Goal: Information Seeking & Learning: Learn about a topic

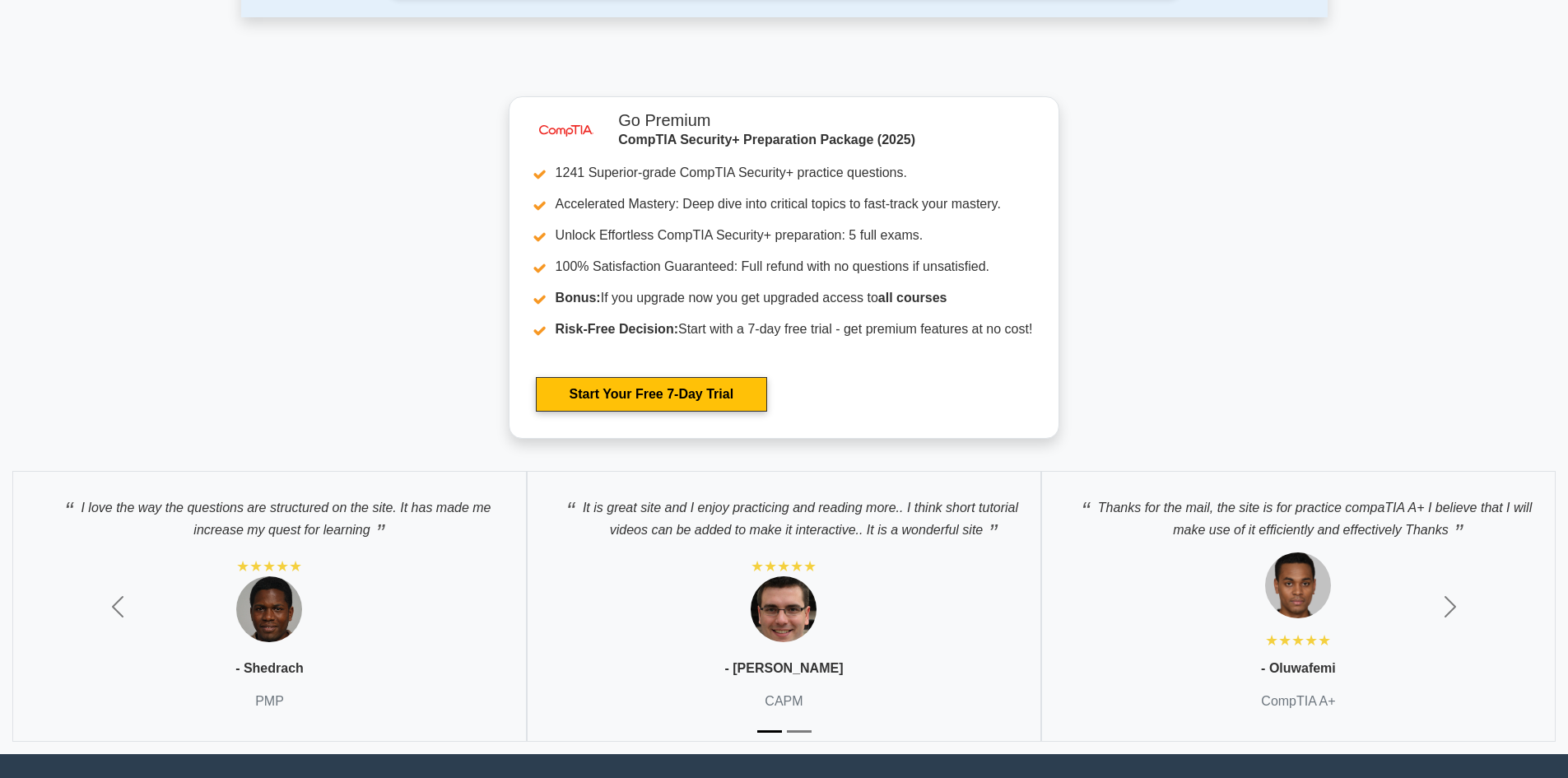
scroll to position [4185, 0]
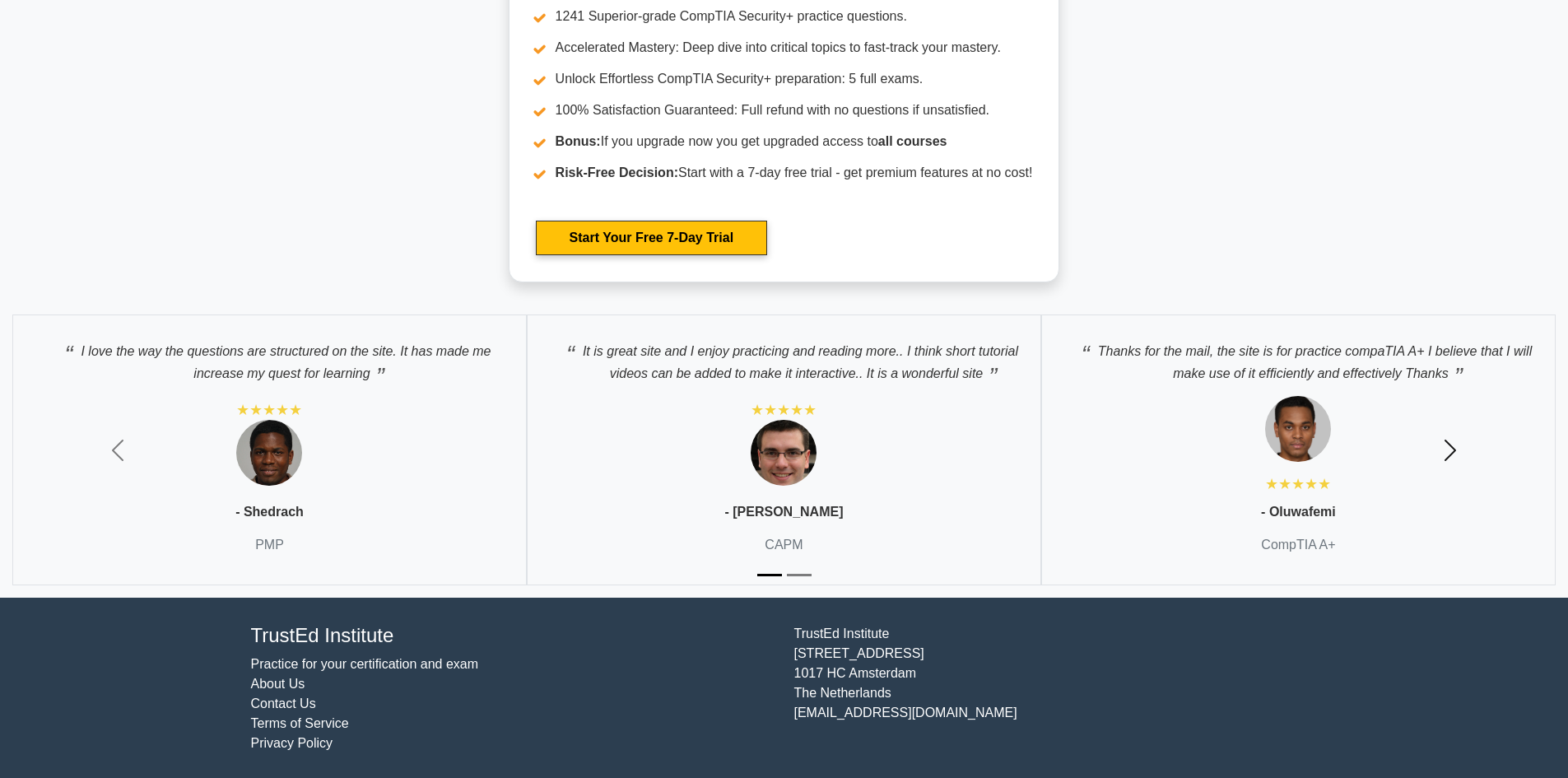
click at [1453, 450] on span "button" at bounding box center [1451, 450] width 26 height 26
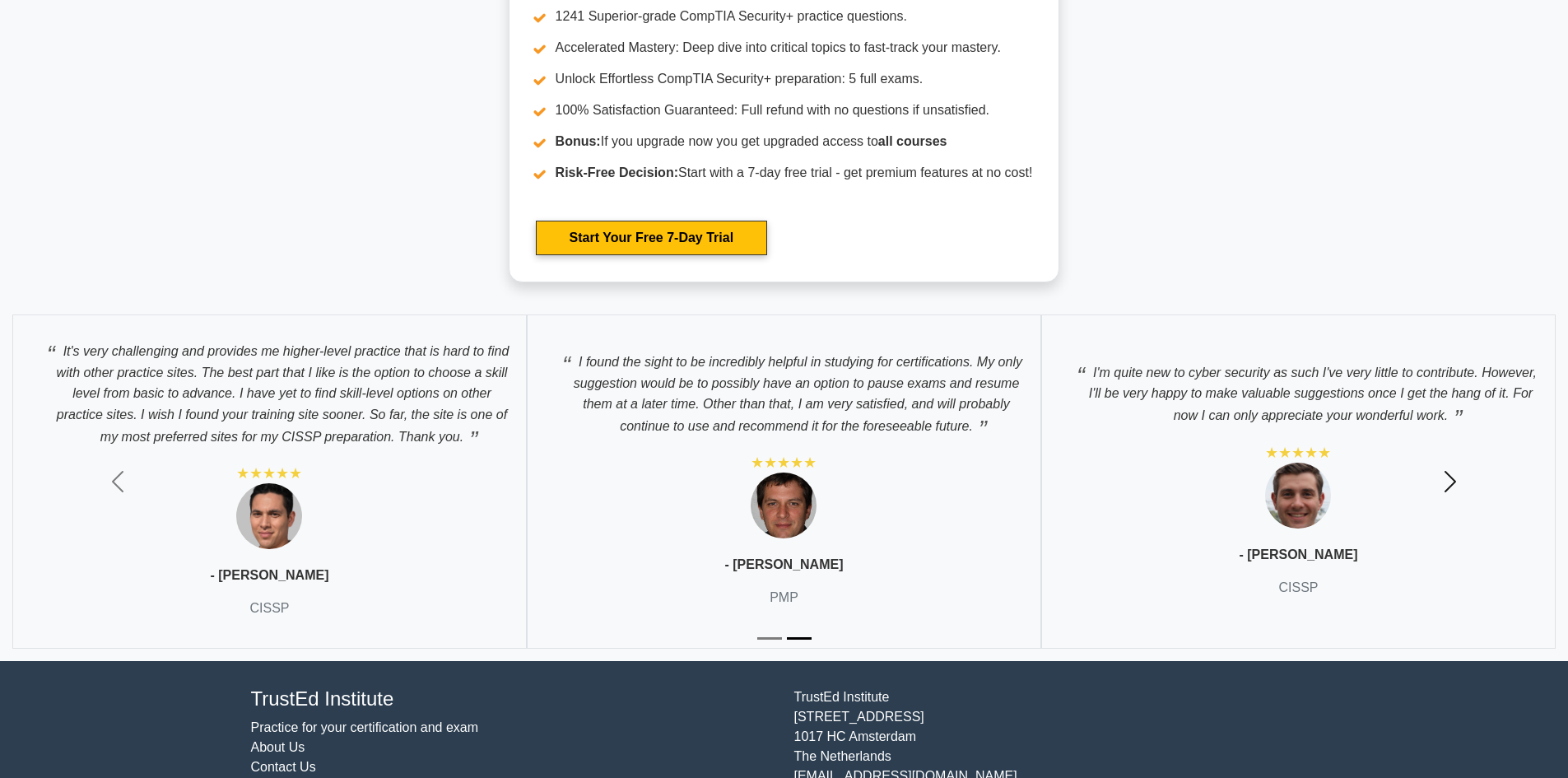
click at [1446, 454] on button "Next" at bounding box center [1450, 481] width 235 height 359
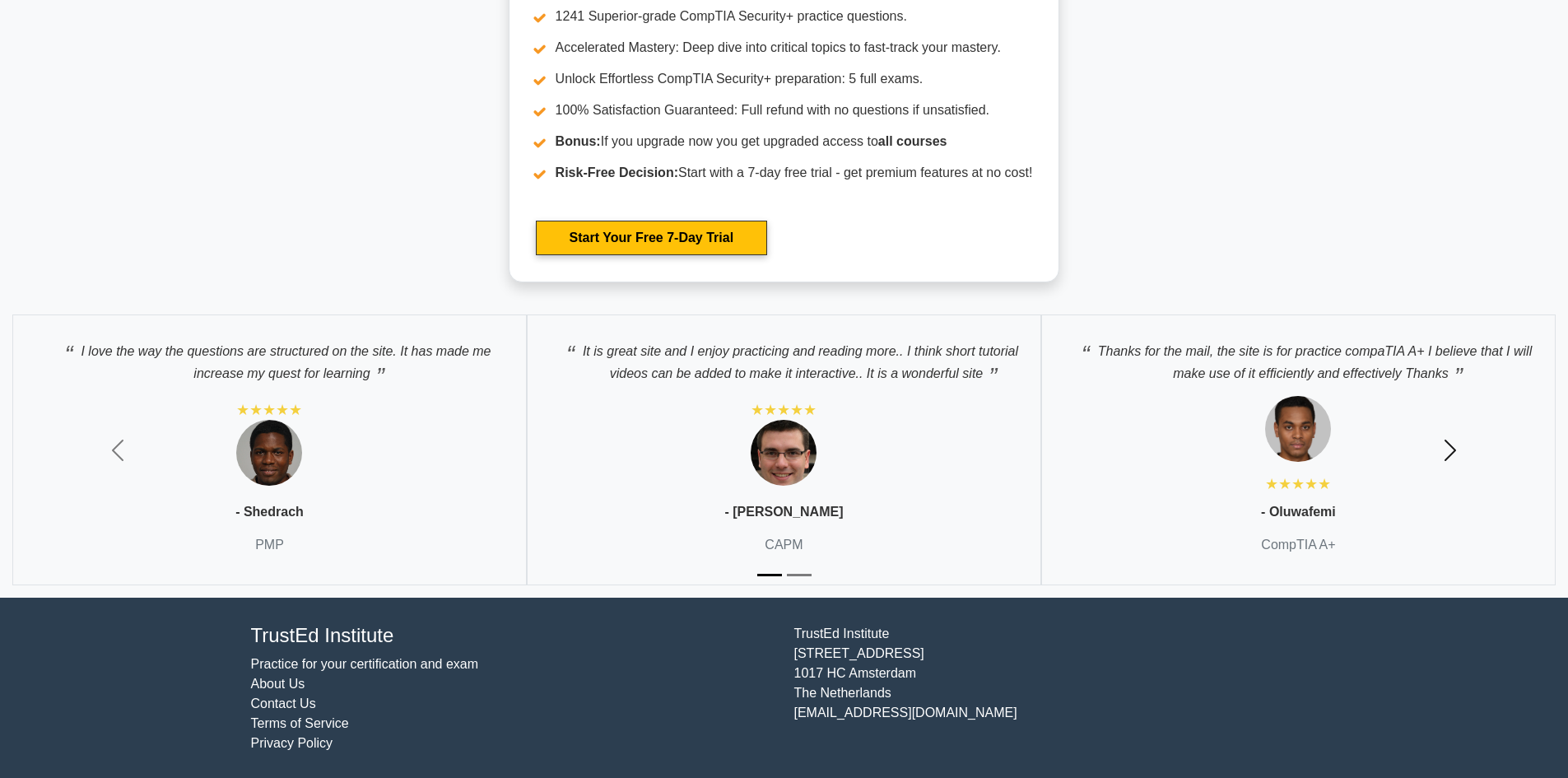
drag, startPoint x: 1439, startPoint y: 455, endPoint x: 1430, endPoint y: 460, distance: 10.3
click at [1432, 460] on button "Next" at bounding box center [1450, 450] width 235 height 295
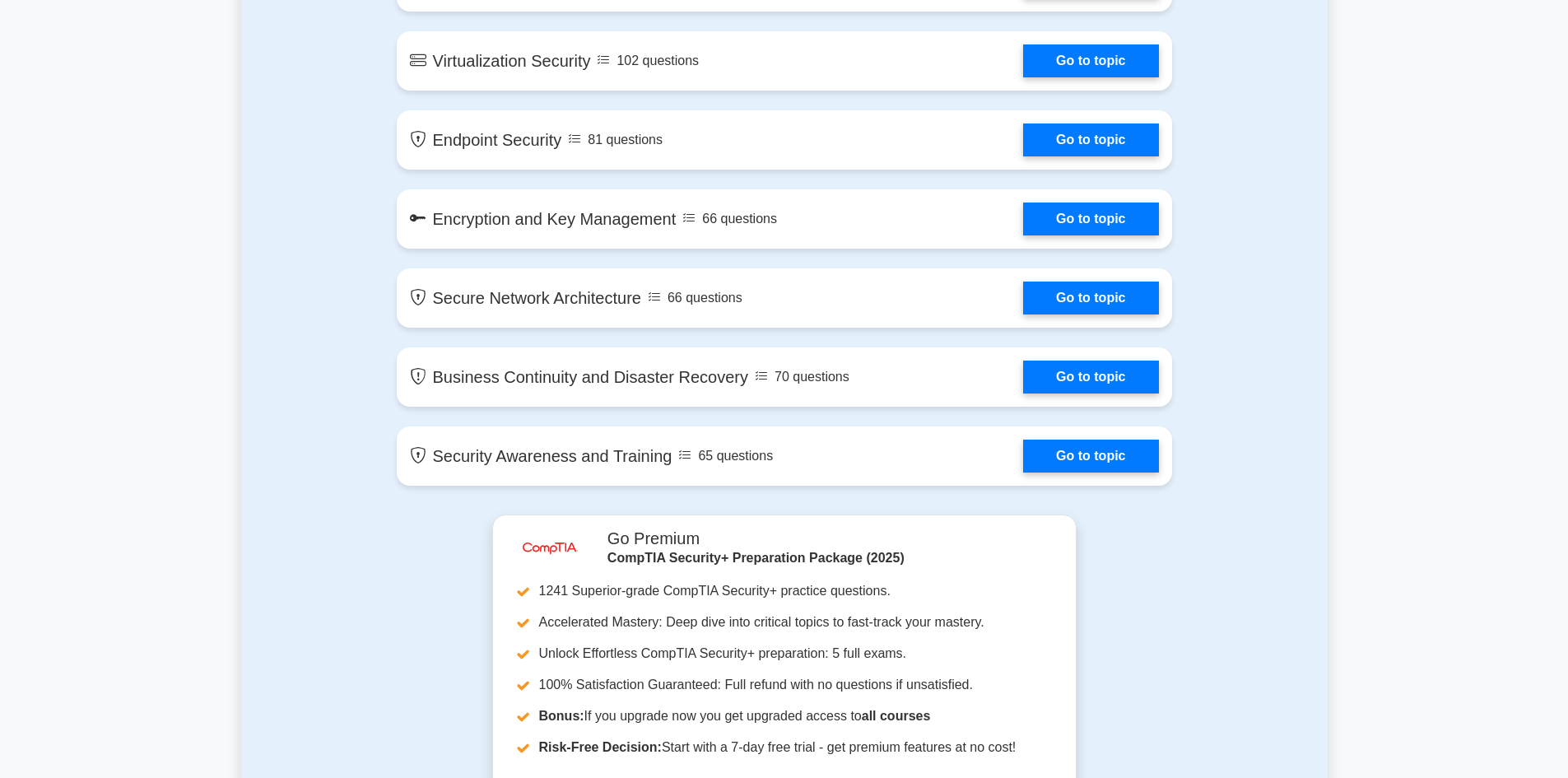
scroll to position [2292, 0]
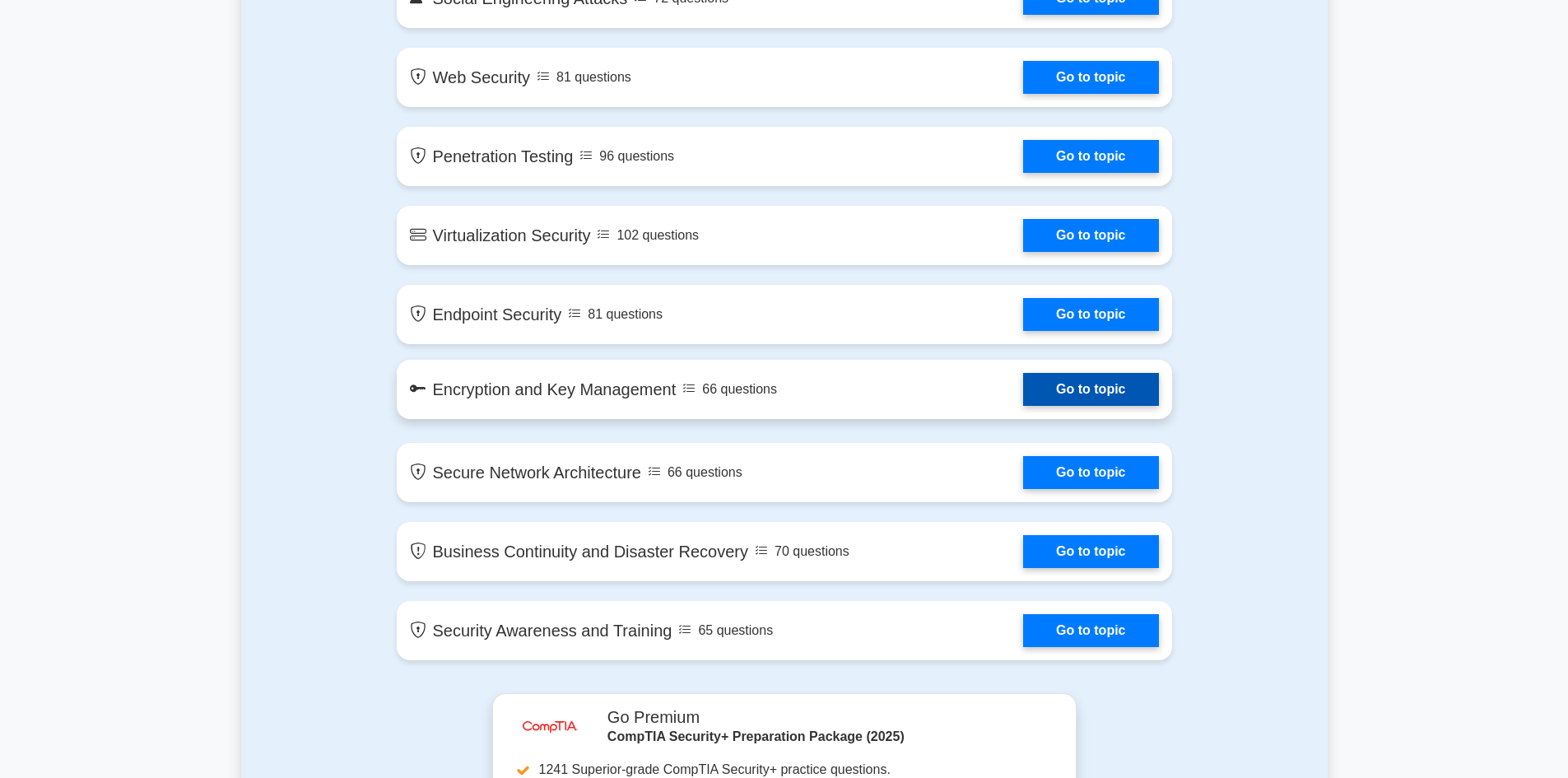
click at [1062, 390] on link "Go to topic" at bounding box center [1091, 389] width 135 height 33
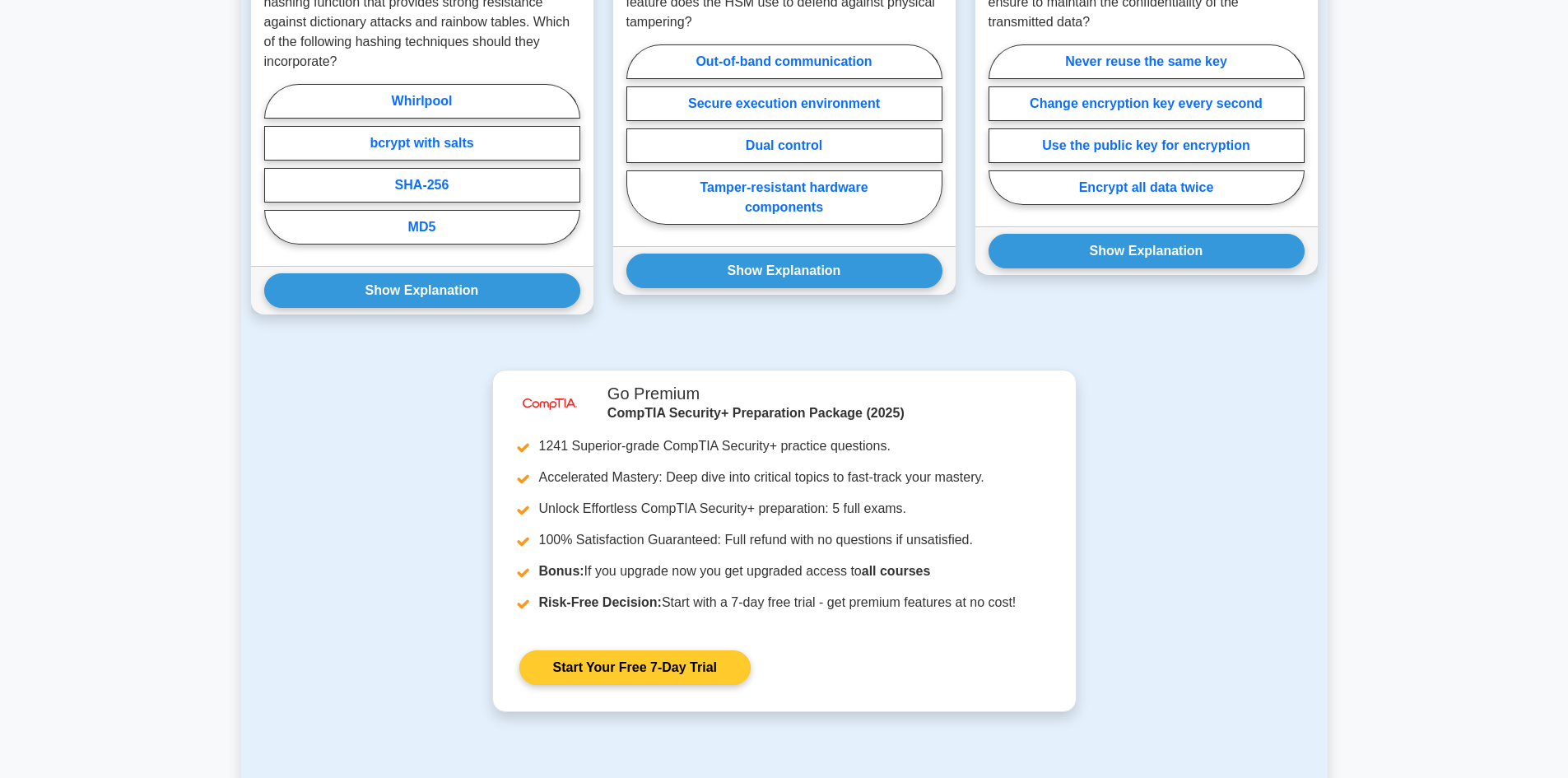
scroll to position [1450, 0]
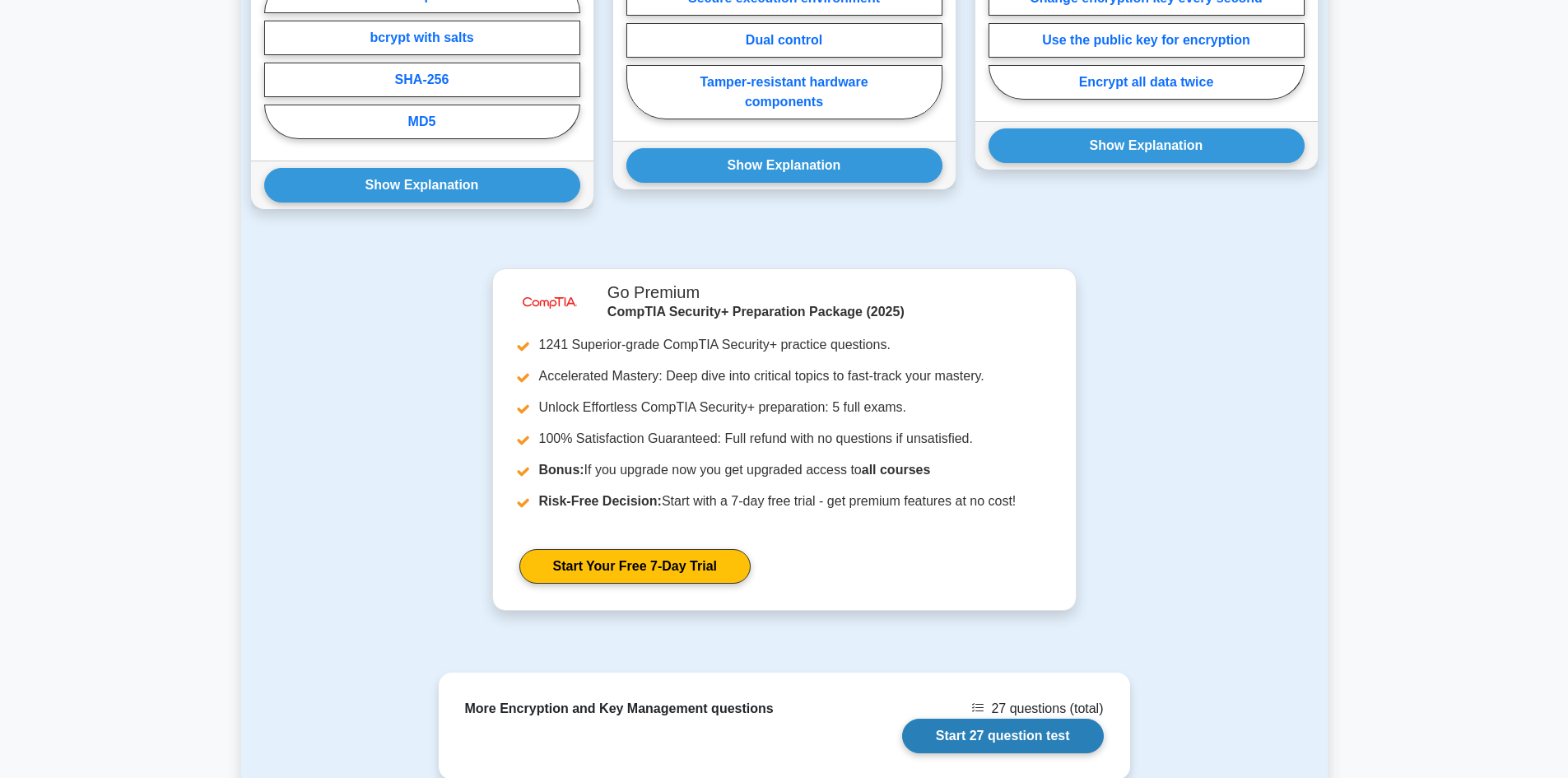
click at [1041, 719] on link "Start 27 question test" at bounding box center [1003, 736] width 202 height 35
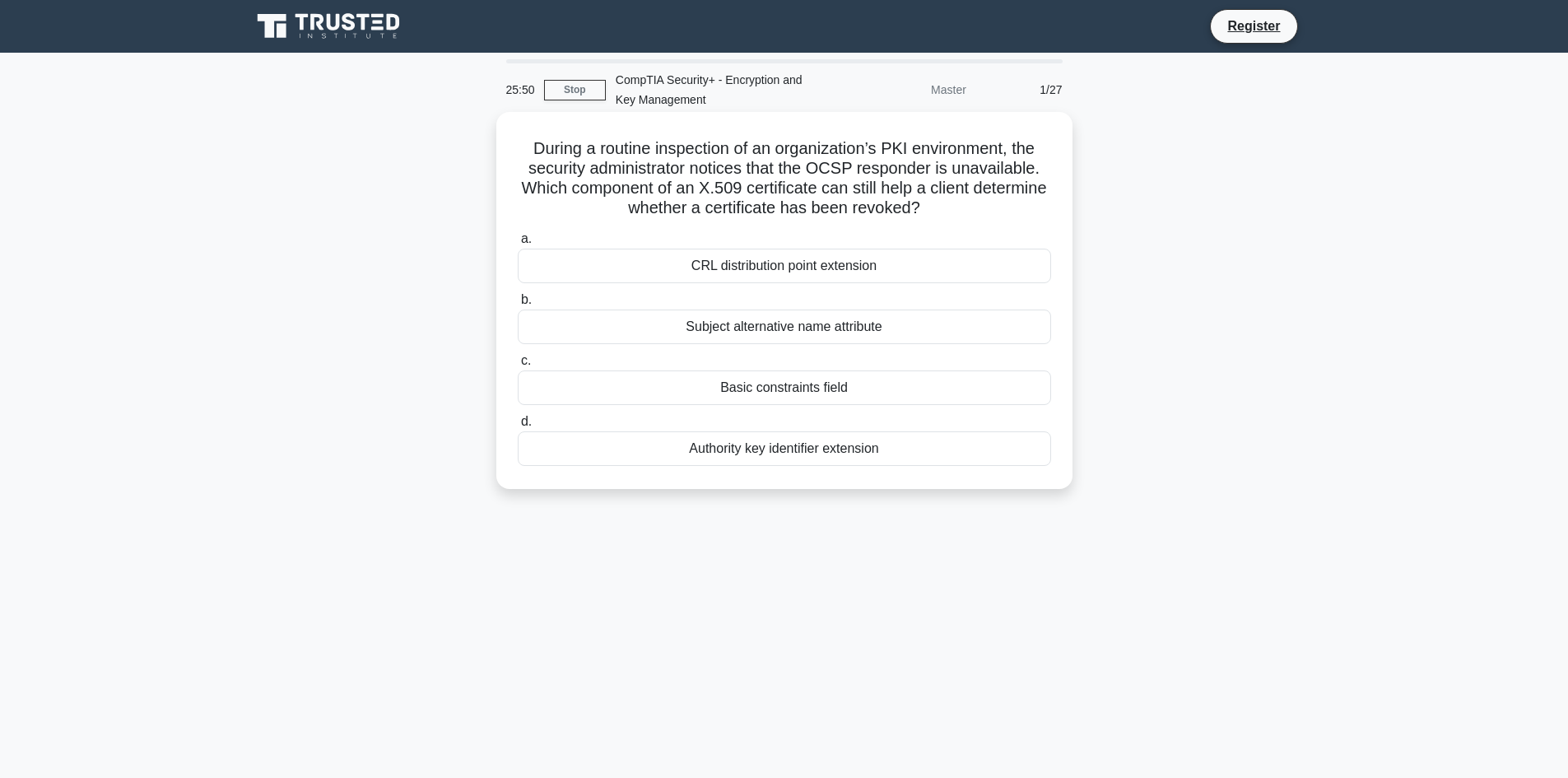
click at [751, 448] on div "Authority key identifier extension" at bounding box center [784, 449] width 534 height 35
click at [518, 427] on input "d. Authority key identifier extension" at bounding box center [518, 422] width 0 height 11
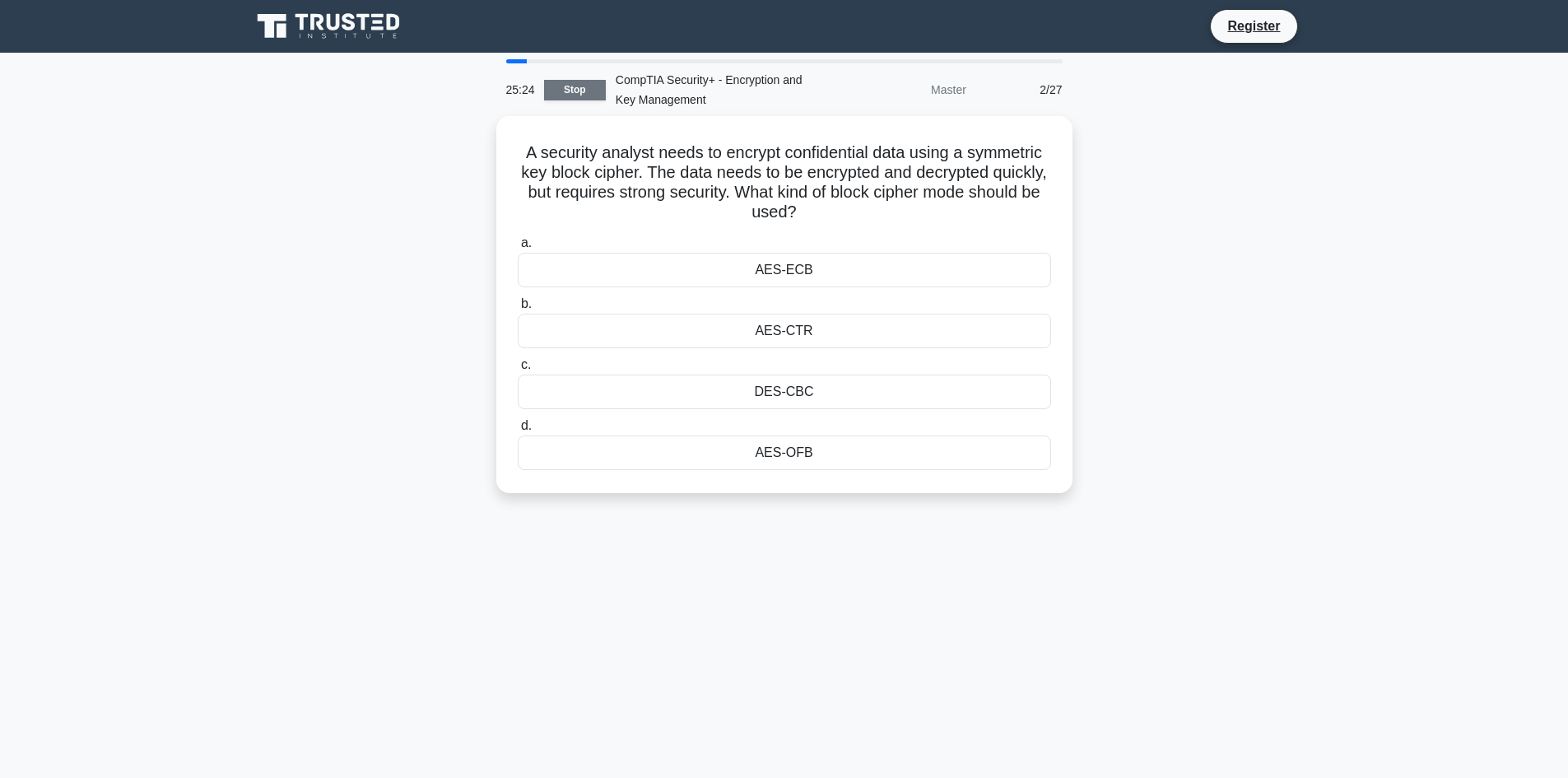
click at [580, 90] on link "Stop" at bounding box center [575, 90] width 62 height 21
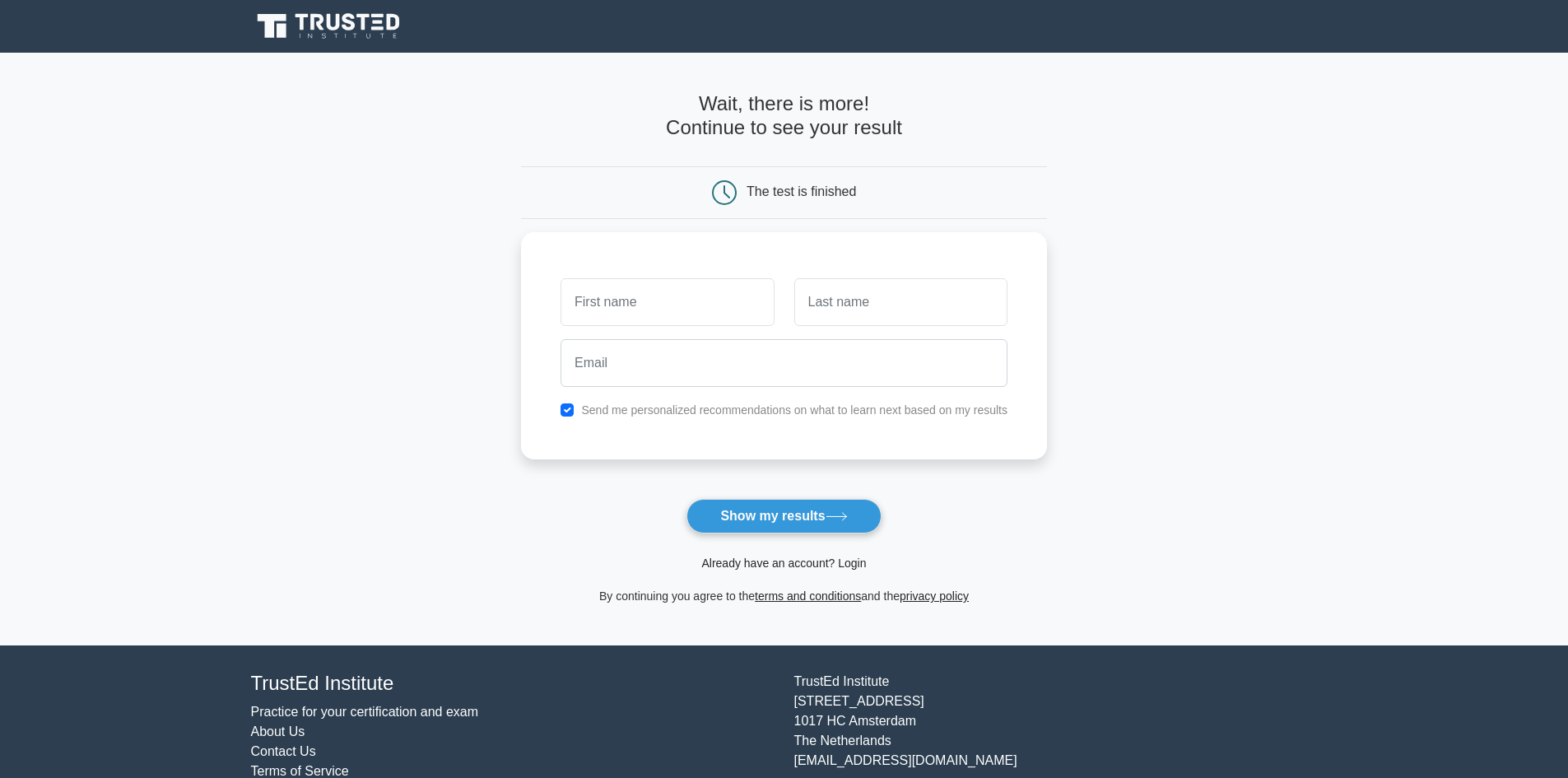
click at [773, 568] on link "Already have an account? Login" at bounding box center [784, 563] width 165 height 13
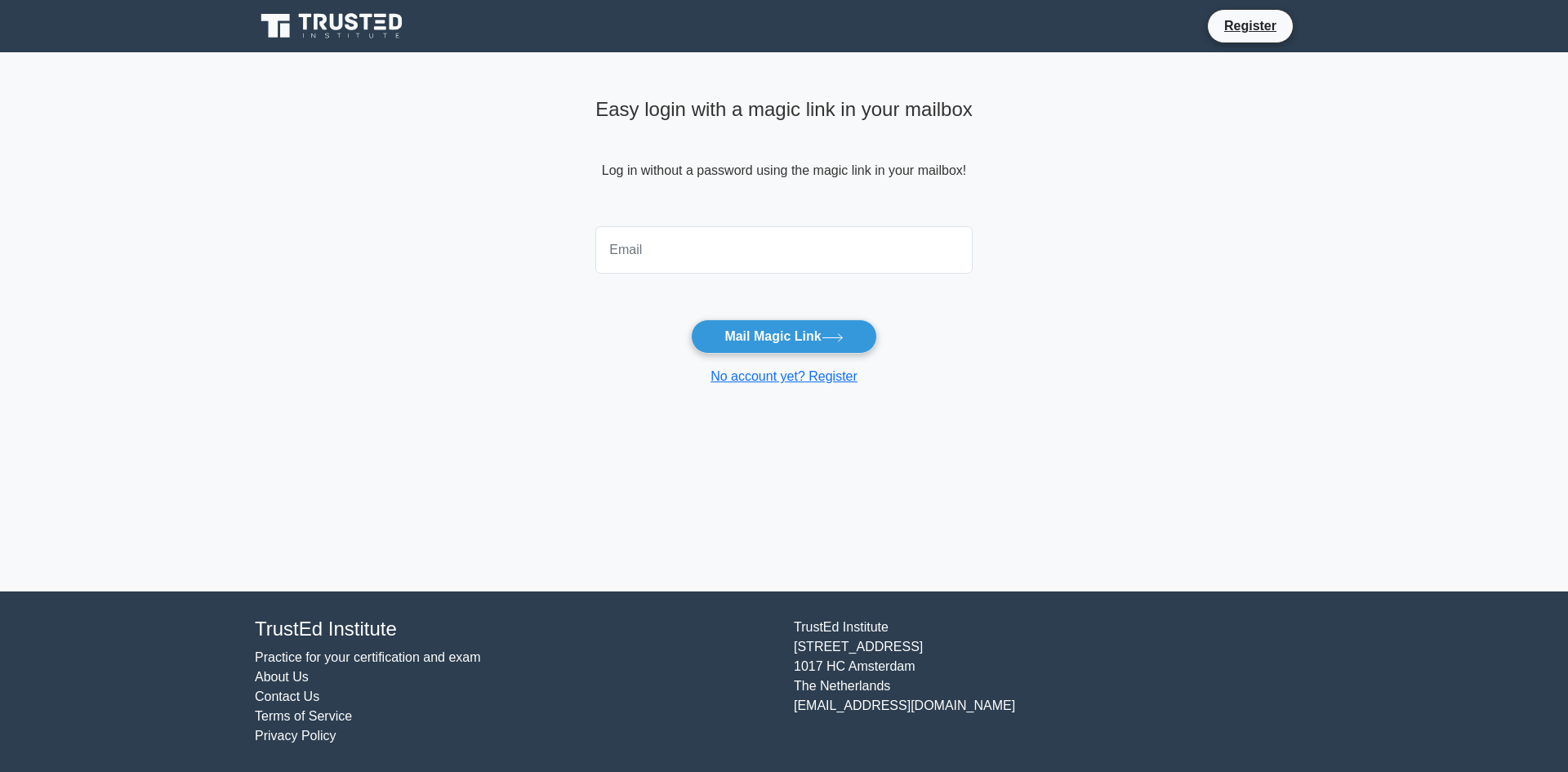
click at [806, 269] on input "email" at bounding box center [784, 250] width 377 height 47
type input "kmm@ef.ca"
click at [782, 335] on button "Mail Magic Link" at bounding box center [783, 336] width 186 height 34
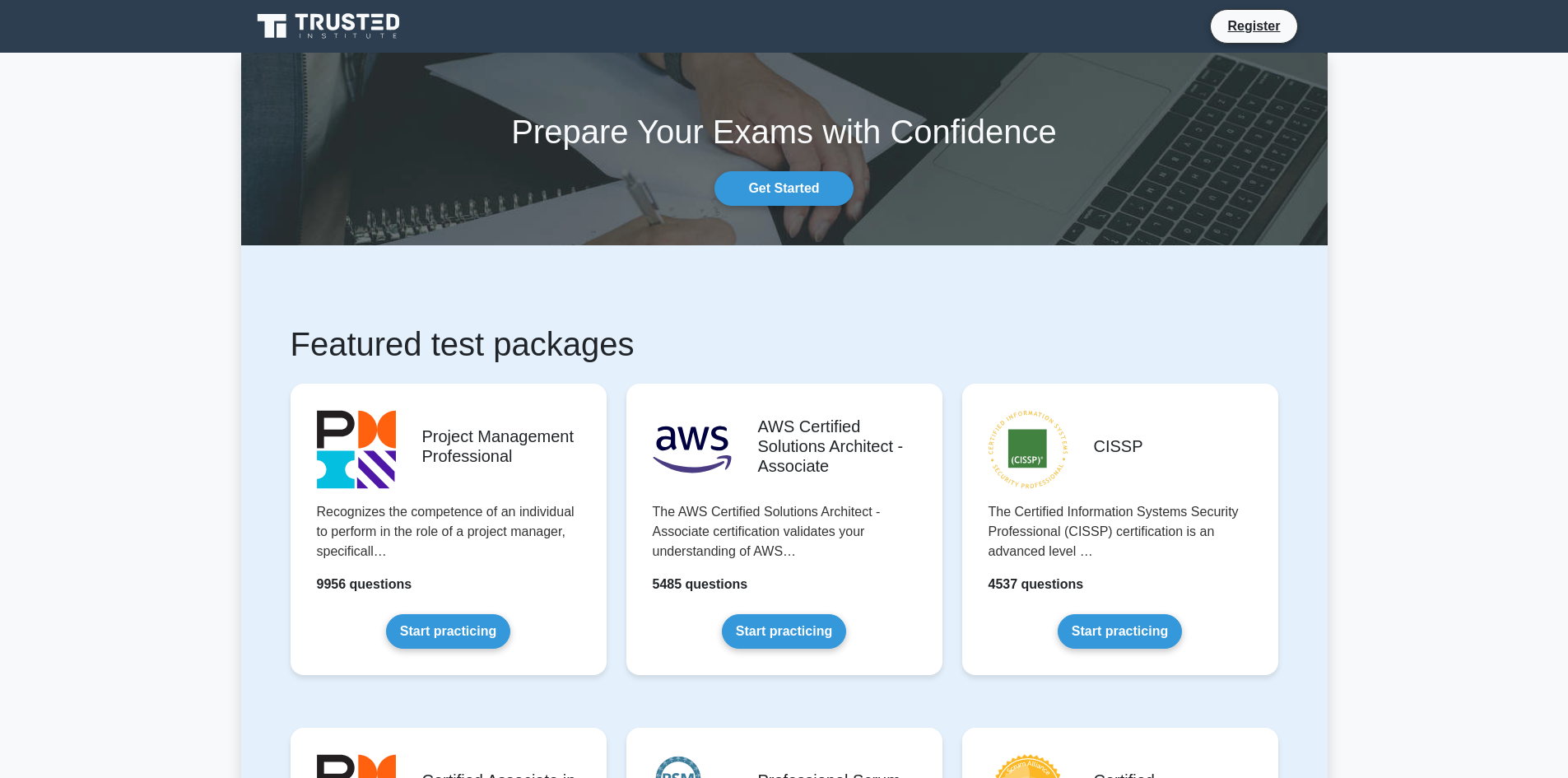
click at [334, 31] on icon at bounding box center [330, 26] width 158 height 31
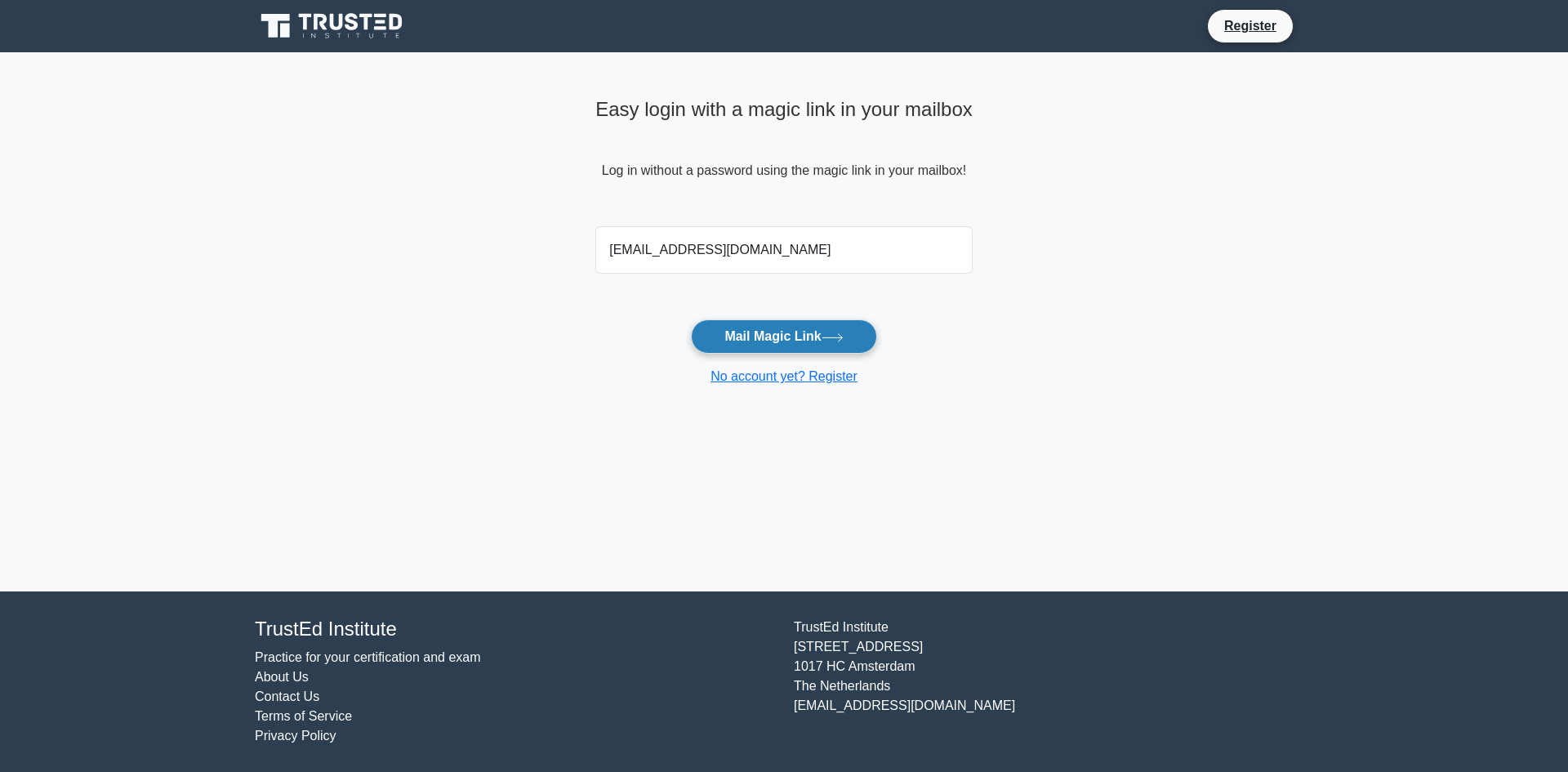
click at [822, 346] on button "Mail Magic Link" at bounding box center [783, 336] width 186 height 34
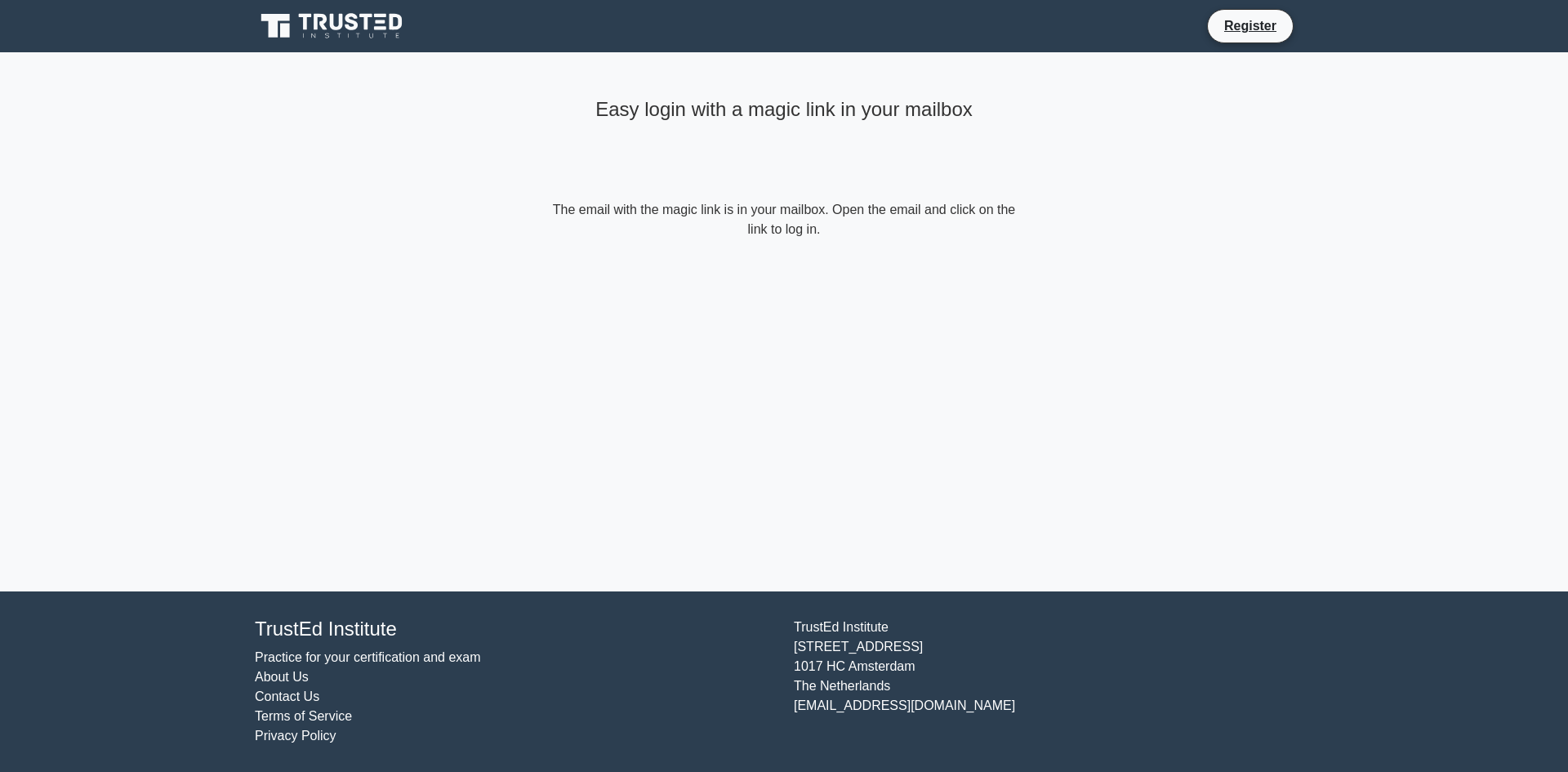
click at [345, 7] on nav "Register" at bounding box center [784, 26] width 1568 height 52
click at [343, 15] on icon at bounding box center [337, 22] width 13 height 16
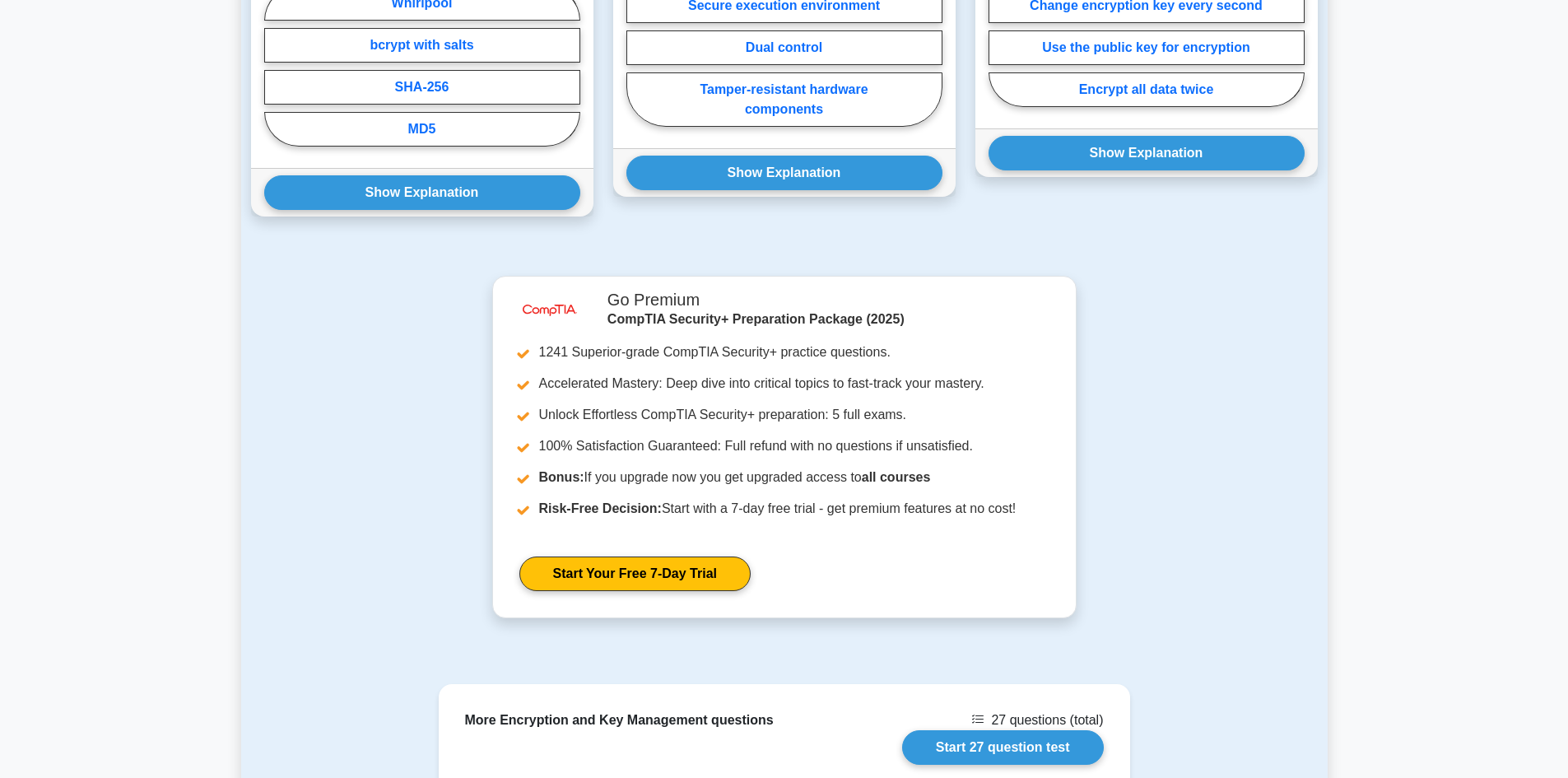
scroll to position [1450, 0]
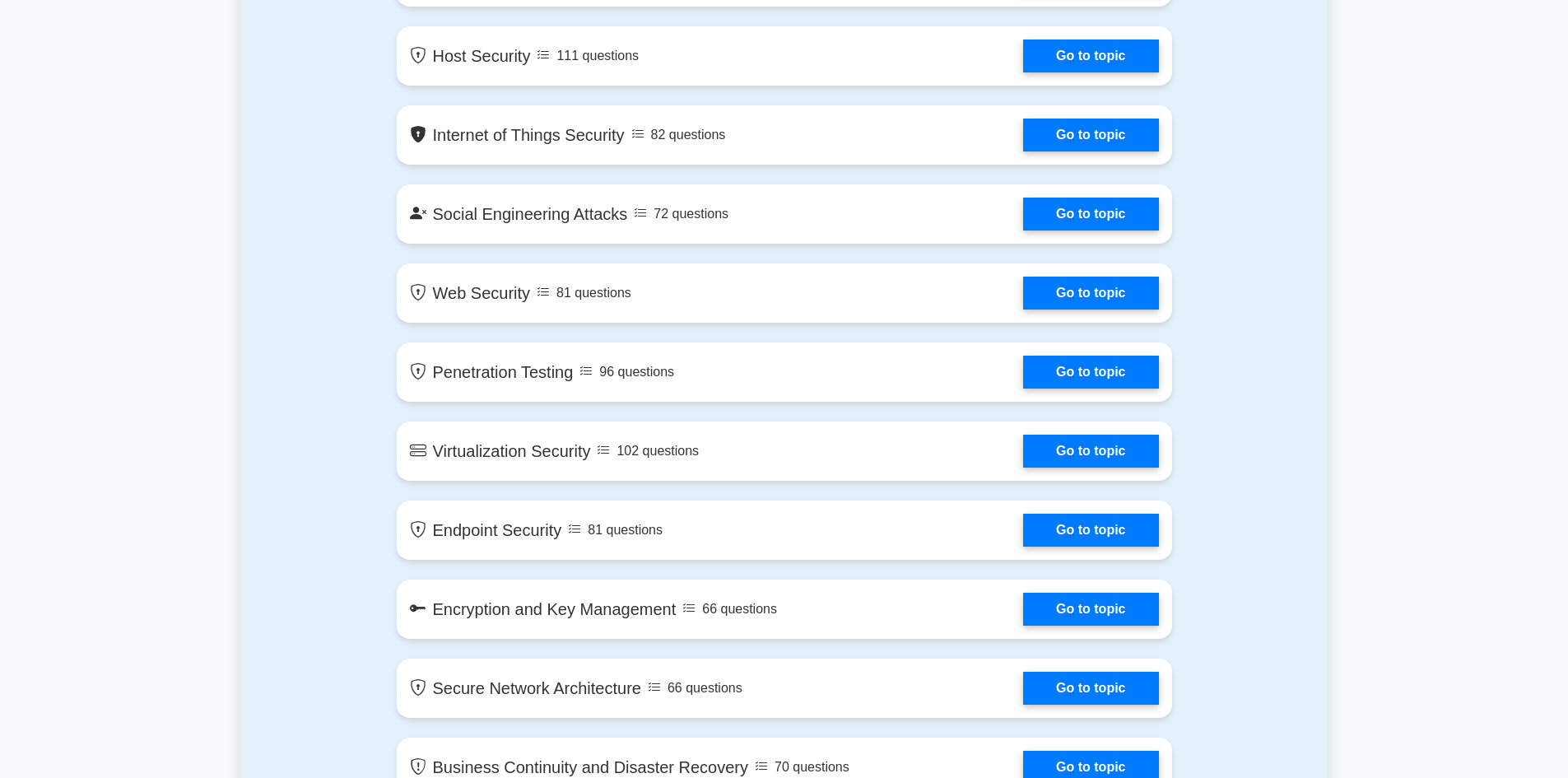
scroll to position [2203, 0]
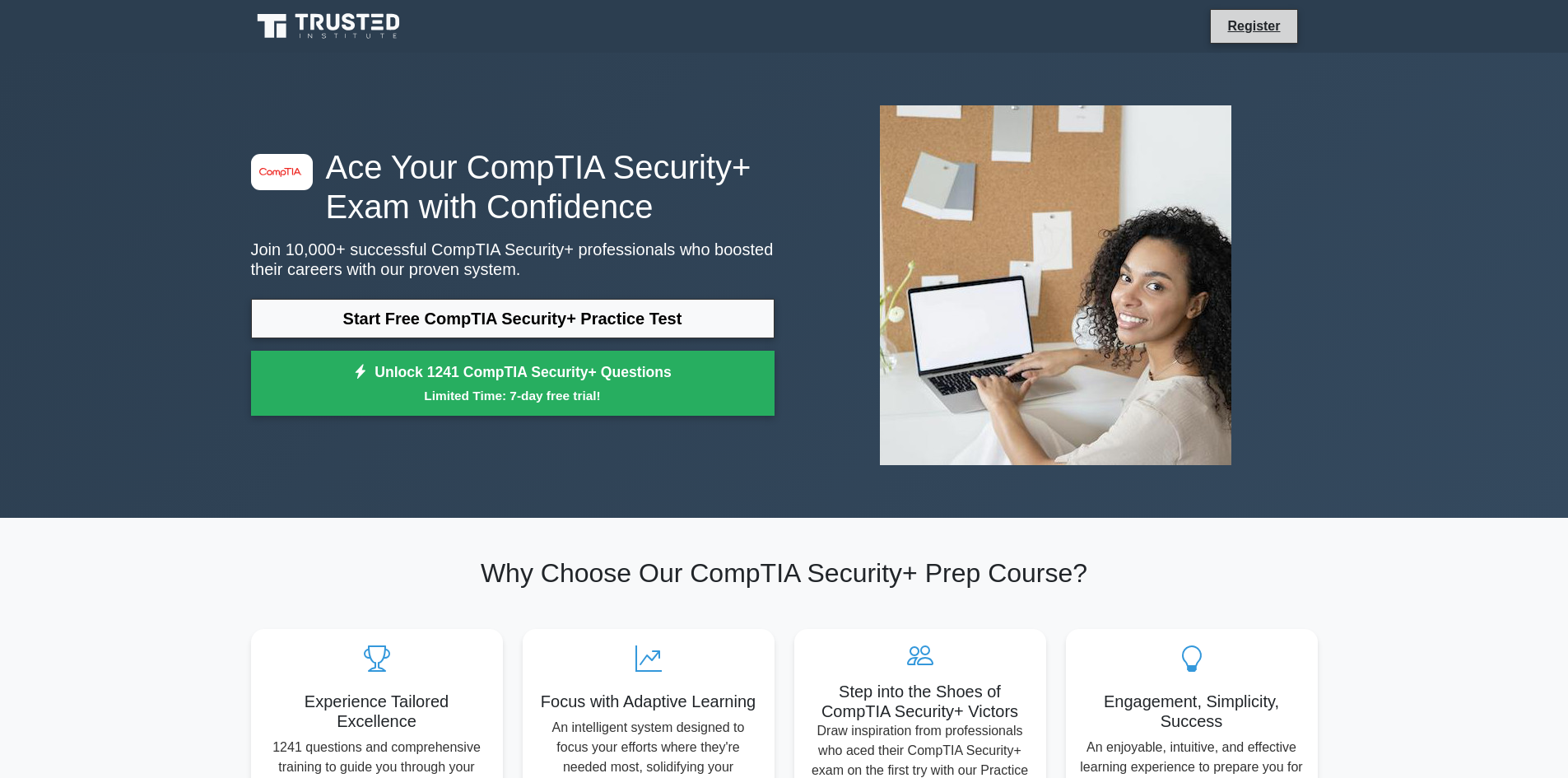
click at [1275, 8] on div "Register" at bounding box center [784, 26] width 1086 height 40
click at [1229, 22] on link "Register" at bounding box center [1254, 26] width 73 height 21
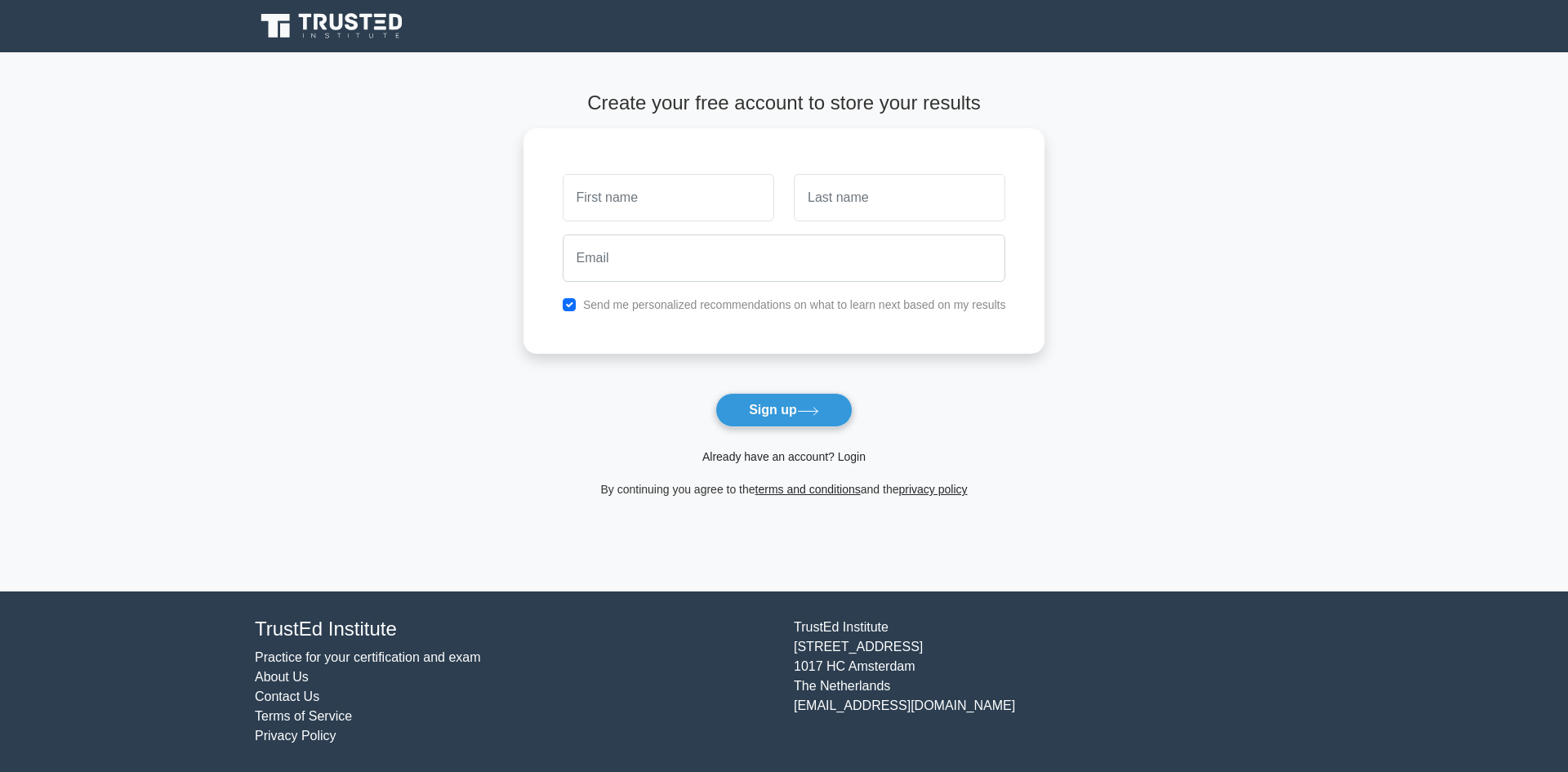
click at [791, 463] on link "Already have an account? Login" at bounding box center [784, 457] width 164 height 13
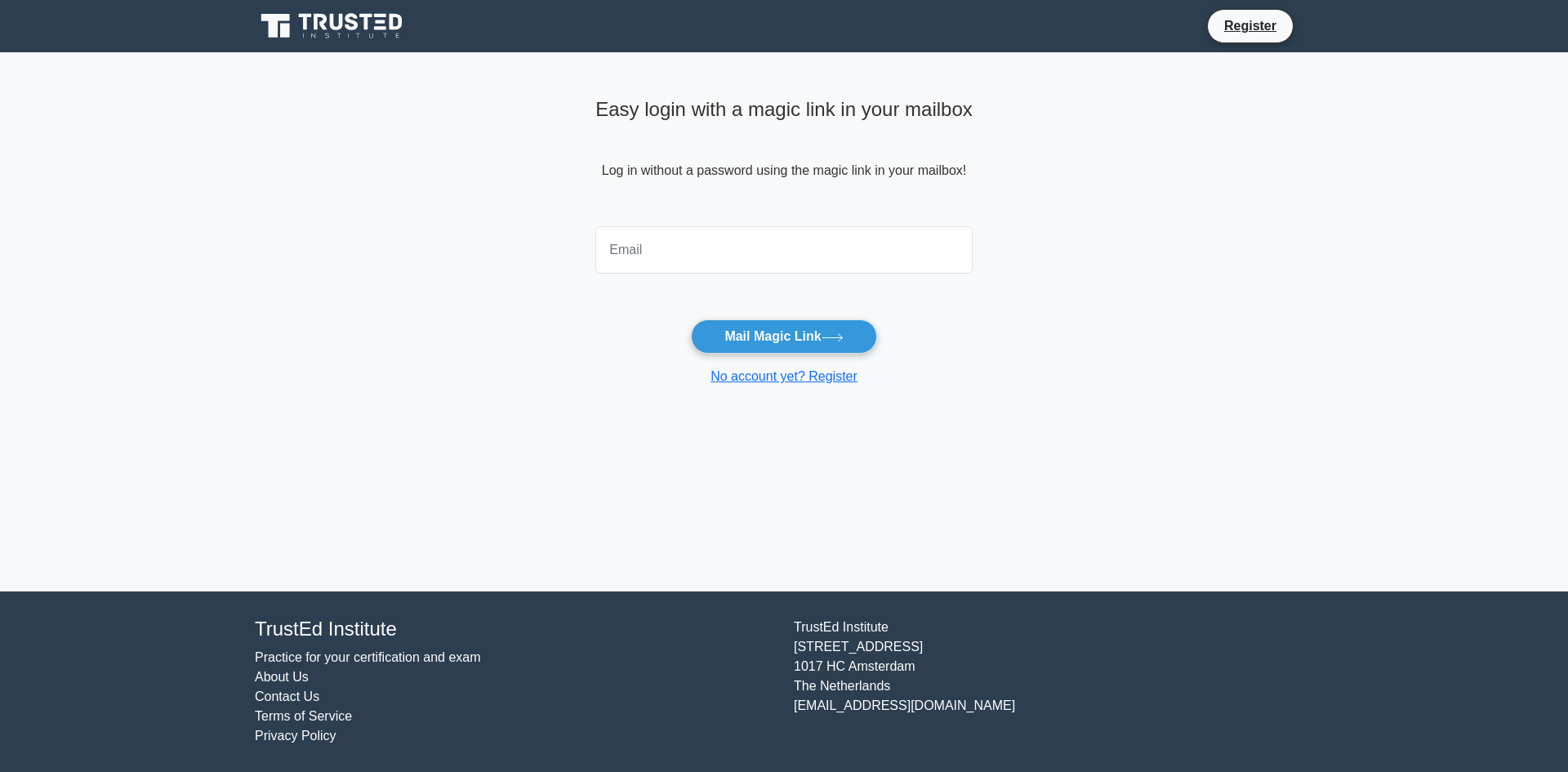
click at [729, 252] on input "email" at bounding box center [784, 250] width 377 height 47
type input "[EMAIL_ADDRESS][DOMAIN_NAME]"
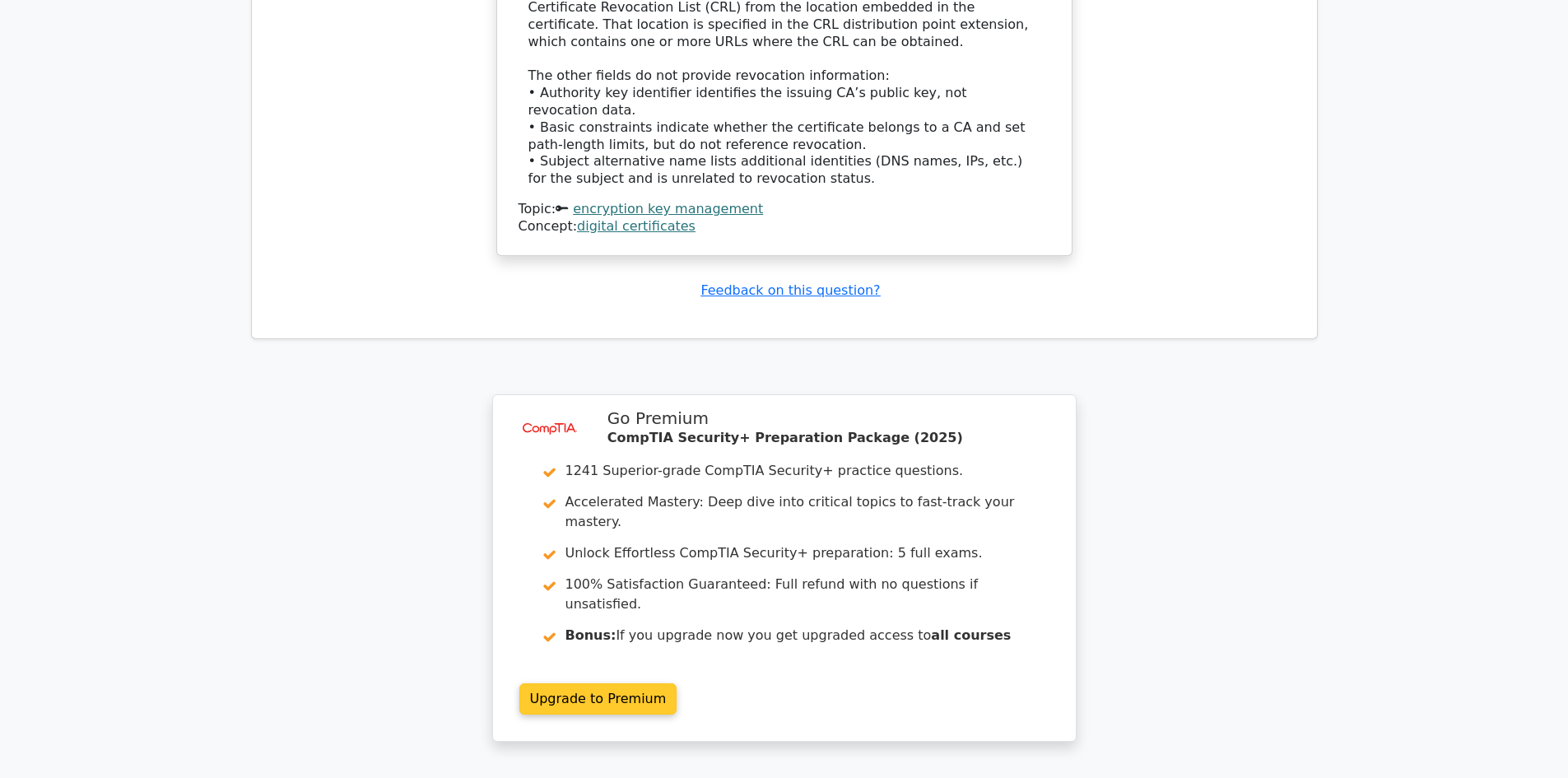
scroll to position [1901, 0]
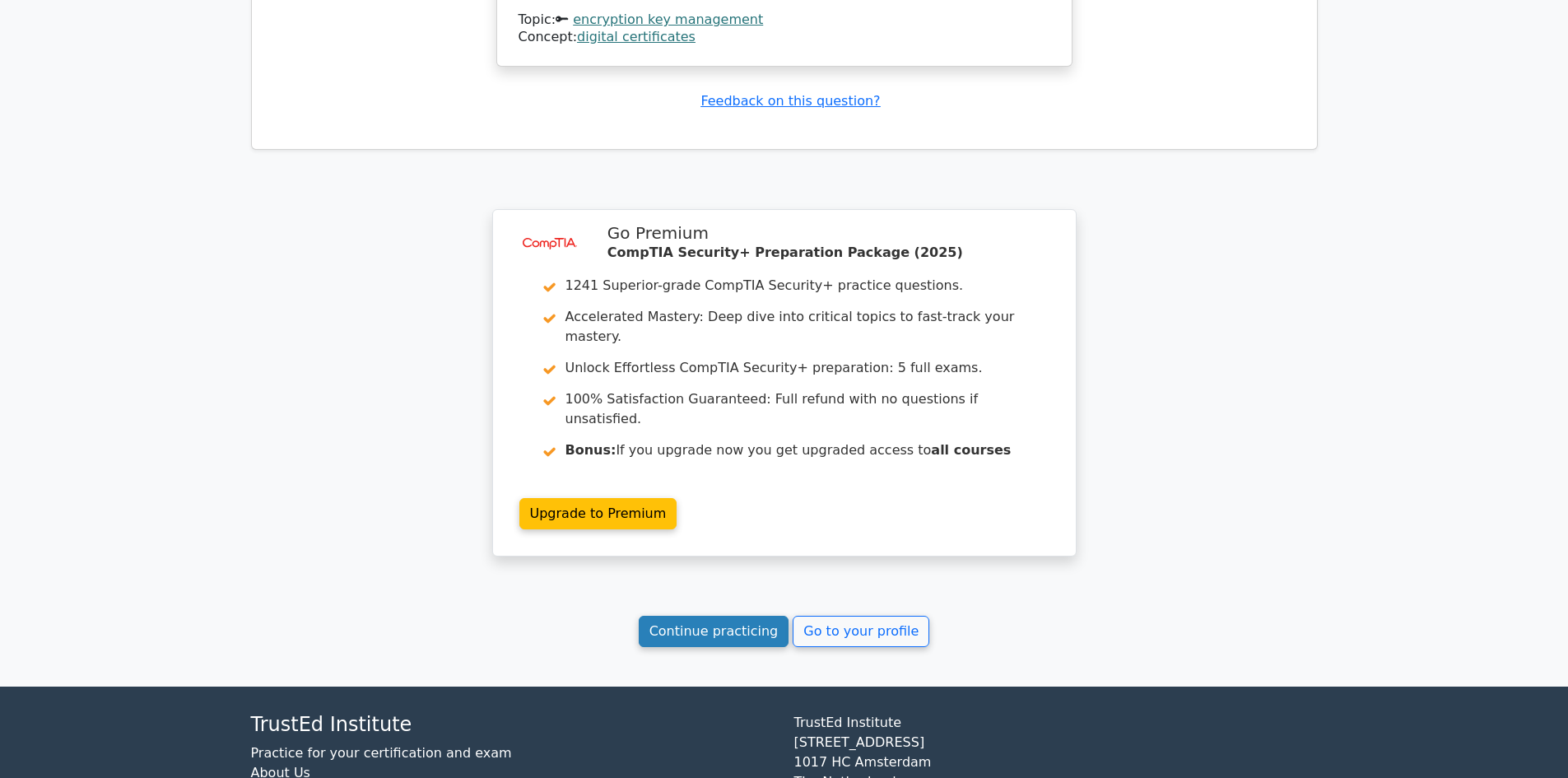
click at [741, 473] on link "Continue practicing" at bounding box center [714, 632] width 151 height 31
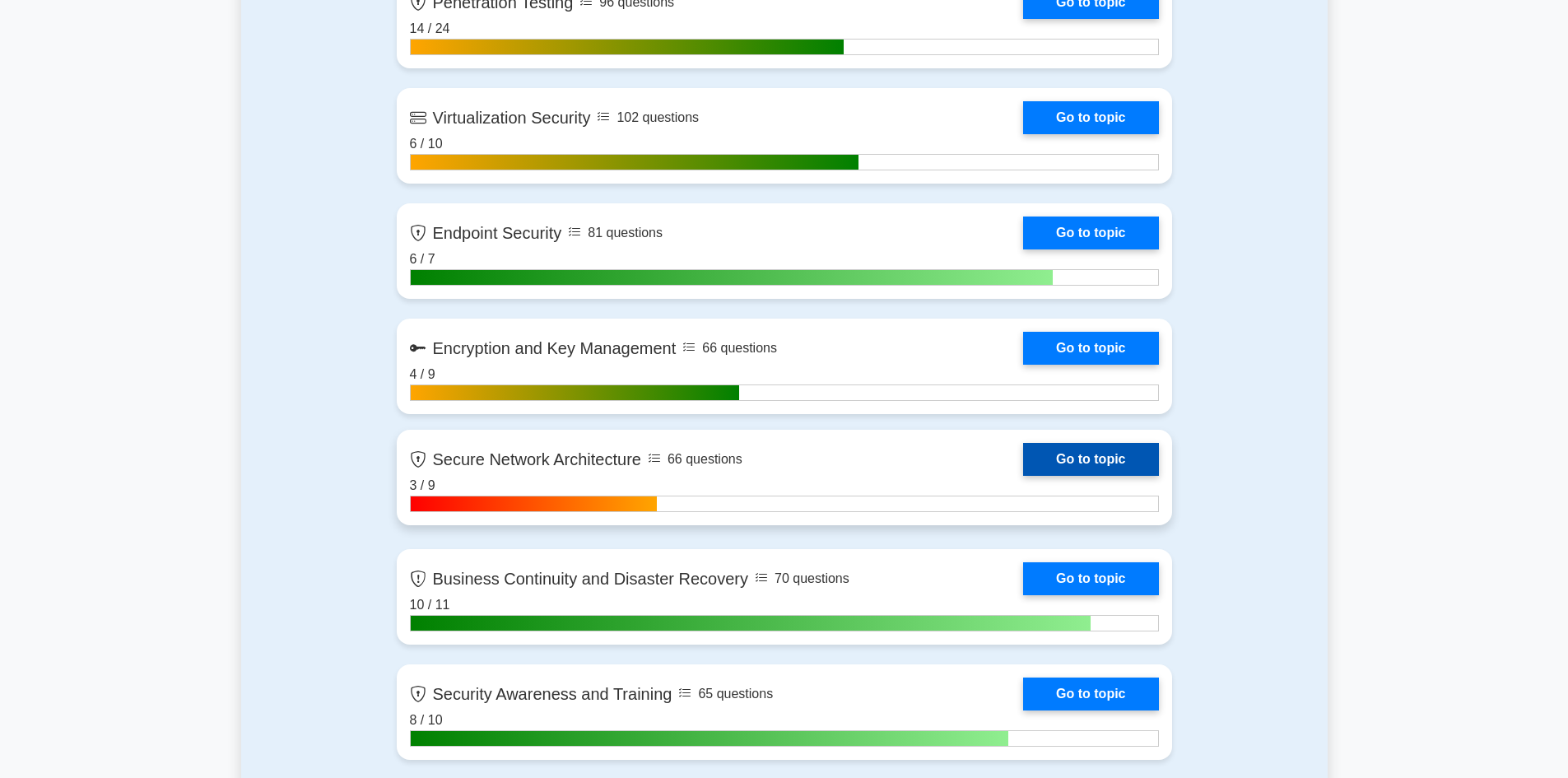
scroll to position [3376, 0]
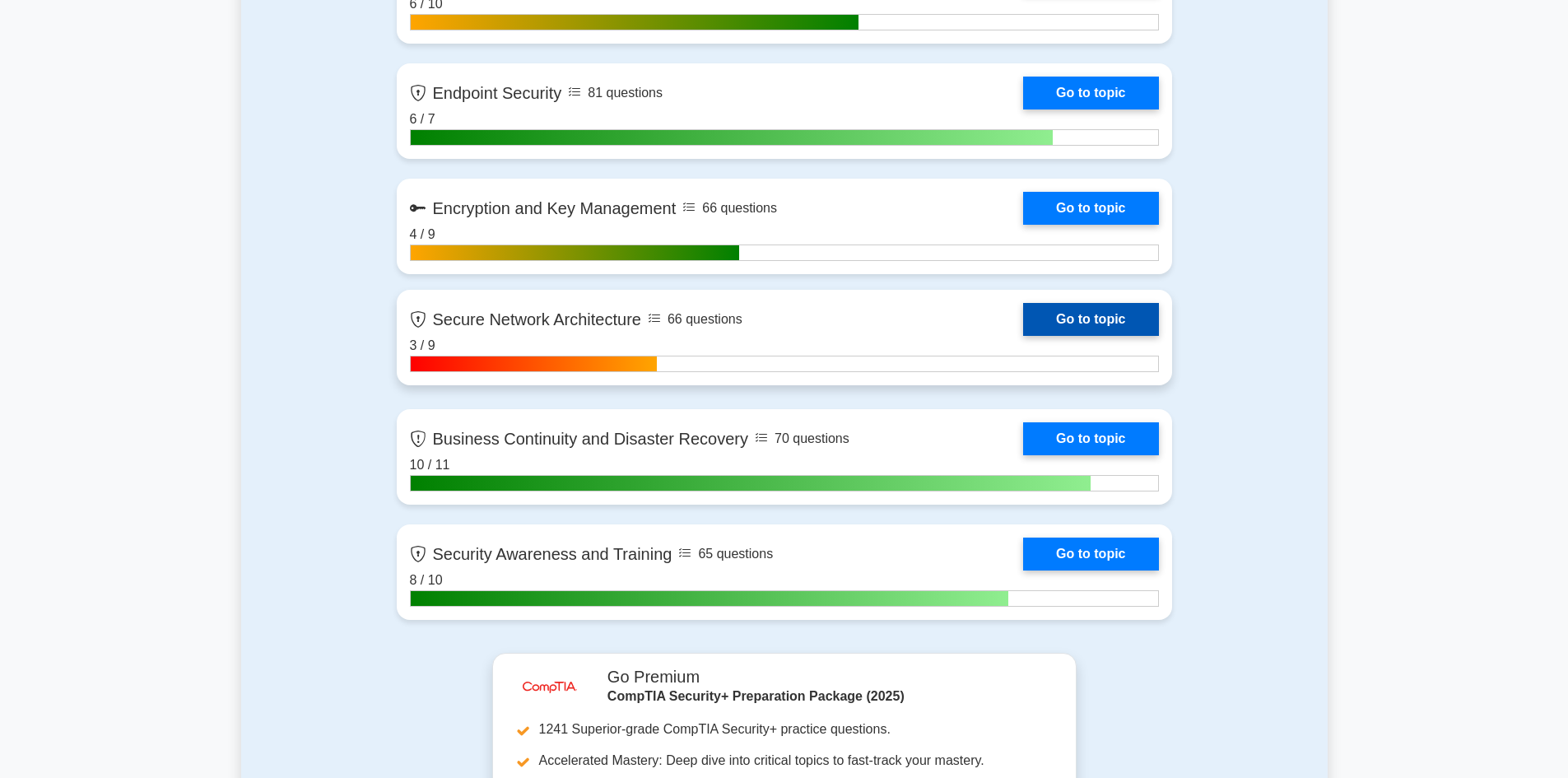
click at [1073, 314] on link "Go to topic" at bounding box center [1091, 319] width 135 height 33
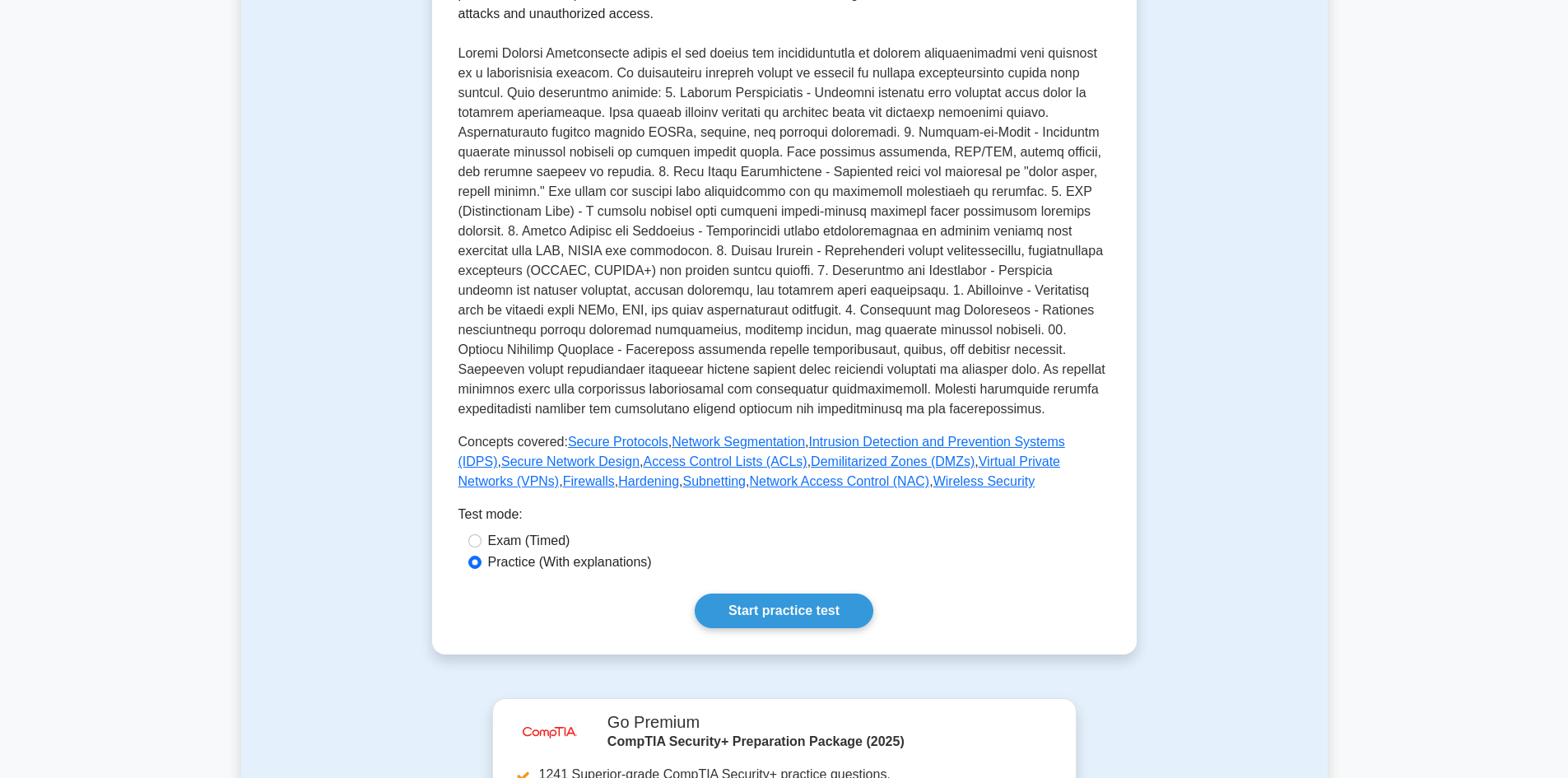
scroll to position [413, 0]
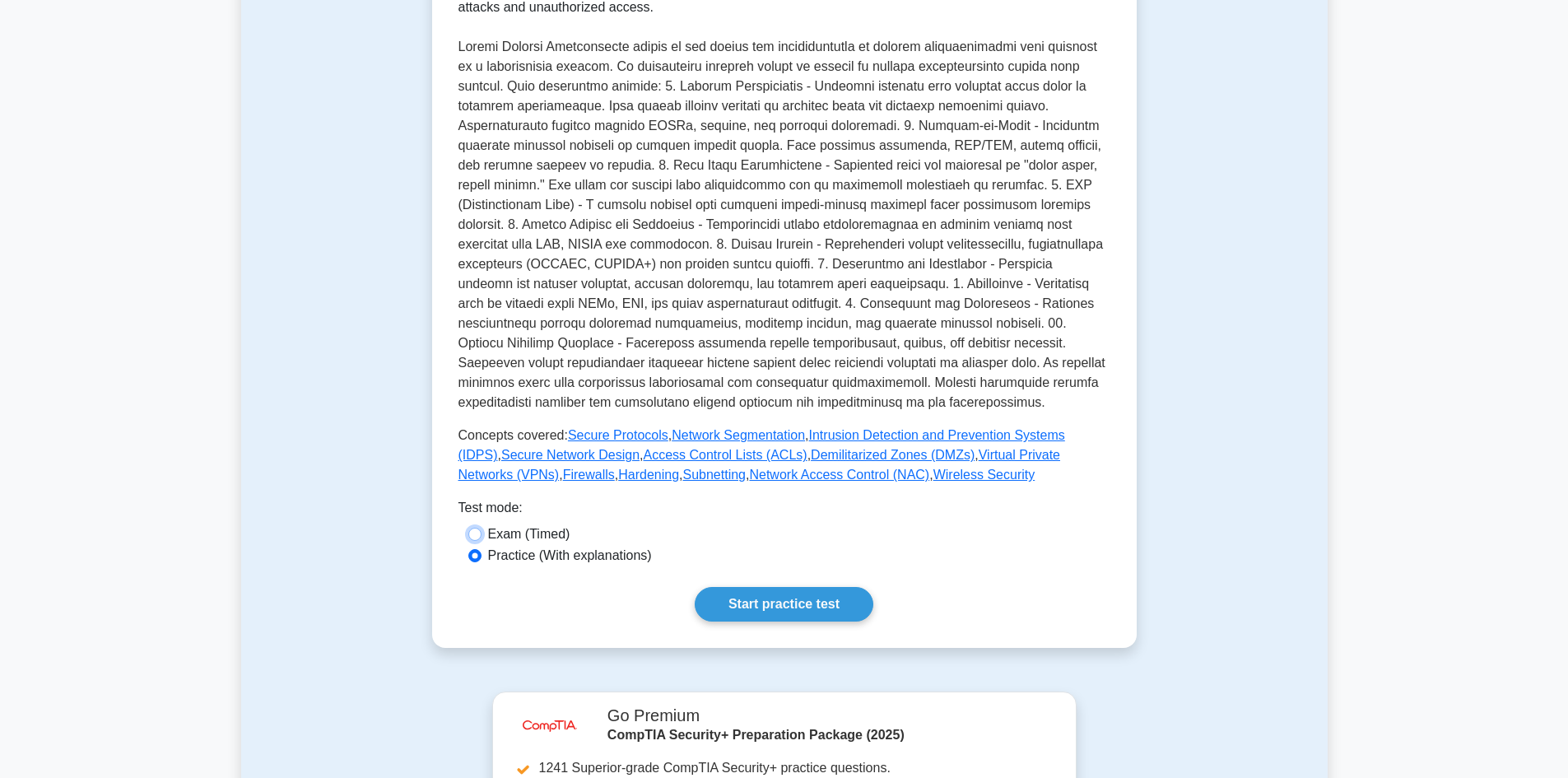
click at [479, 536] on input "Exam (Timed)" at bounding box center [475, 535] width 13 height 13
radio input "true"
click at [471, 558] on input "Practice (With explanations)" at bounding box center [475, 556] width 13 height 13
radio input "true"
click at [789, 594] on link "Start practice test" at bounding box center [784, 605] width 179 height 35
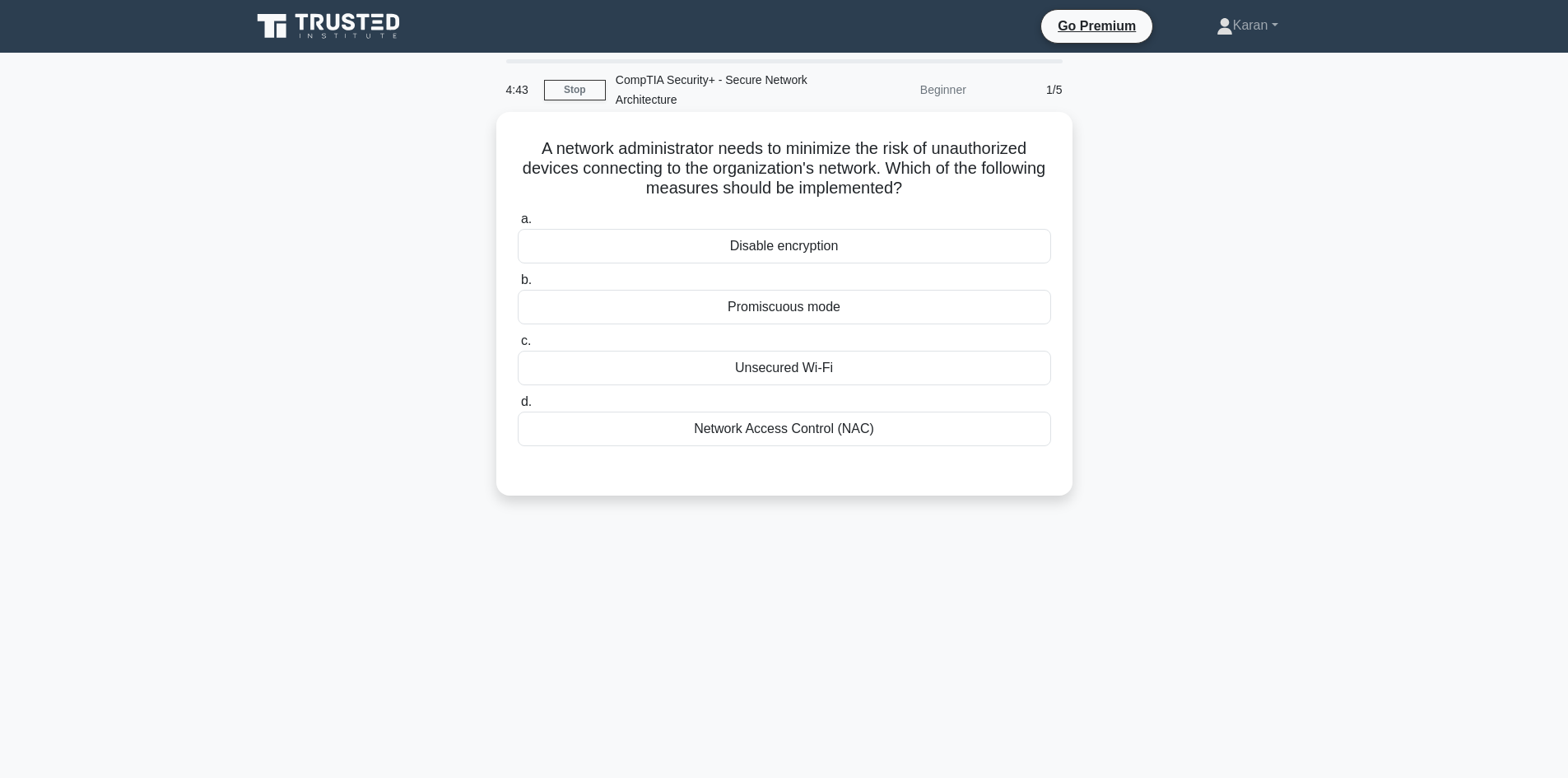
click at [888, 438] on div "Network Access Control (NAC)" at bounding box center [784, 429] width 534 height 35
click at [518, 408] on input "d. Network Access Control (NAC)" at bounding box center [518, 402] width 0 height 11
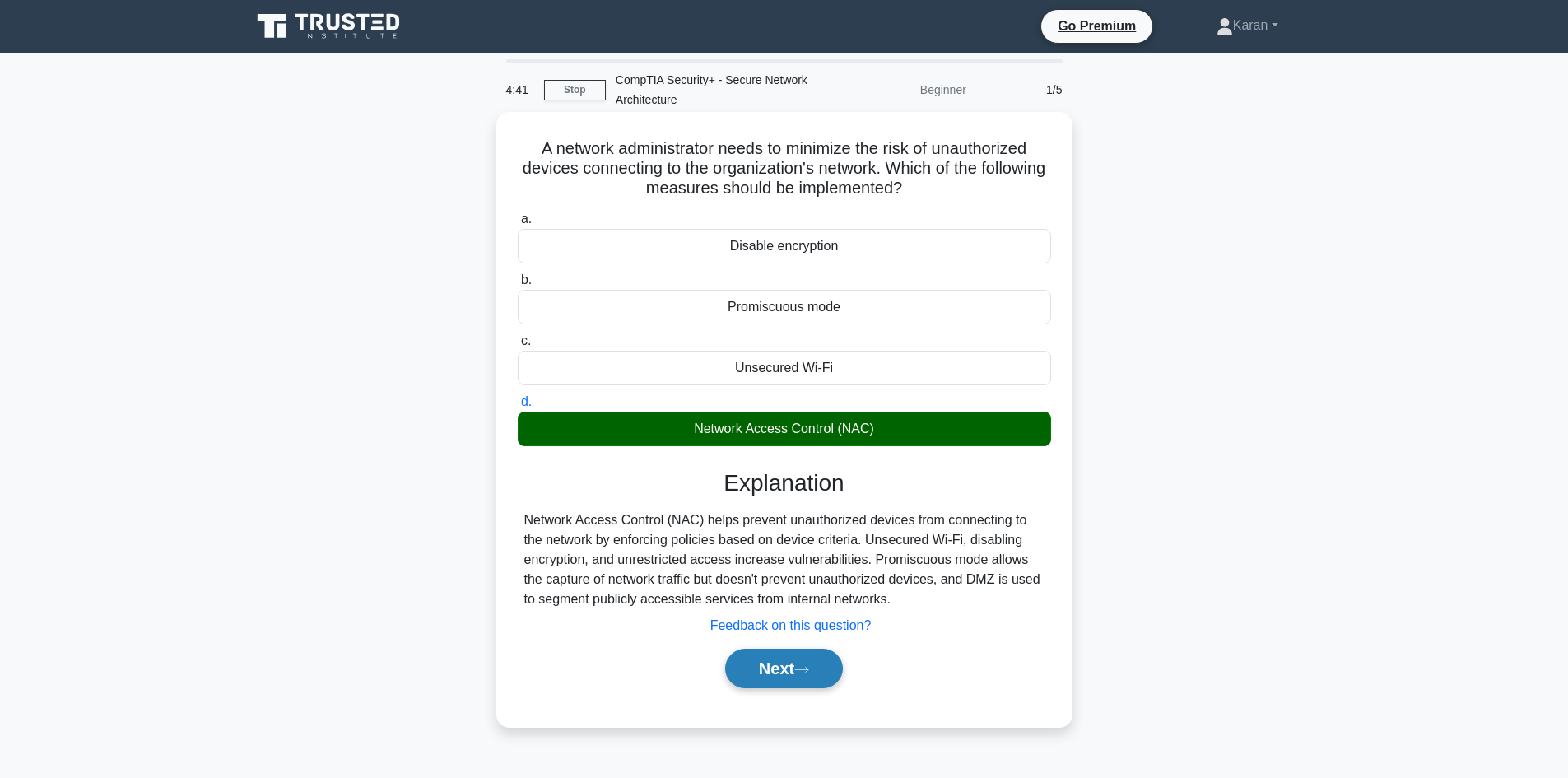
click at [765, 682] on button "Next" at bounding box center [784, 668] width 118 height 40
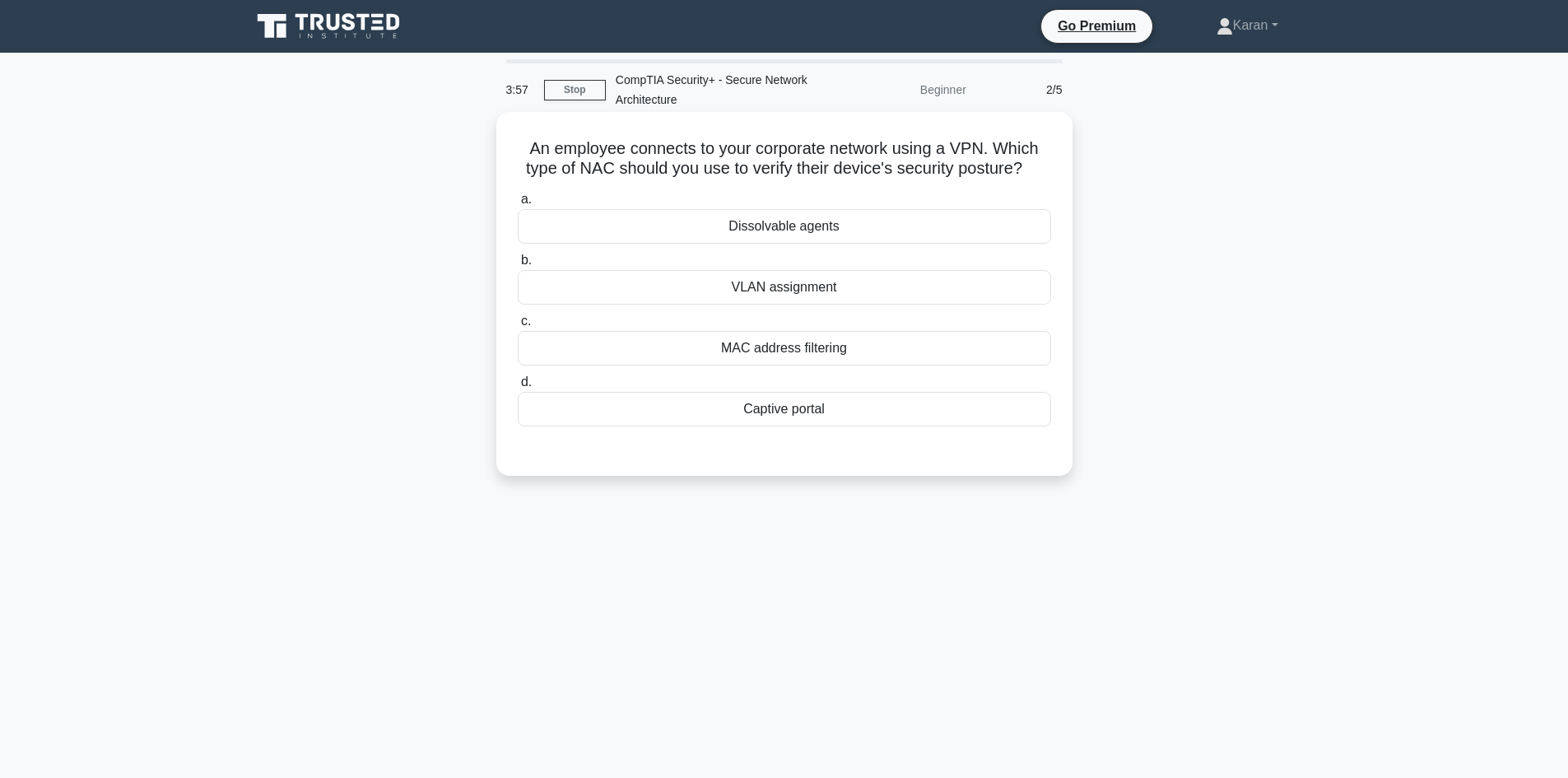
click at [860, 364] on div "MAC address filtering" at bounding box center [784, 348] width 534 height 35
click at [518, 327] on input "c. MAC address filtering" at bounding box center [518, 321] width 0 height 11
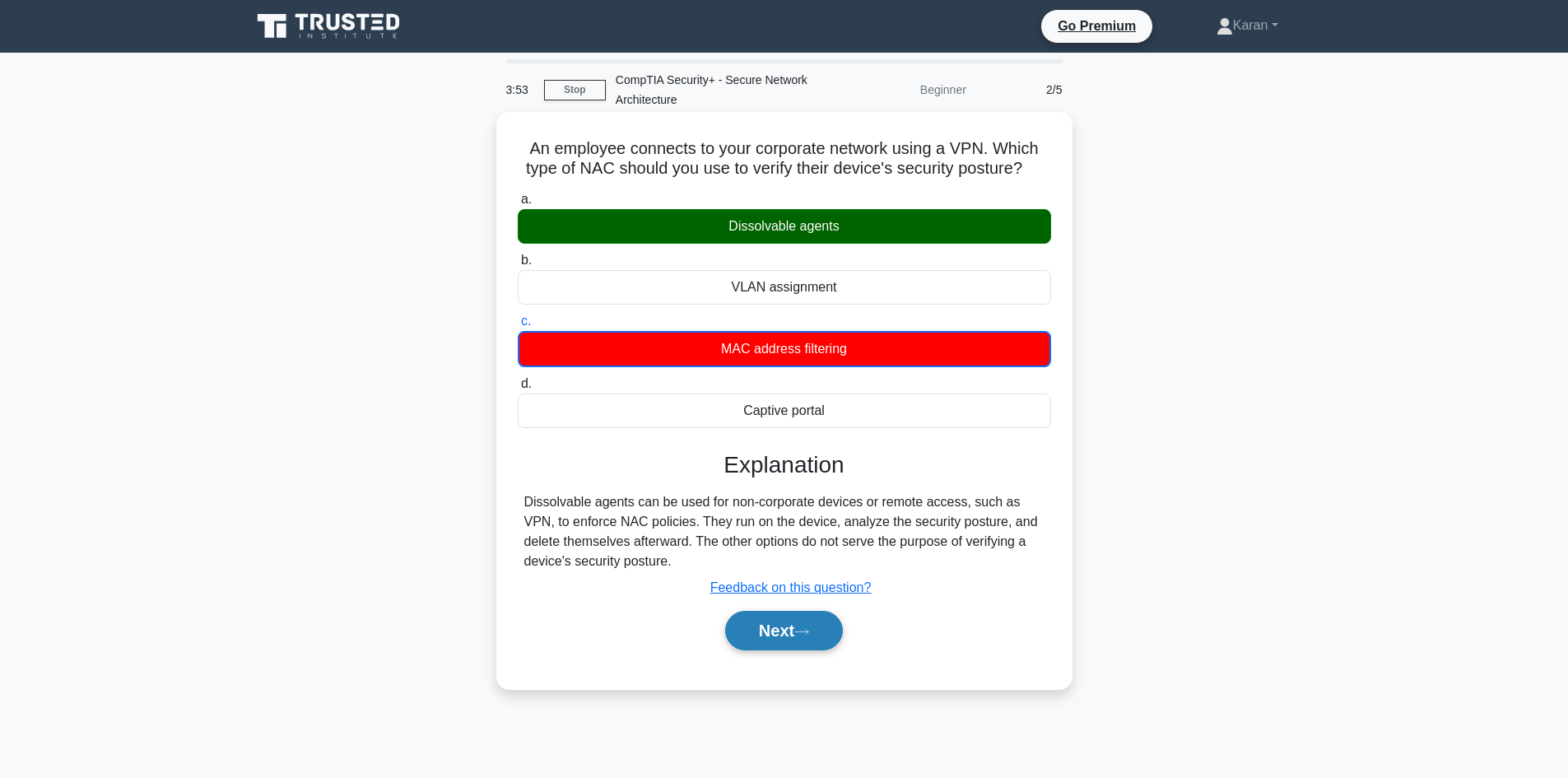
click at [823, 648] on button "Next" at bounding box center [784, 631] width 118 height 40
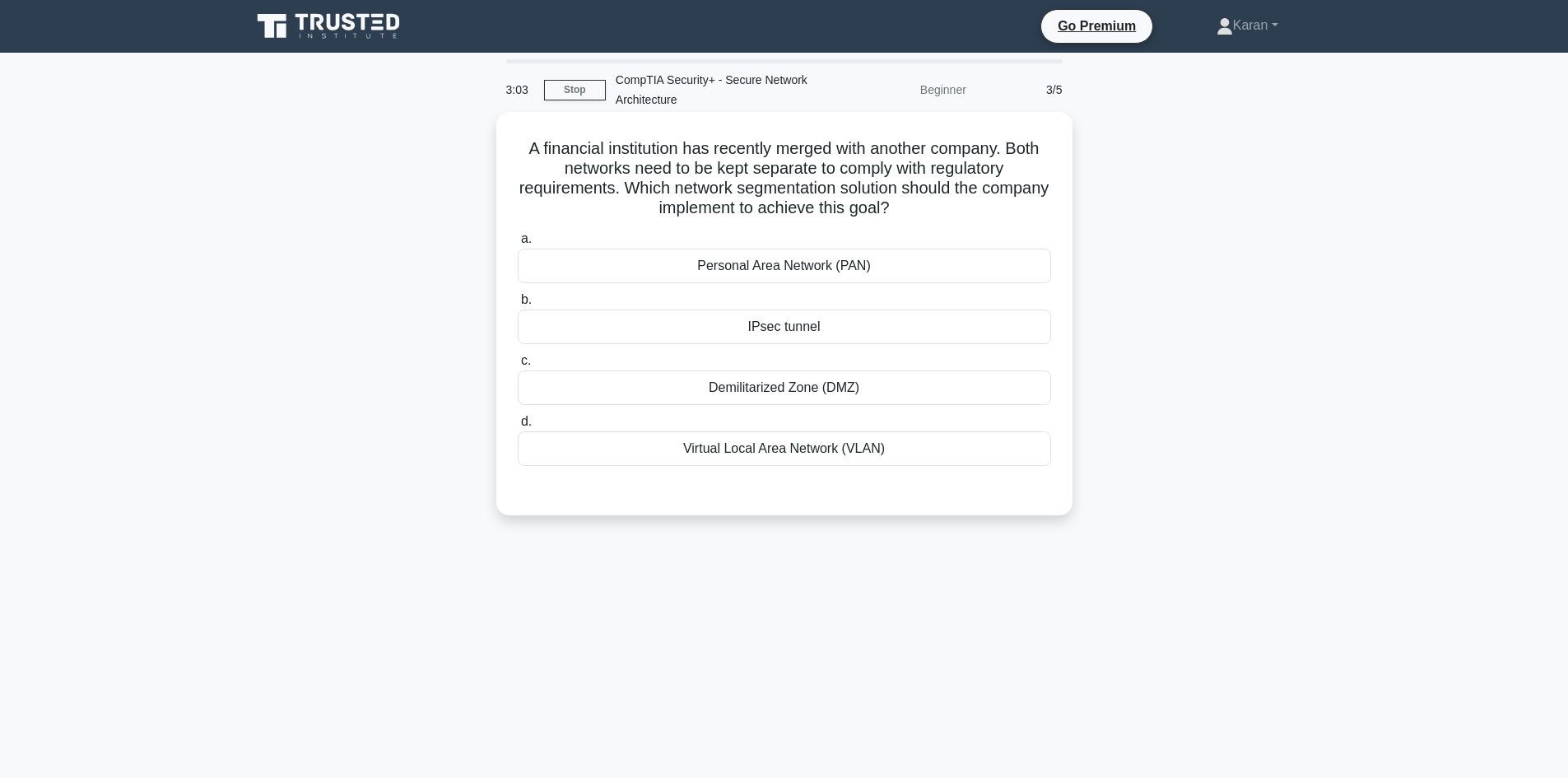
click at [811, 456] on div "Virtual Local Area Network (VLAN)" at bounding box center [784, 449] width 534 height 35
click at [518, 427] on input "d. Virtual Local Area Network (VLAN)" at bounding box center [518, 422] width 0 height 11
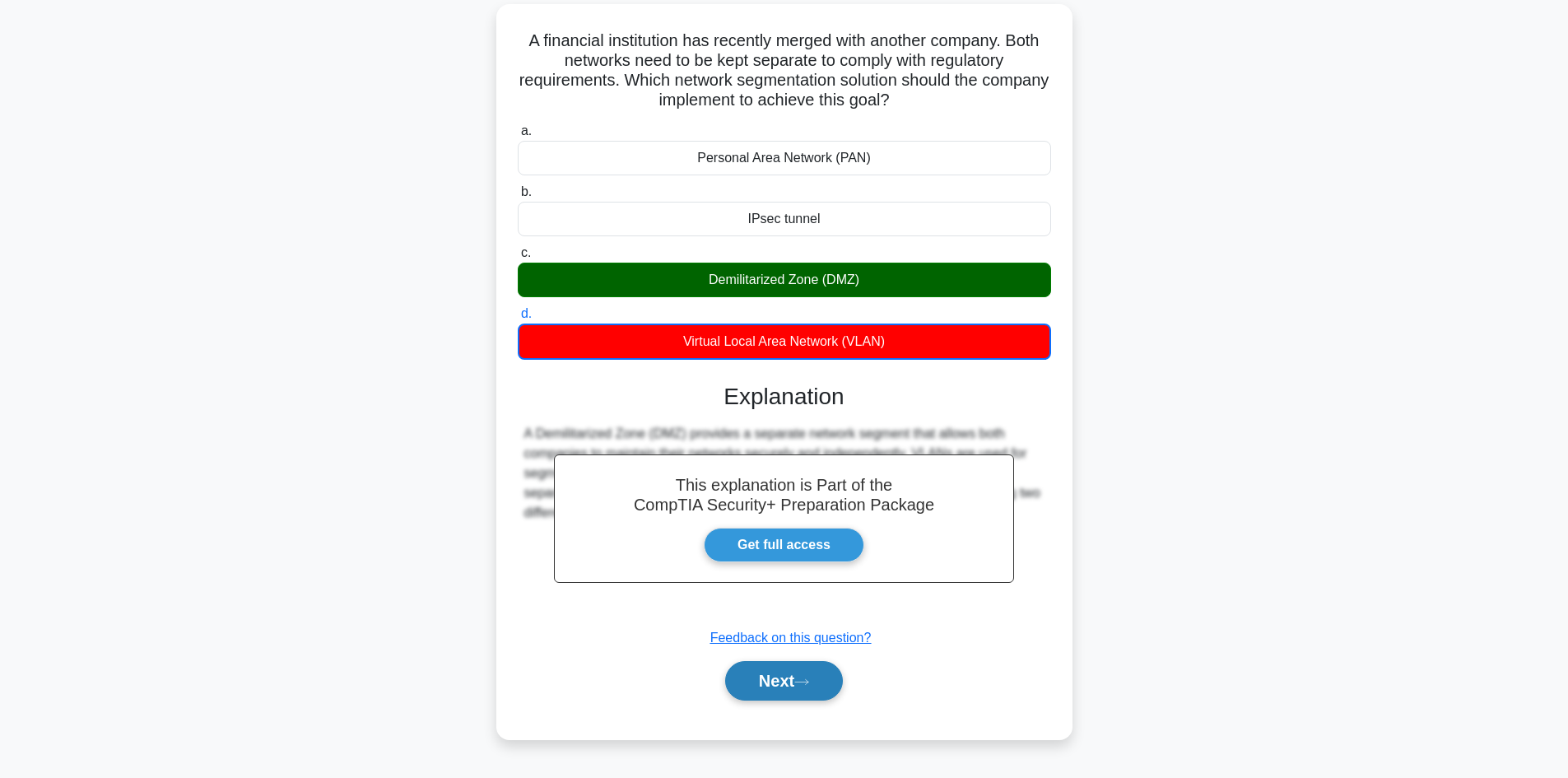
scroll to position [111, 0]
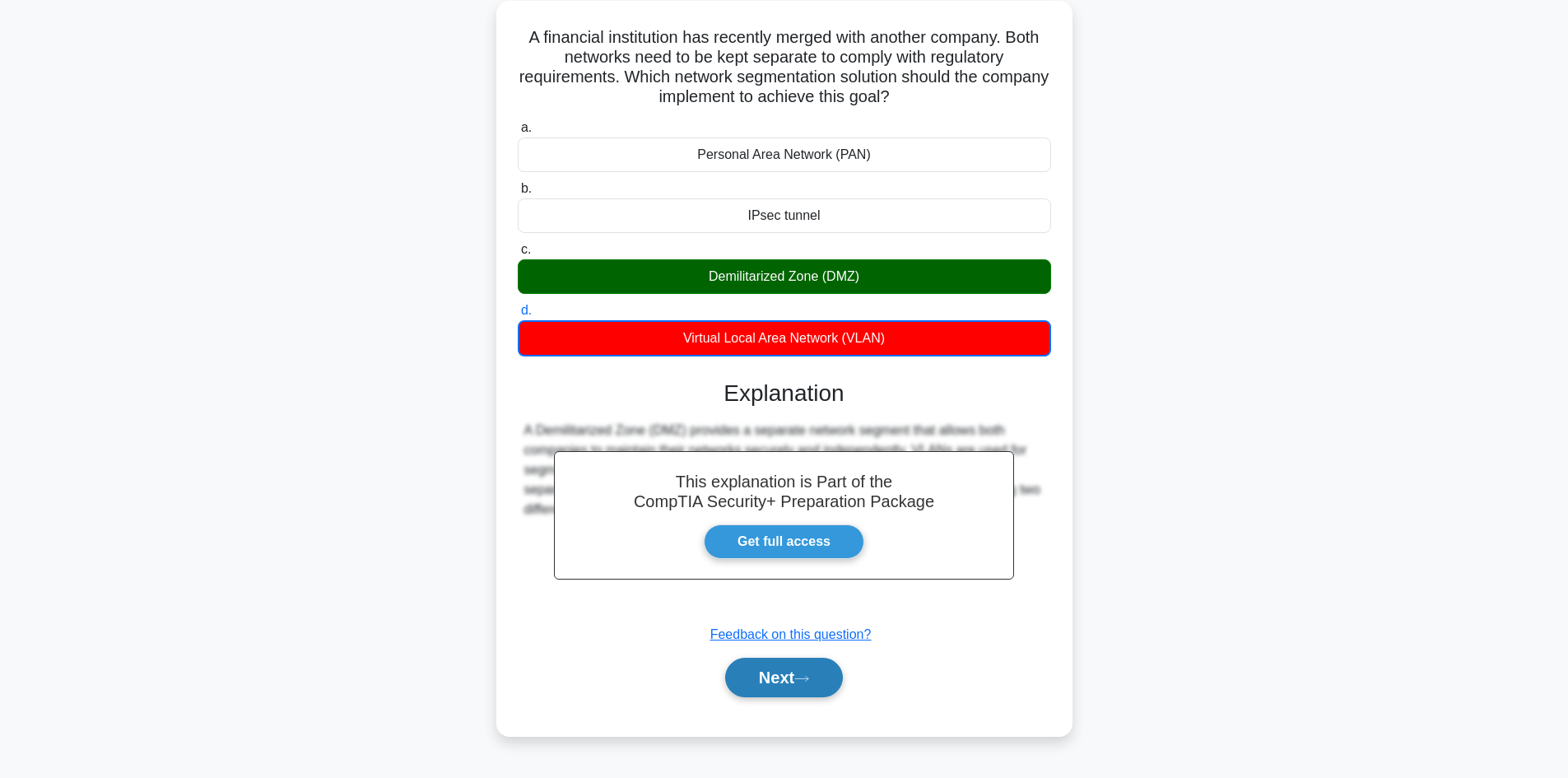
click at [803, 670] on button "Next" at bounding box center [784, 677] width 118 height 40
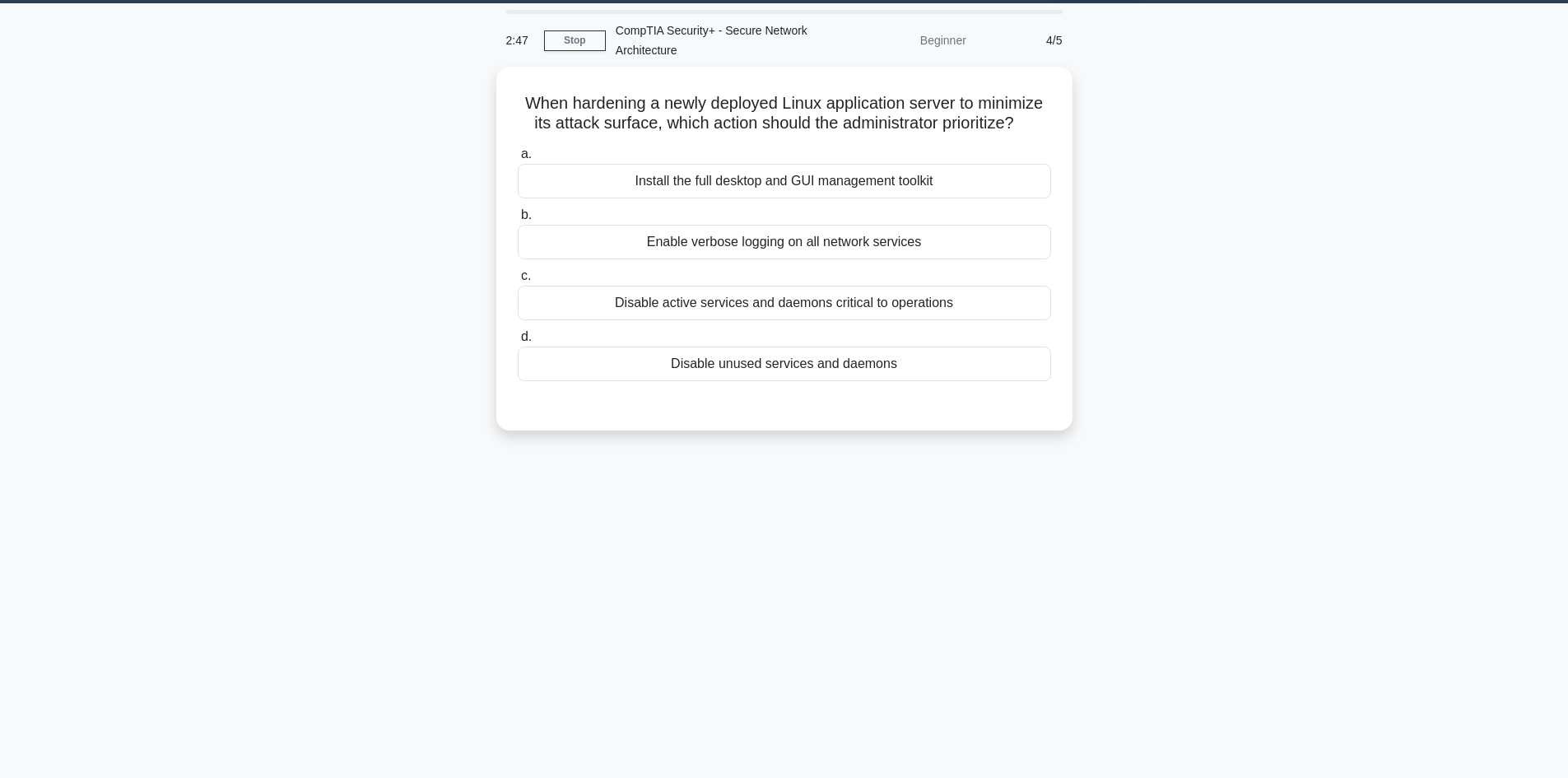
scroll to position [0, 0]
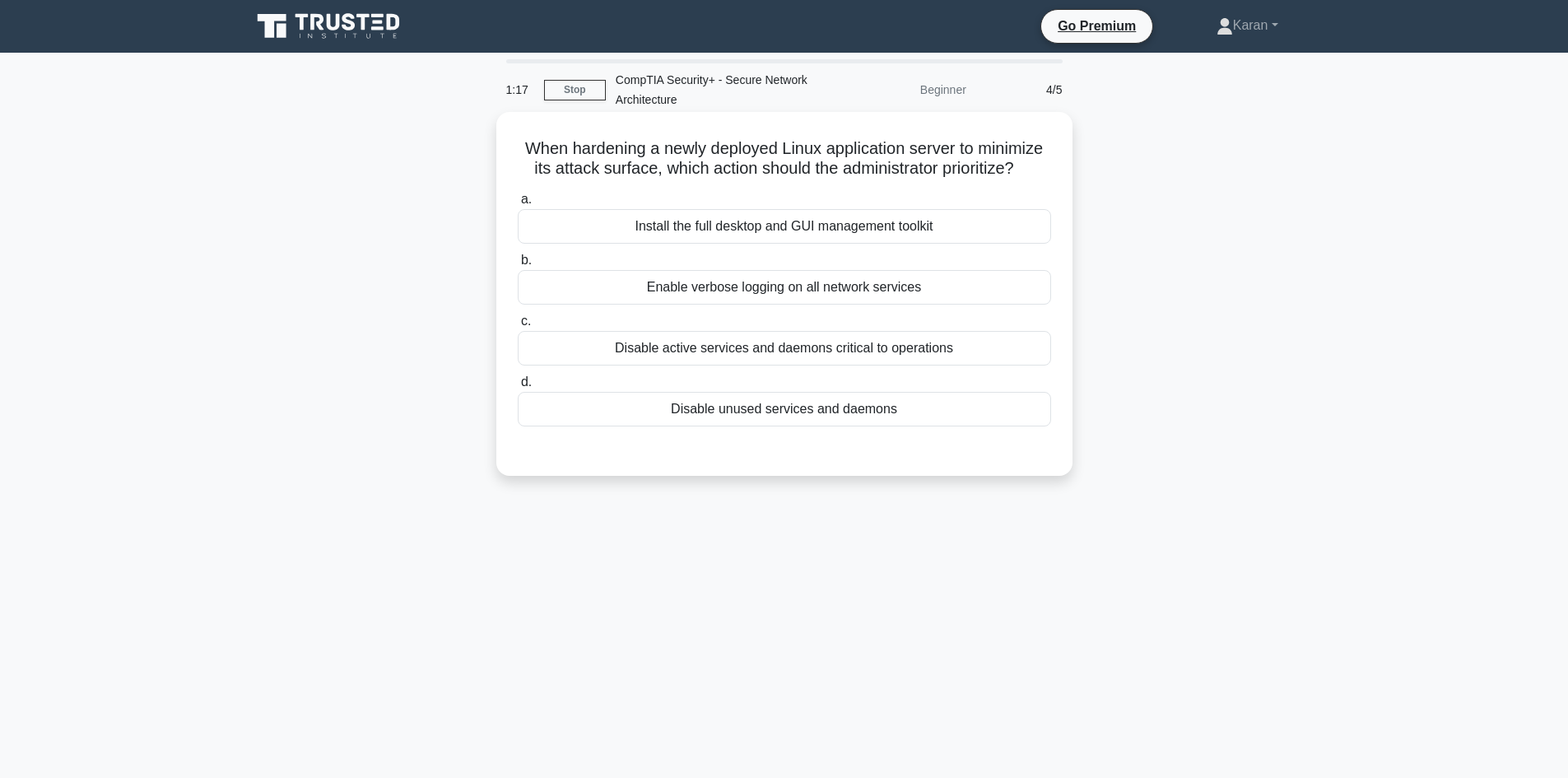
click at [797, 413] on div "Disable unused services and daemons" at bounding box center [784, 409] width 534 height 35
click at [518, 388] on input "d. Disable unused services and daemons" at bounding box center [518, 382] width 0 height 11
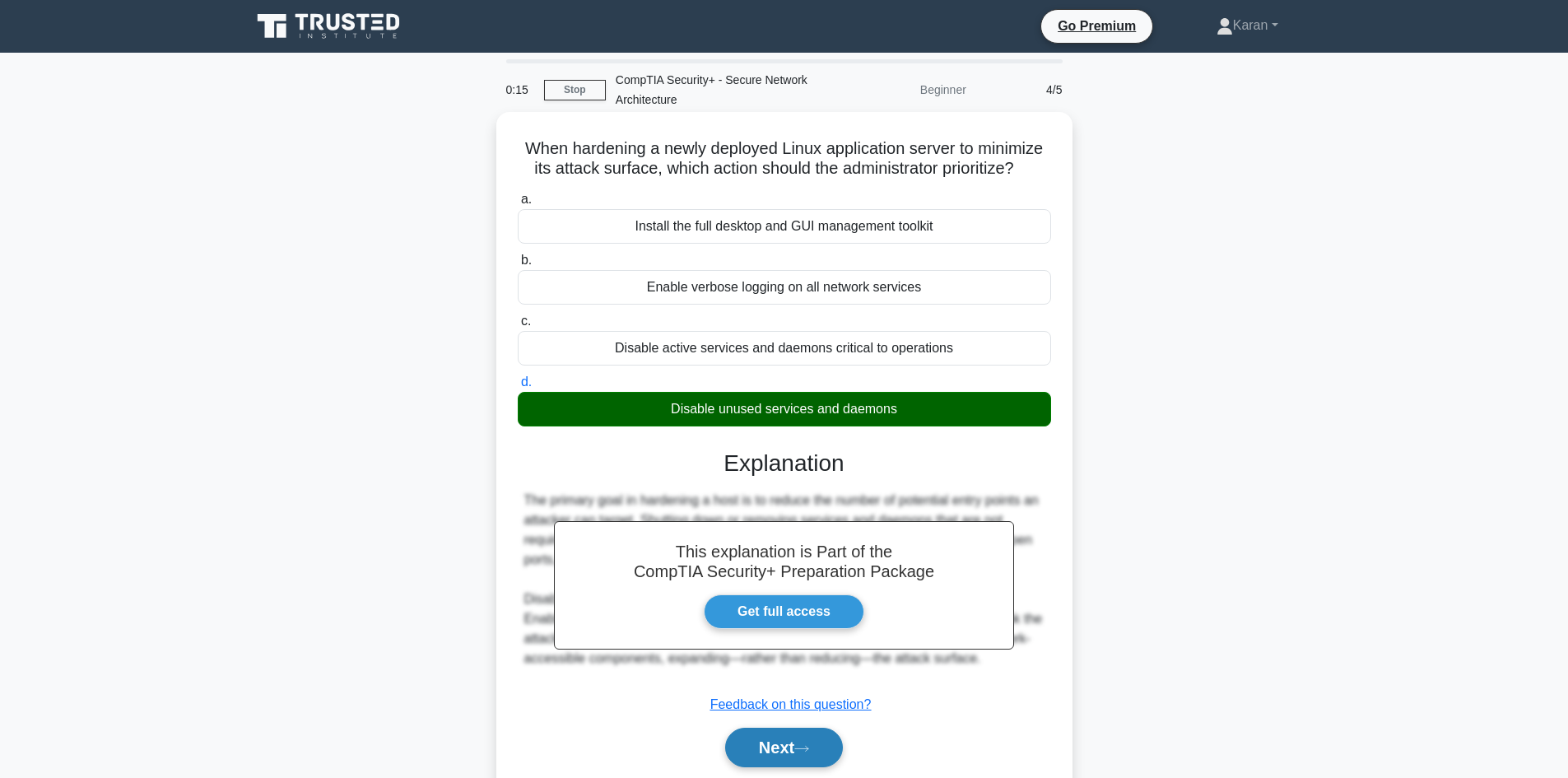
click at [824, 743] on button "Next" at bounding box center [784, 747] width 118 height 40
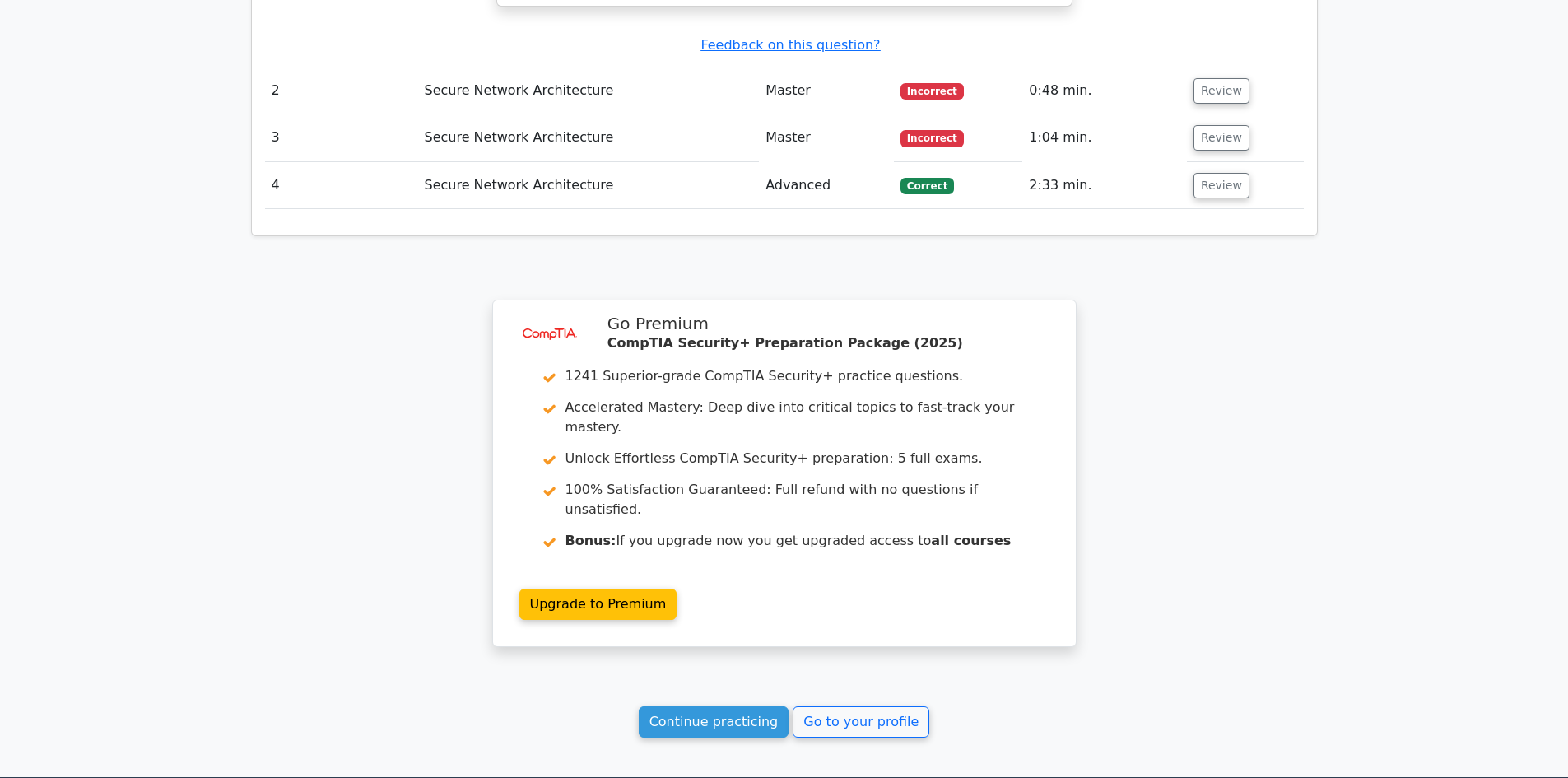
scroll to position [1903, 0]
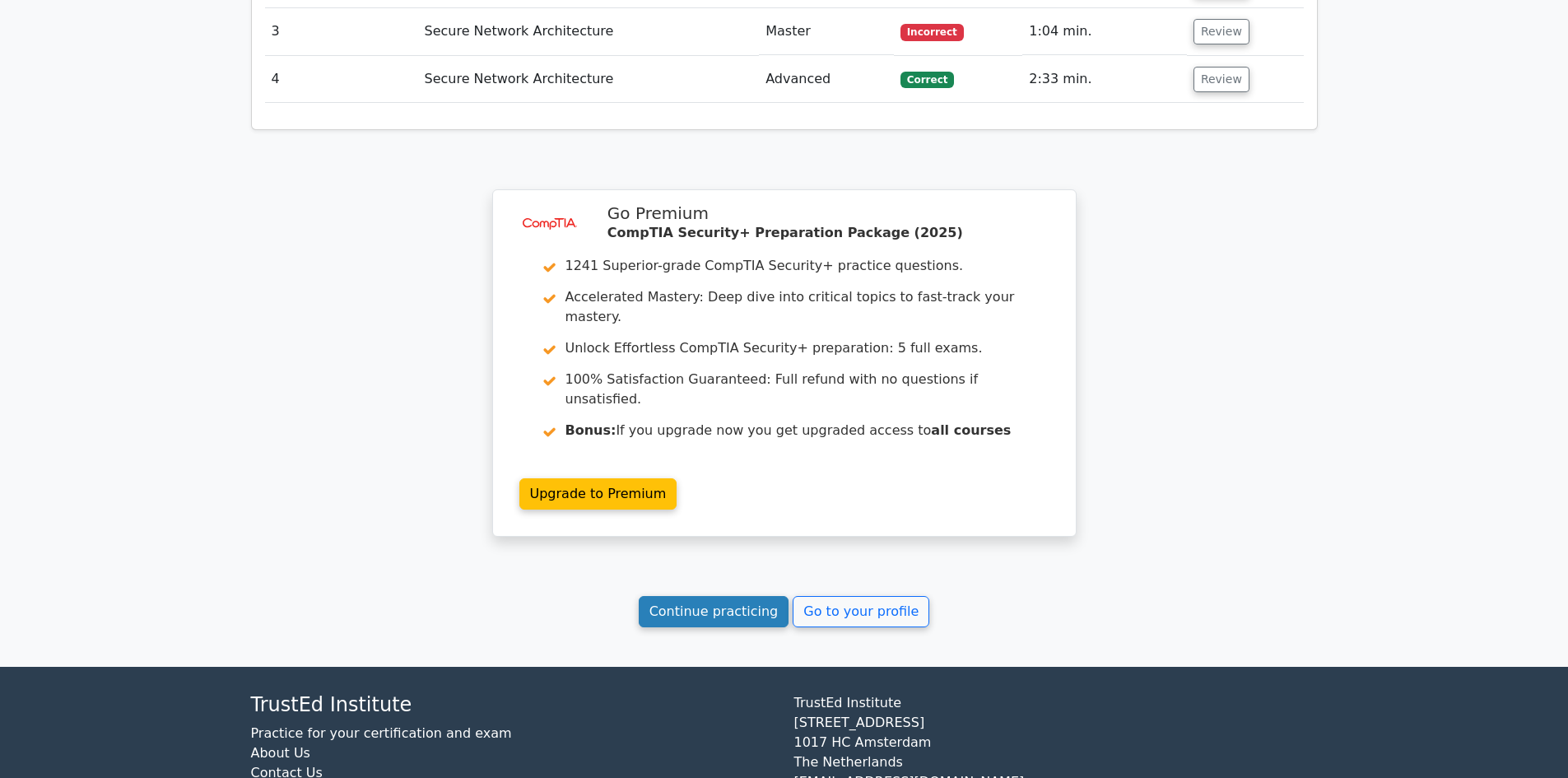
click at [737, 596] on link "Continue practicing" at bounding box center [714, 612] width 151 height 31
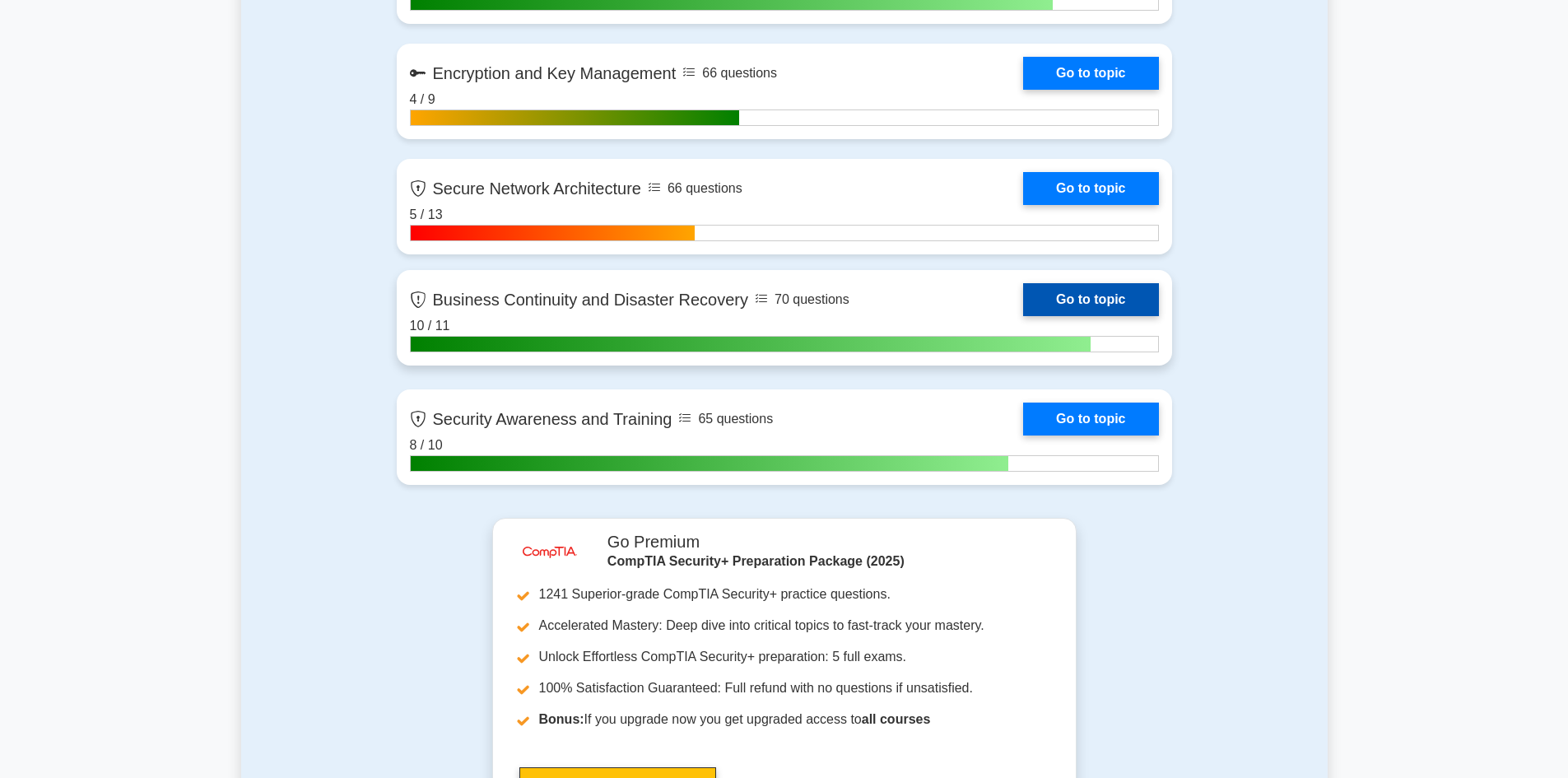
scroll to position [3376, 0]
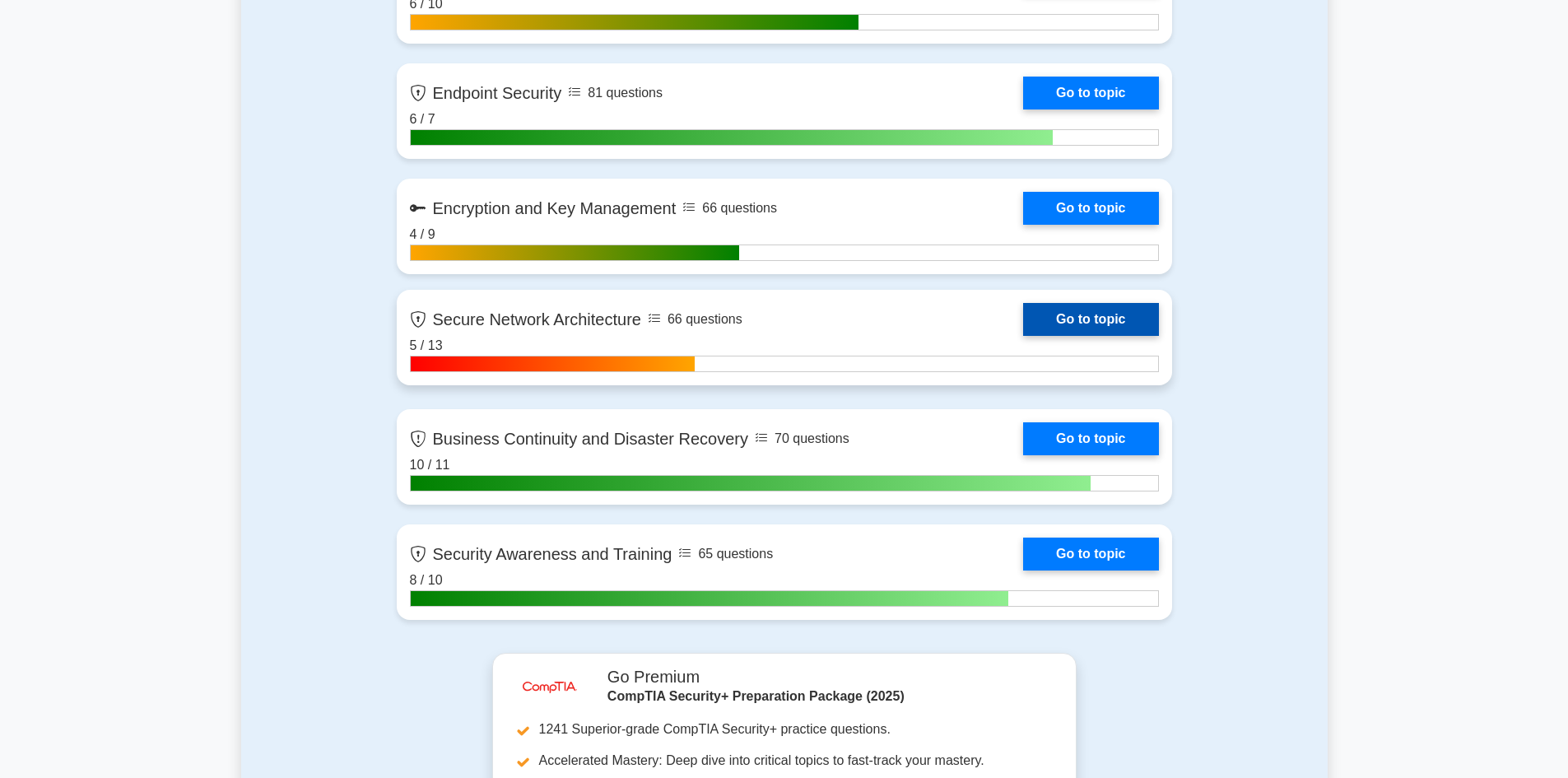
click at [1051, 317] on link "Go to topic" at bounding box center [1091, 319] width 135 height 33
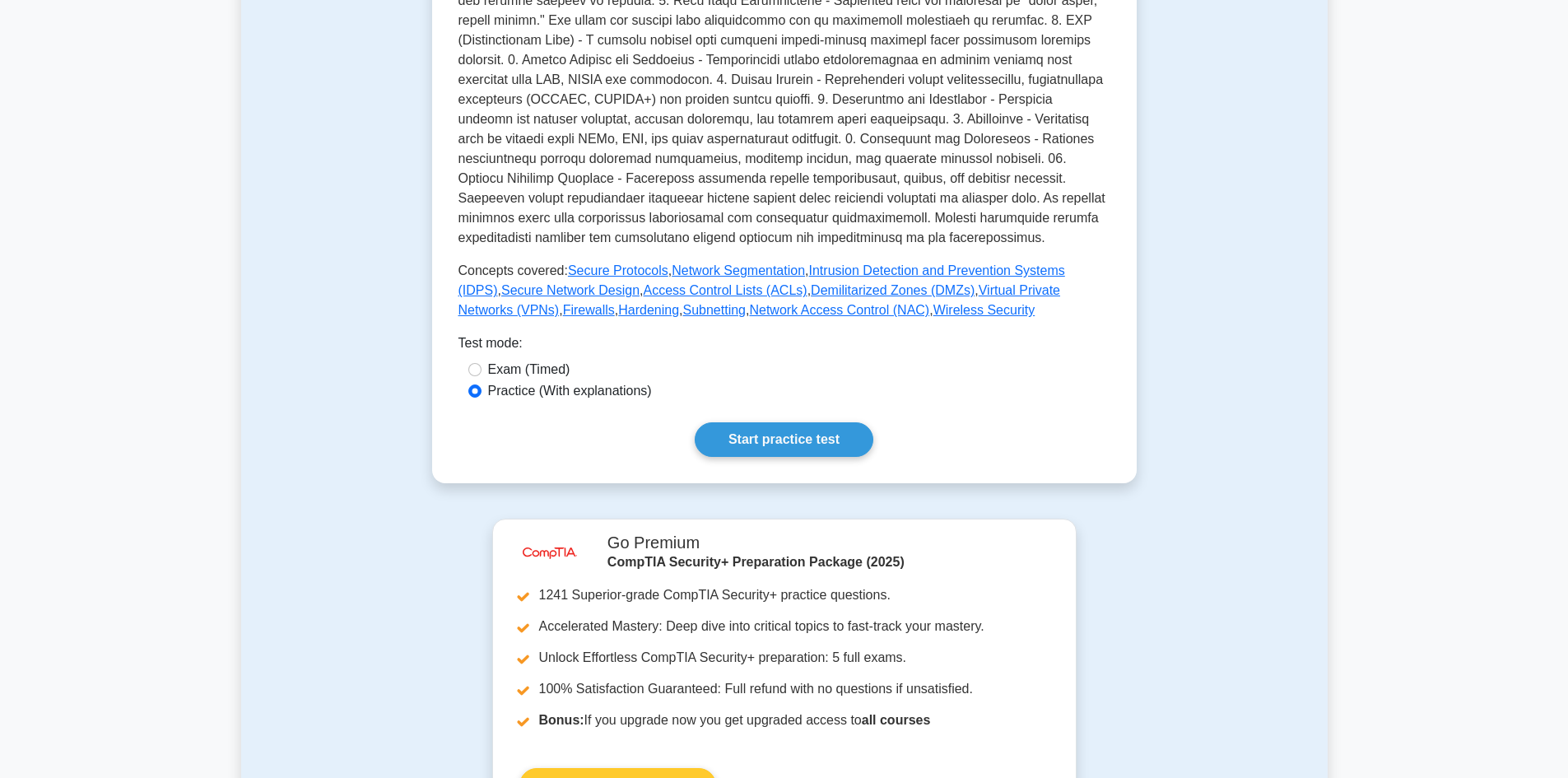
scroll to position [577, 0]
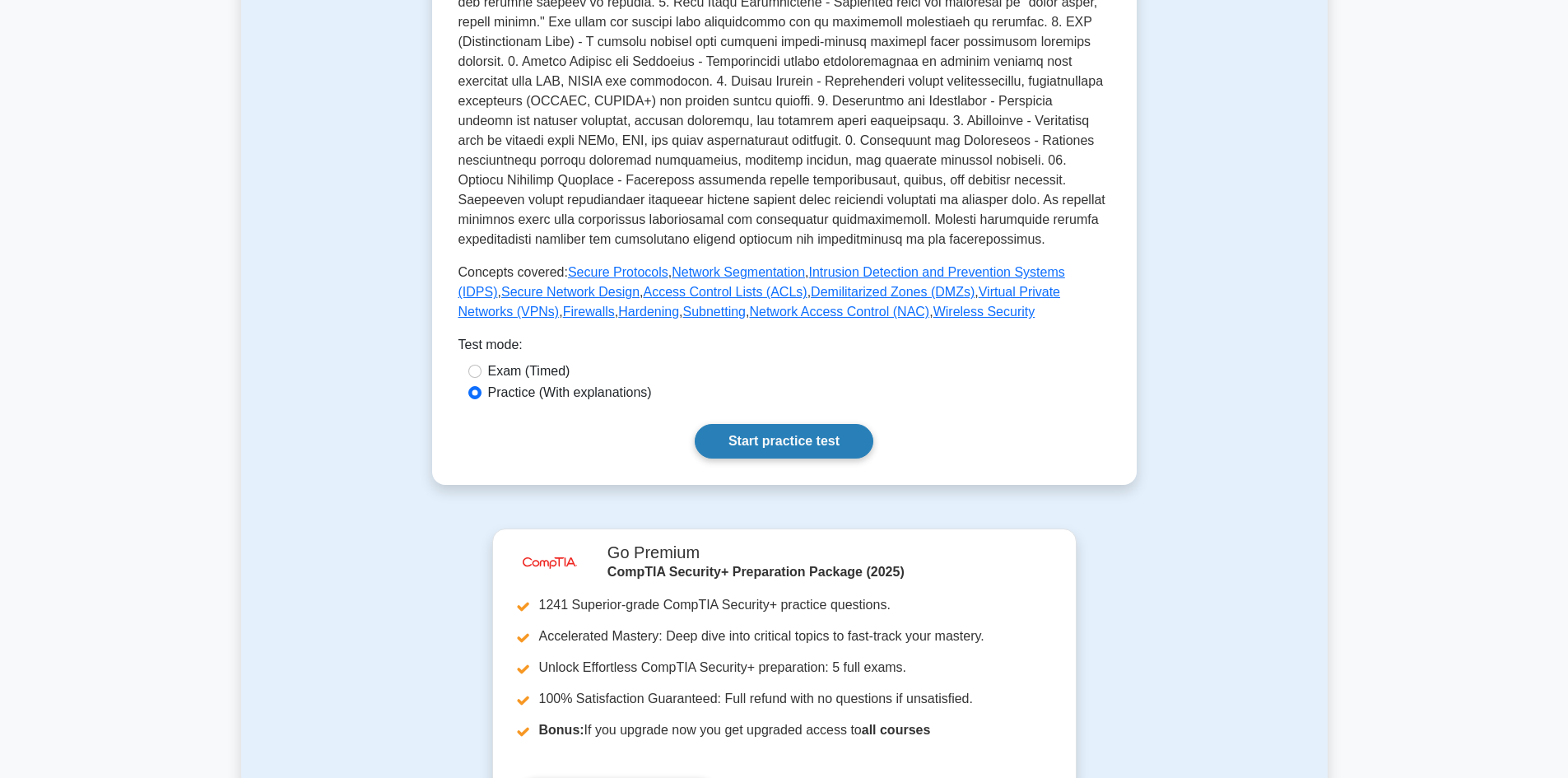
click at [737, 450] on link "Start practice test" at bounding box center [784, 441] width 179 height 35
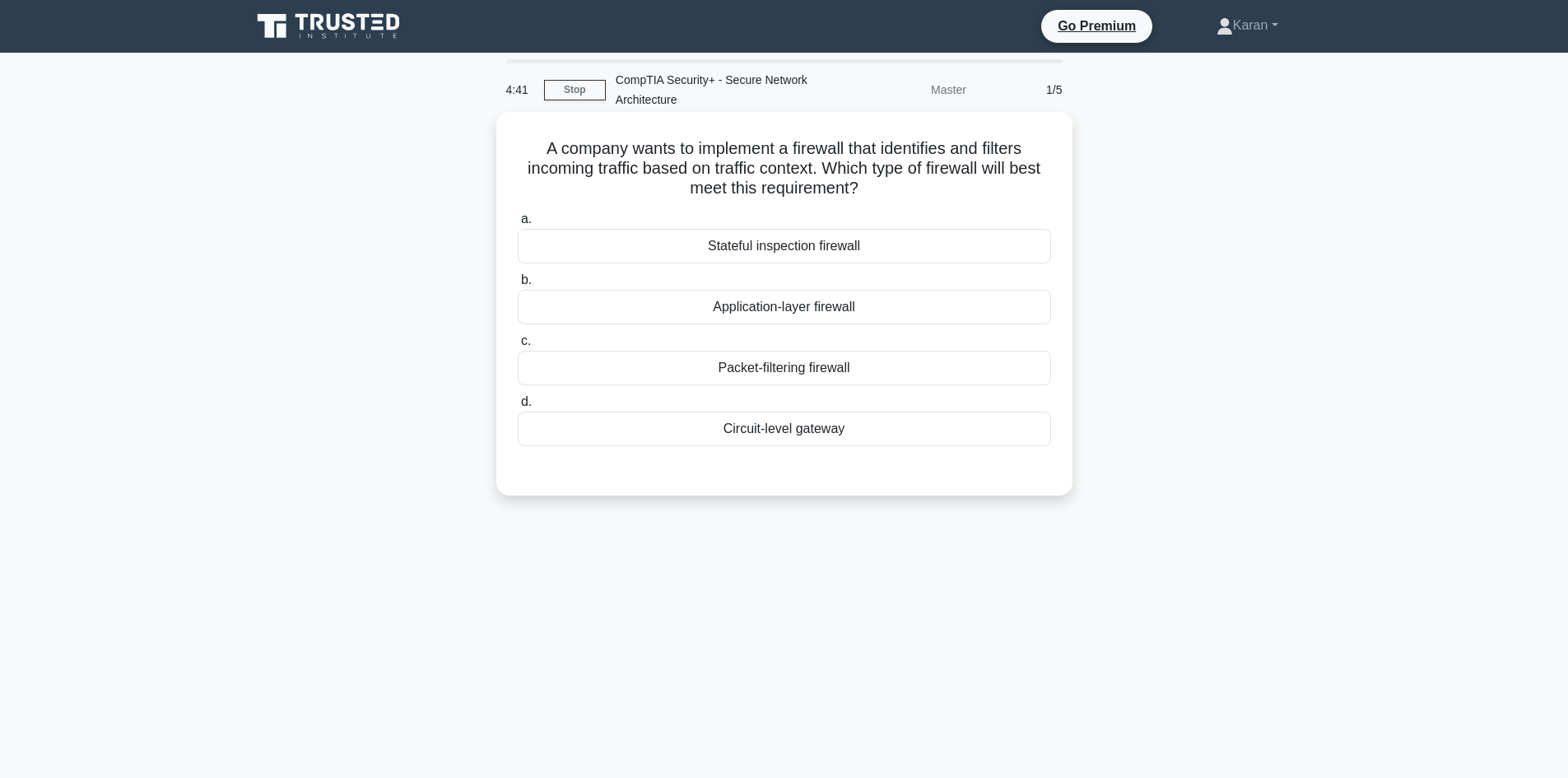
click at [775, 315] on div "Application-layer firewall" at bounding box center [784, 307] width 534 height 35
click at [518, 285] on input "b. Application-layer firewall" at bounding box center [518, 280] width 0 height 11
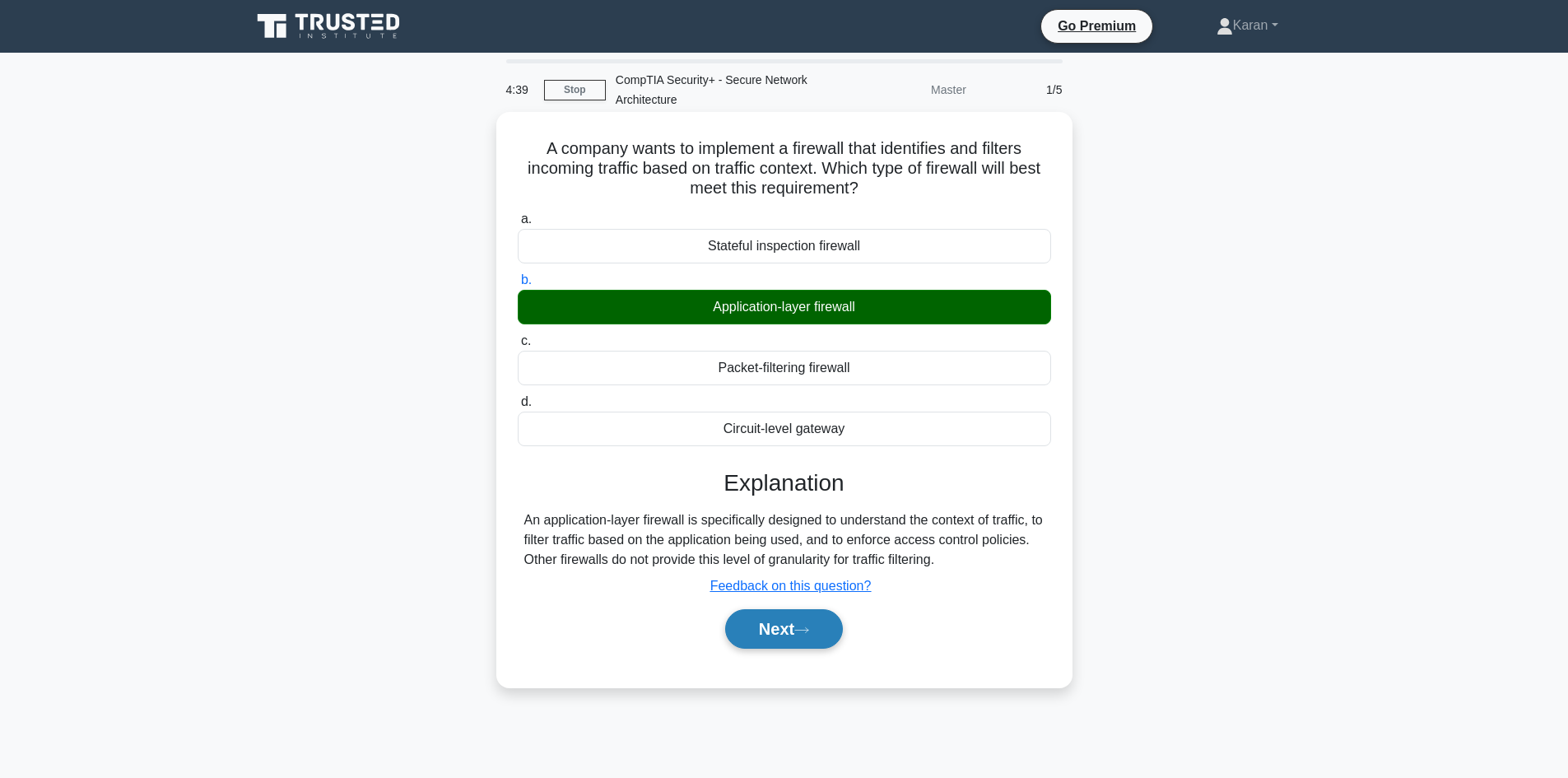
click at [765, 627] on button "Next" at bounding box center [784, 629] width 118 height 40
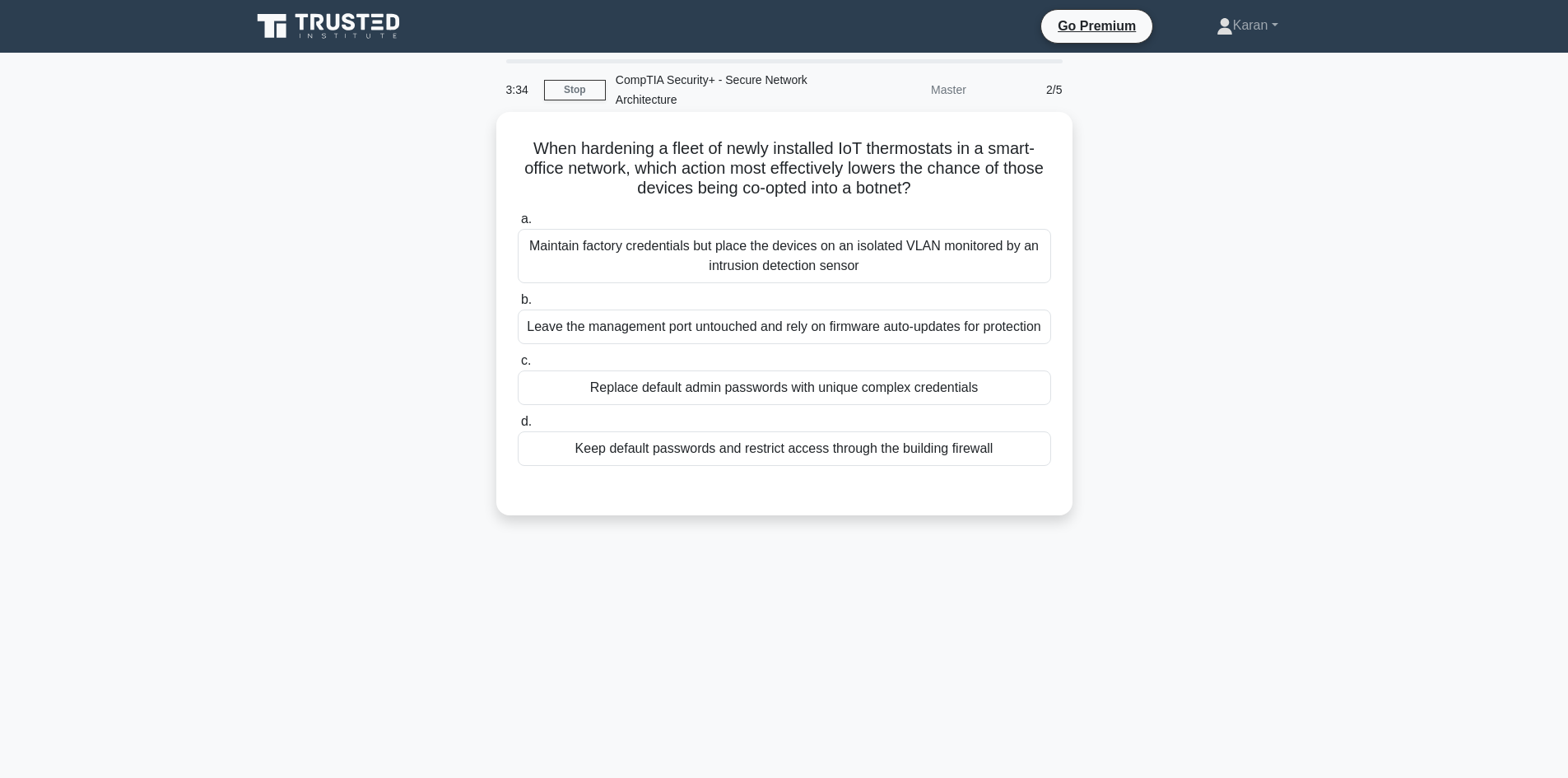
click at [828, 405] on div "Replace default admin passwords with unique complex credentials" at bounding box center [784, 388] width 534 height 35
click at [518, 366] on input "c. Replace default admin passwords with unique complex credentials" at bounding box center [518, 361] width 0 height 11
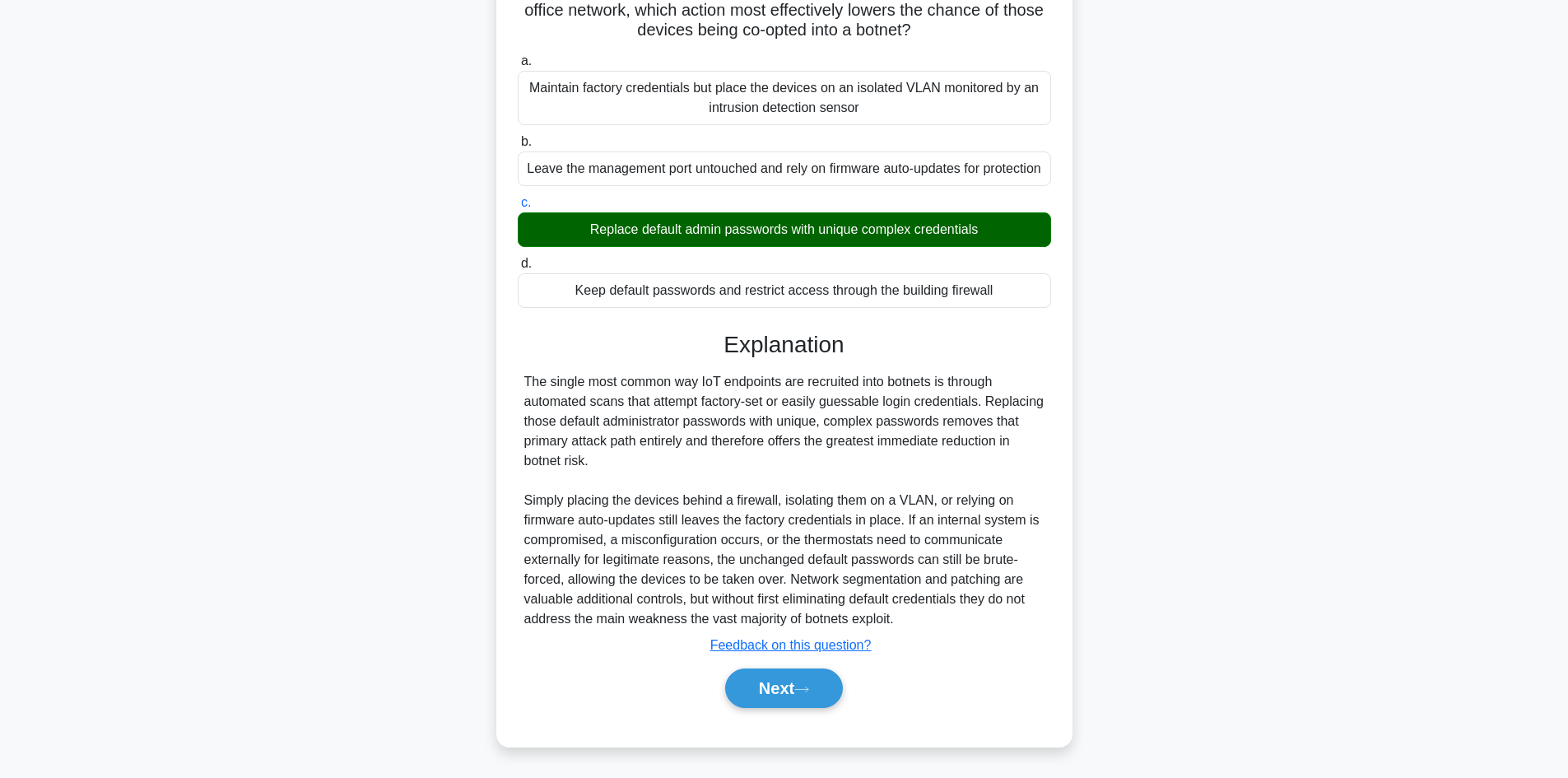
scroll to position [179, 0]
click at [865, 668] on div "Next" at bounding box center [784, 688] width 540 height 40
click at [801, 688] on icon at bounding box center [802, 689] width 15 height 9
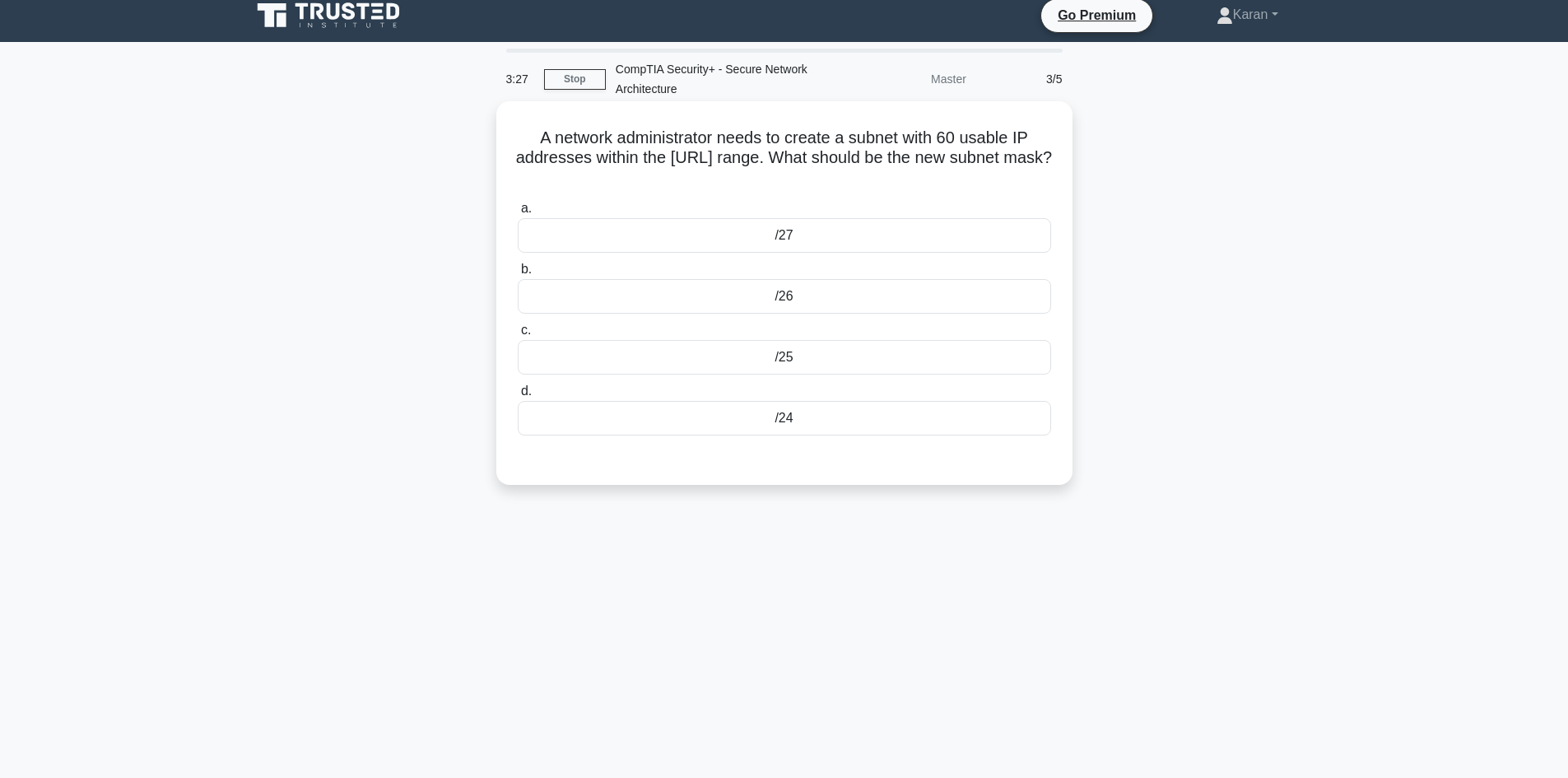
scroll to position [0, 0]
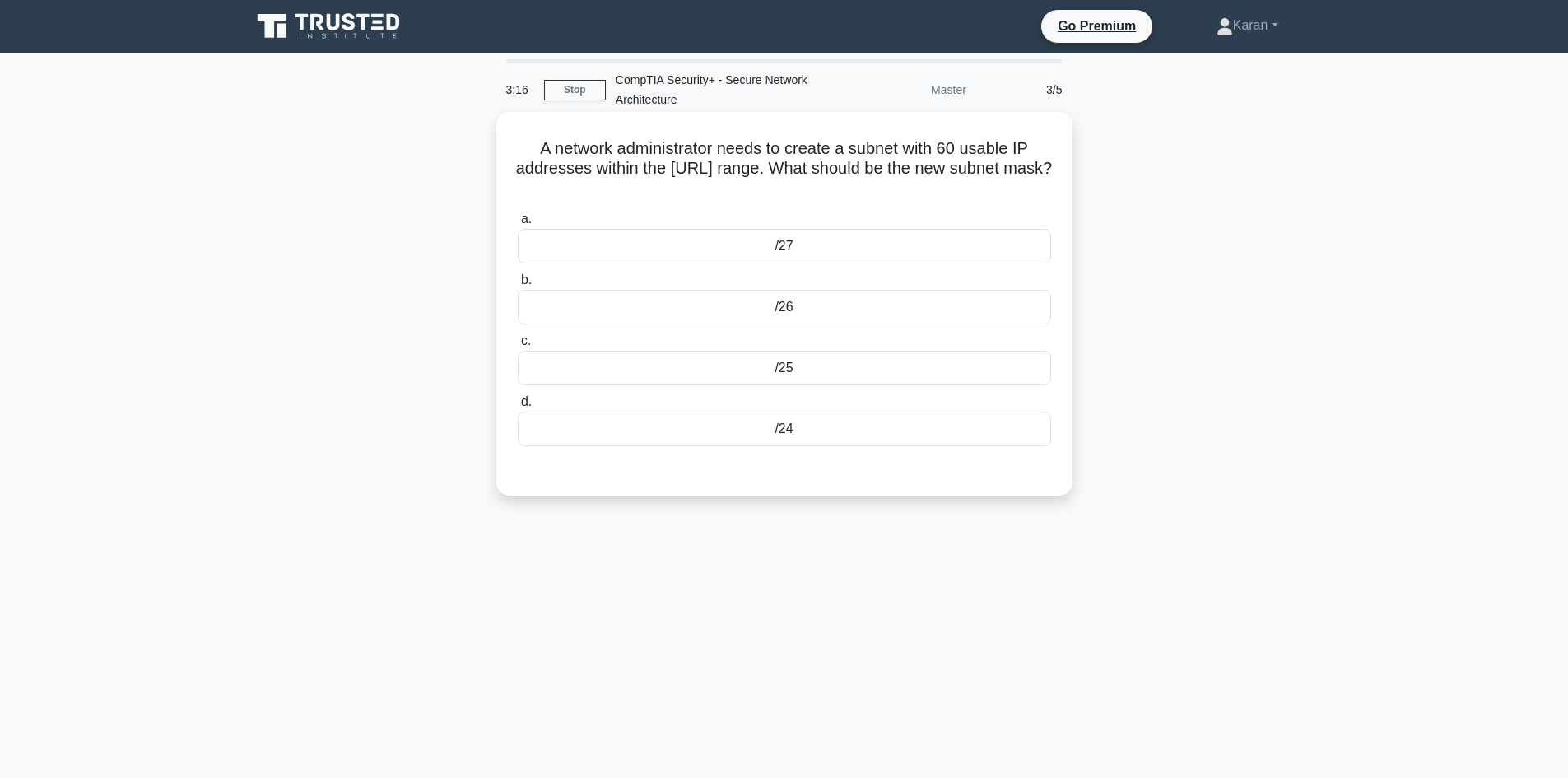
click at [812, 370] on div "/25" at bounding box center [784, 368] width 534 height 35
click at [518, 347] on input "c. /25" at bounding box center [518, 341] width 0 height 11
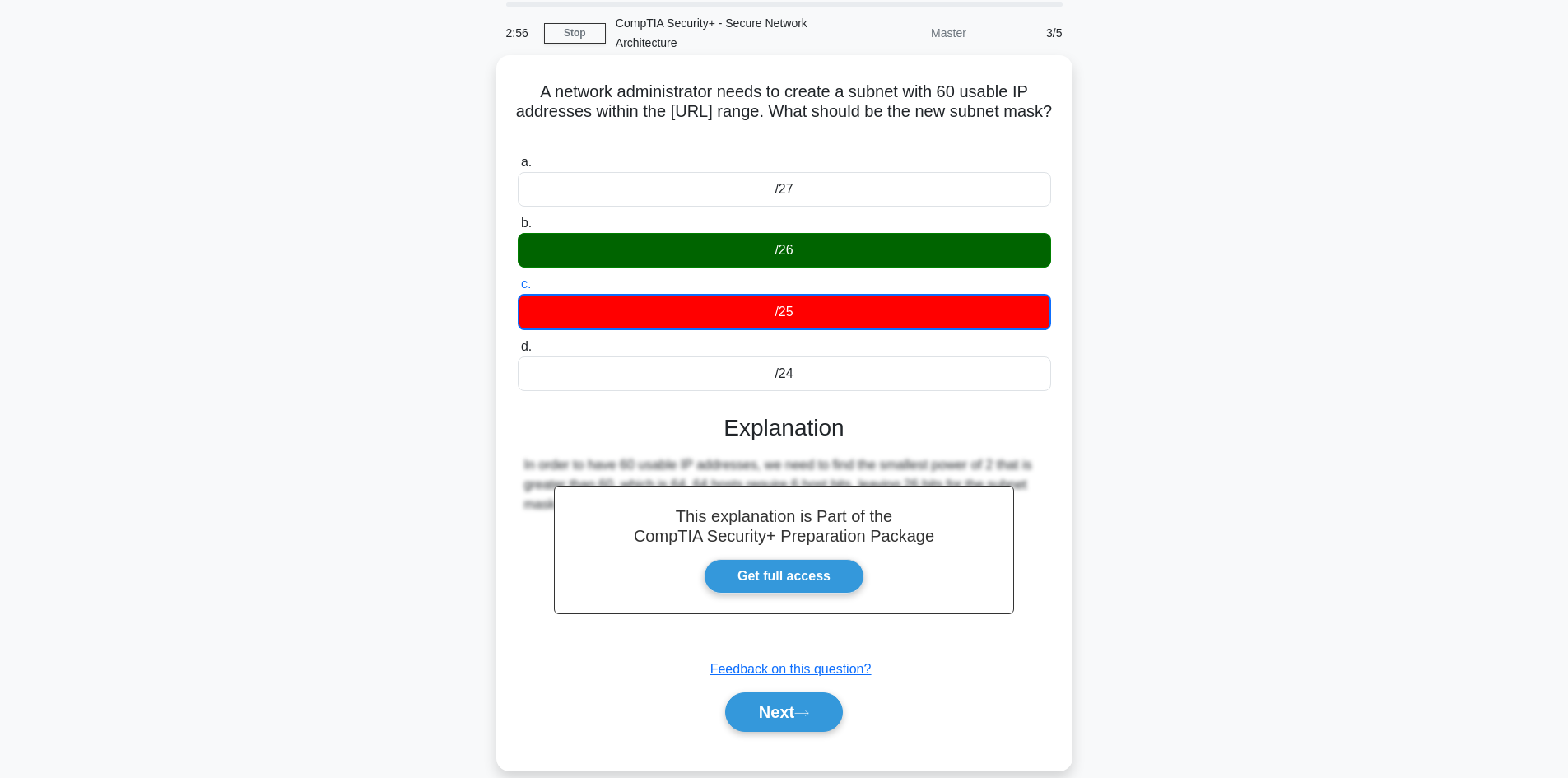
scroll to position [111, 0]
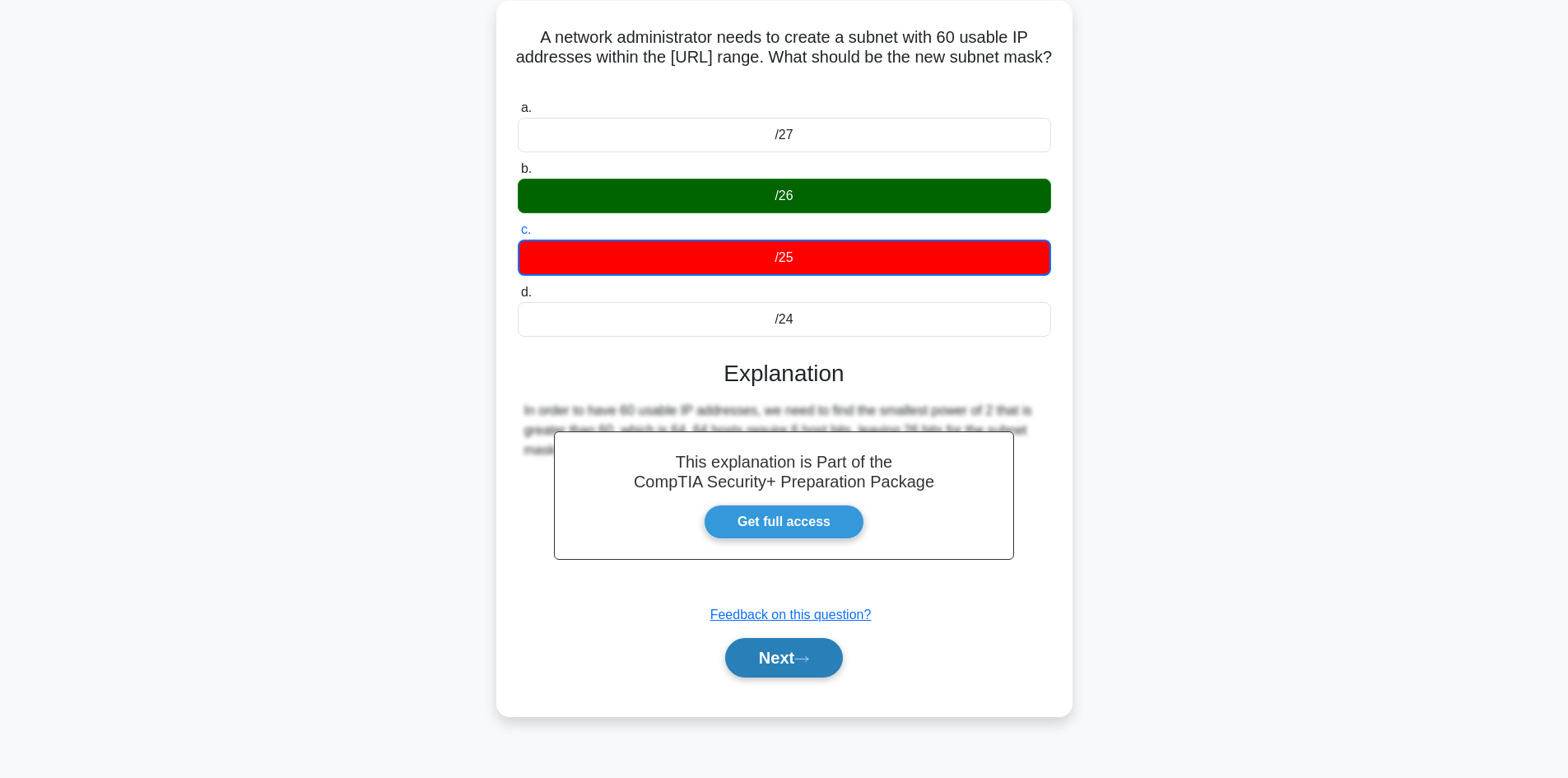
click at [809, 658] on icon at bounding box center [802, 658] width 15 height 9
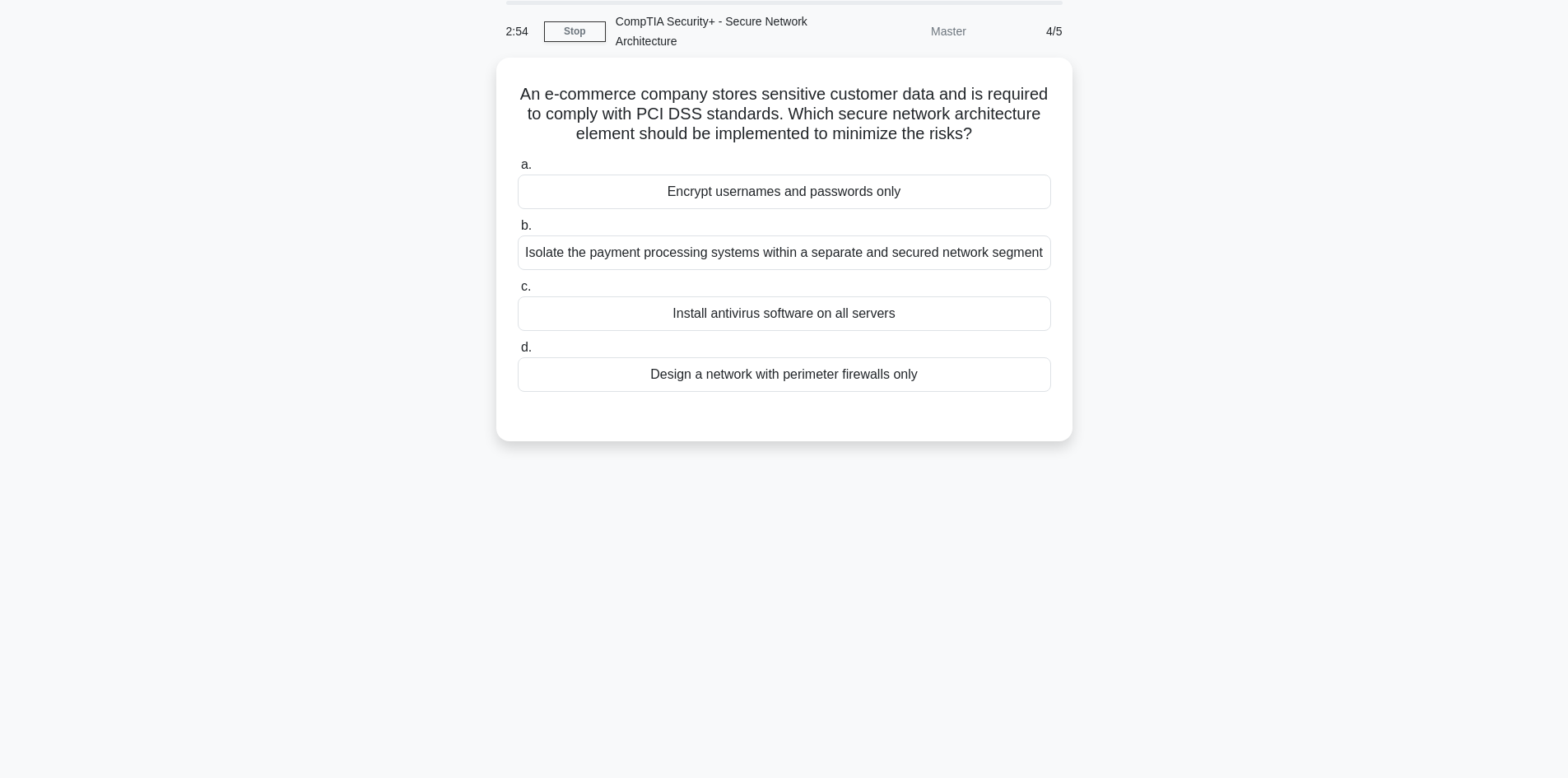
scroll to position [29, 0]
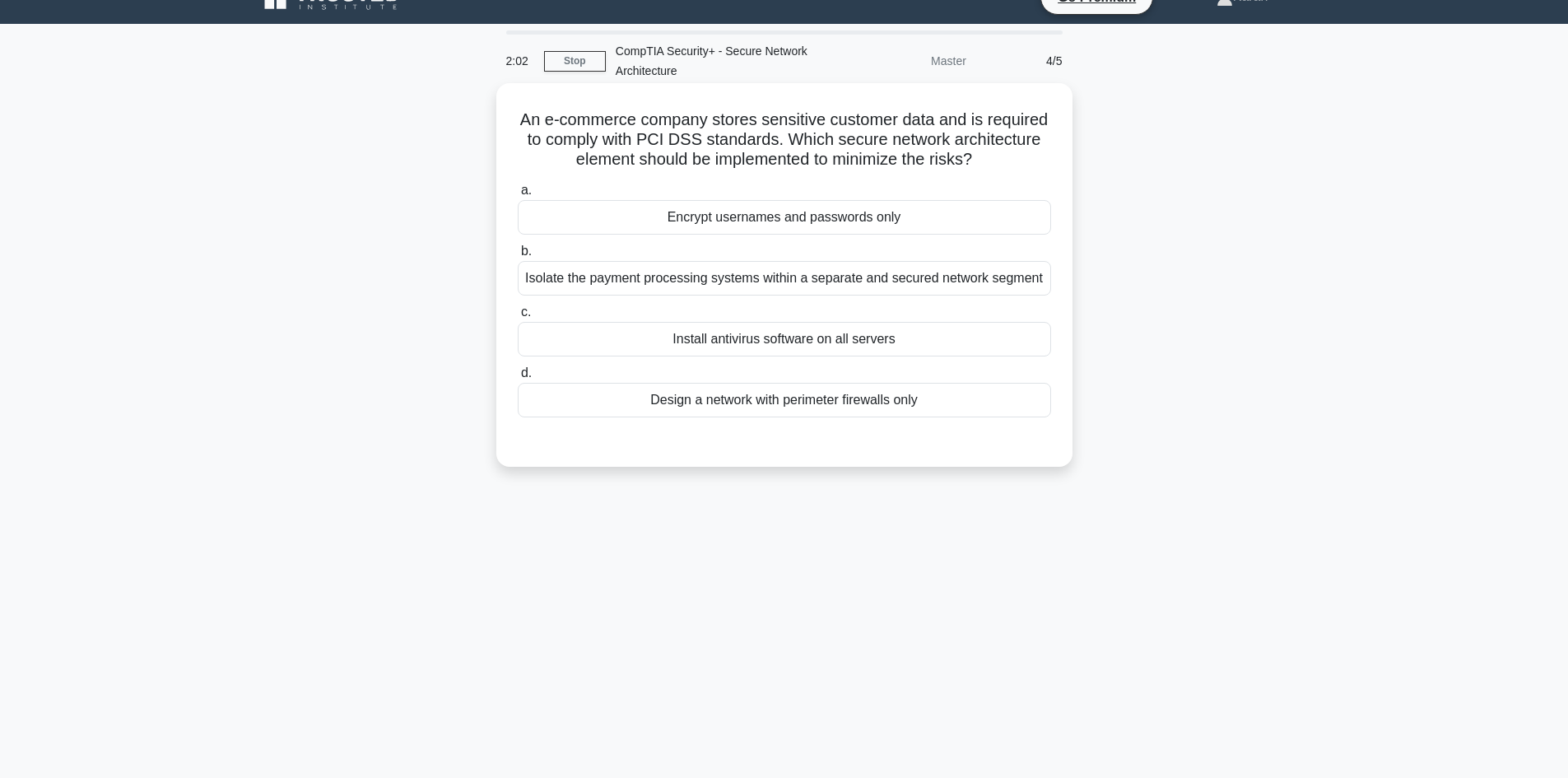
click at [817, 285] on div "Isolate the payment processing systems within a separate and secured network se…" at bounding box center [784, 278] width 534 height 35
click at [518, 257] on input "b. Isolate the payment processing systems within a separate and secured network…" at bounding box center [518, 251] width 0 height 11
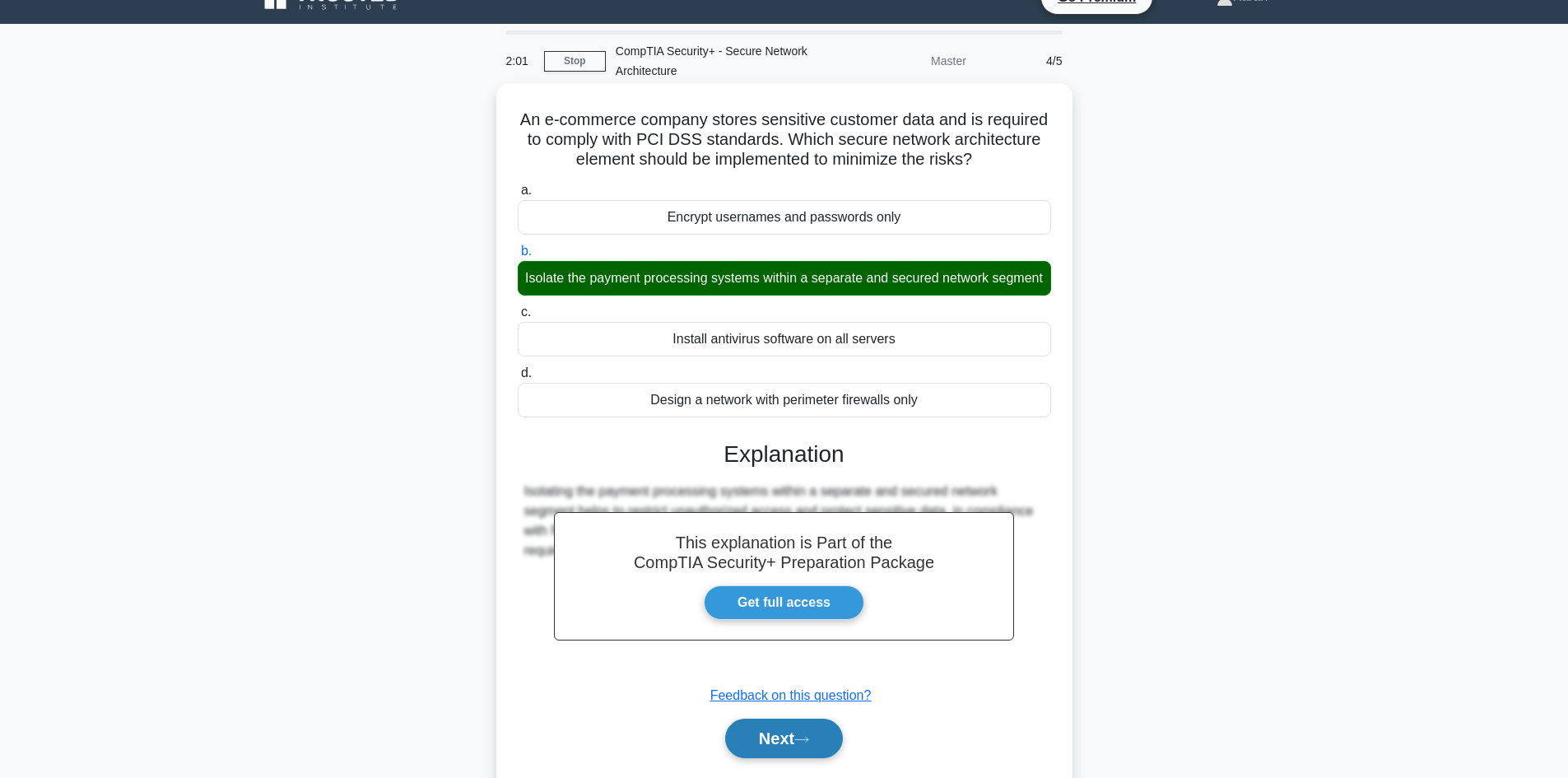
click at [766, 747] on button "Next" at bounding box center [784, 738] width 118 height 40
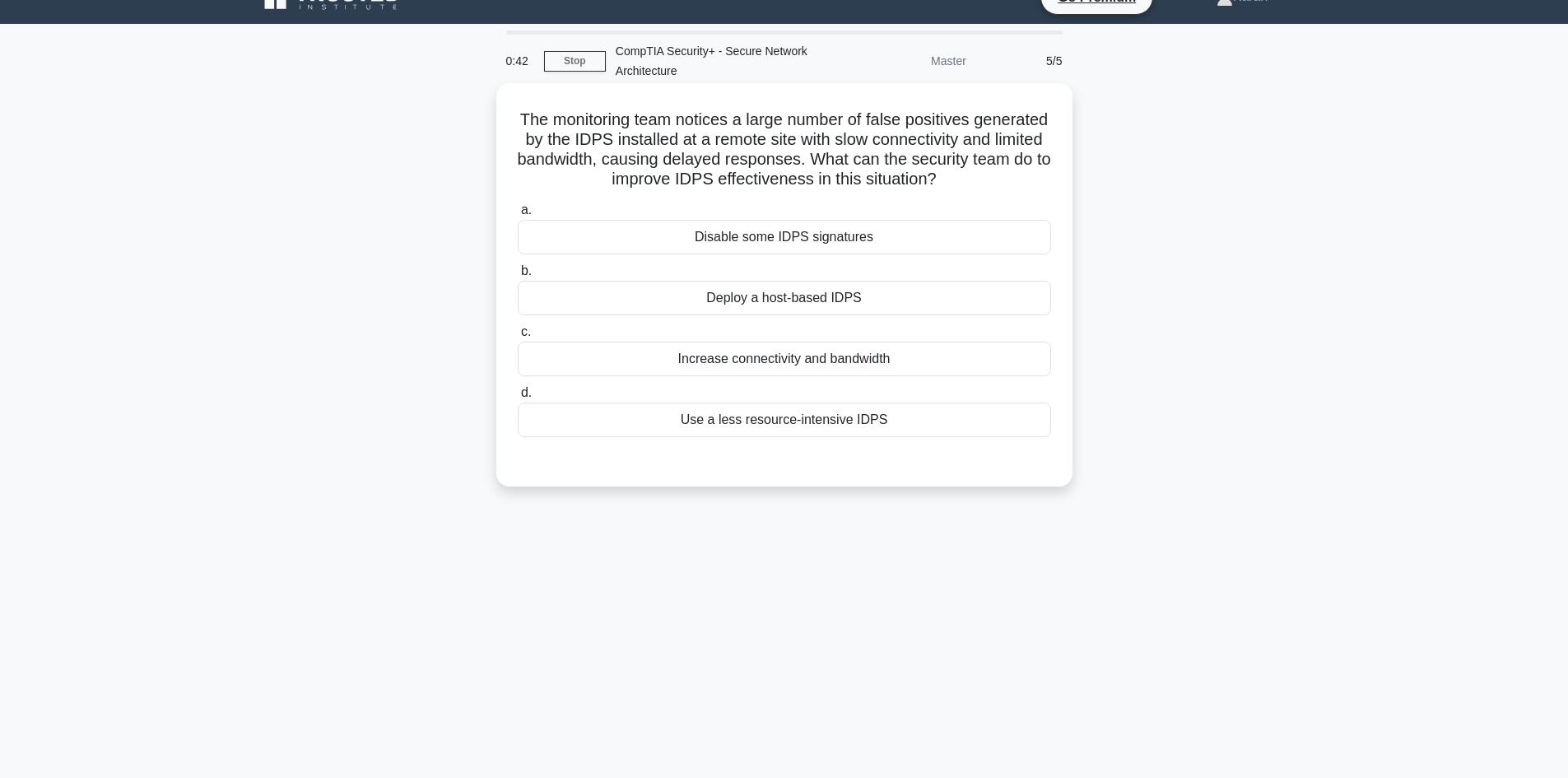
click at [736, 233] on div "Disable some IDPS signatures" at bounding box center [784, 237] width 534 height 35
click at [518, 215] on input "a. Disable some IDPS signatures" at bounding box center [518, 210] width 0 height 11
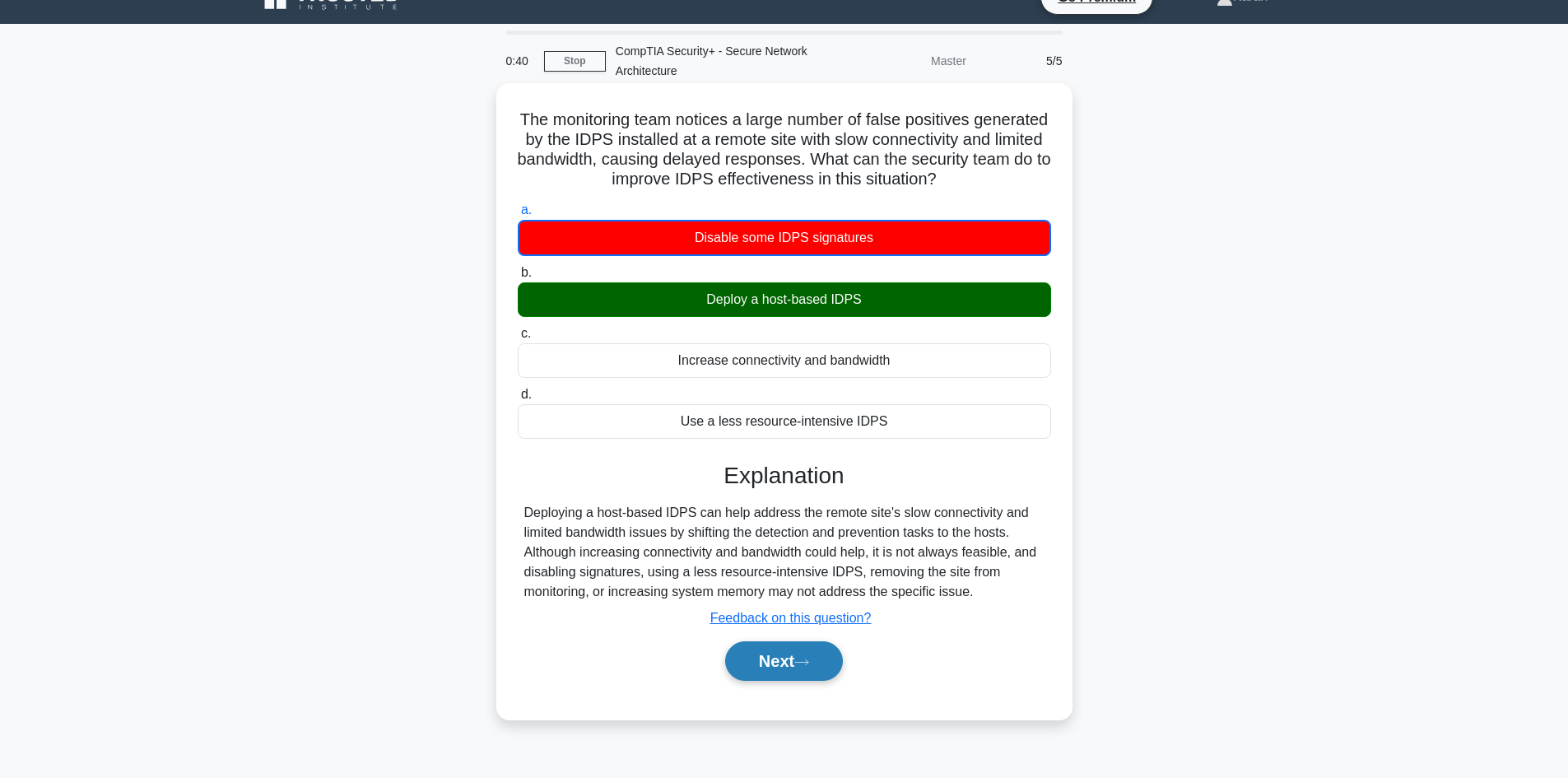
click at [750, 672] on button "Next" at bounding box center [784, 661] width 118 height 40
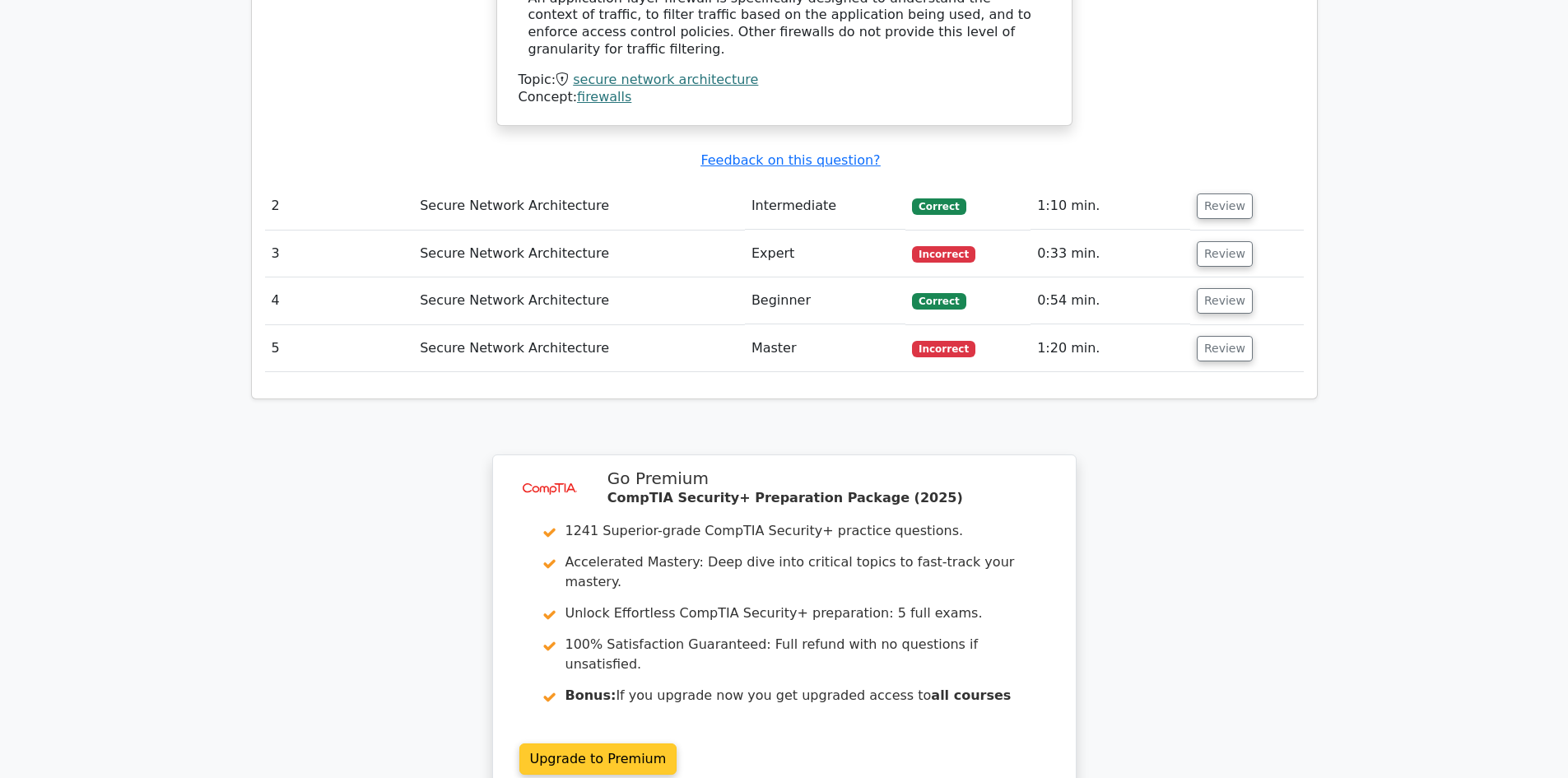
scroll to position [1917, 0]
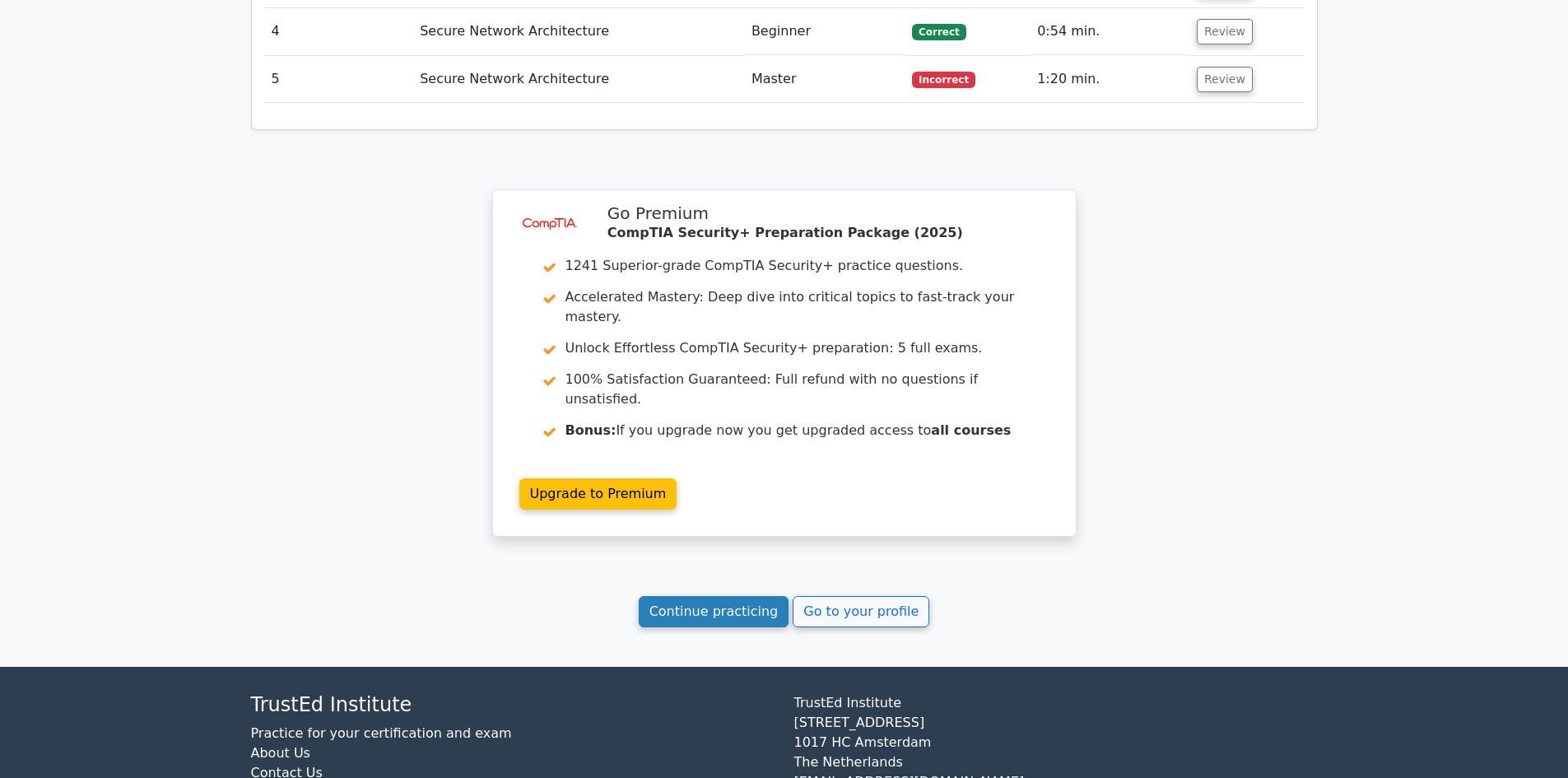
click at [739, 596] on link "Continue practicing" at bounding box center [714, 612] width 151 height 31
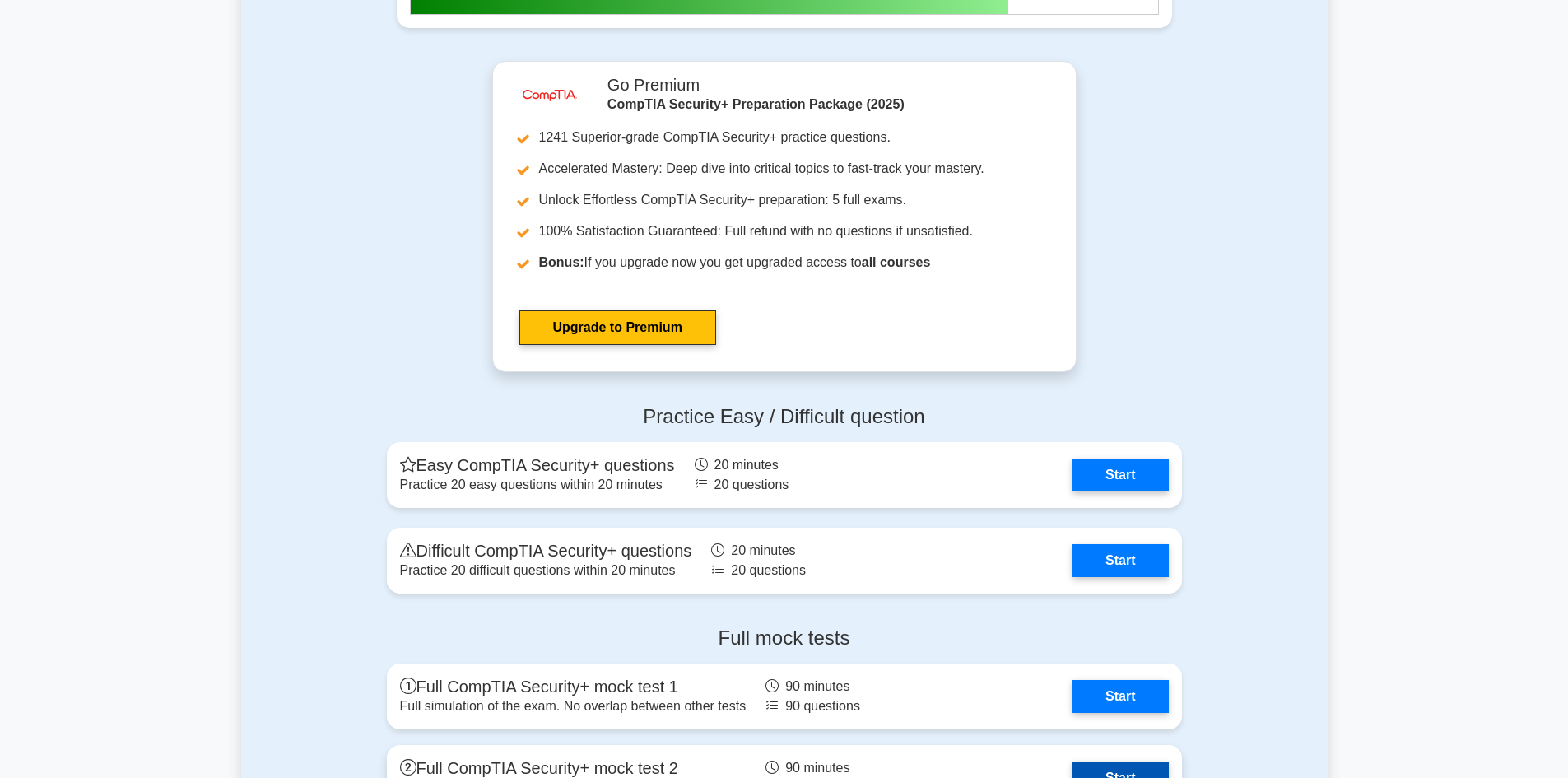
scroll to position [4199, 0]
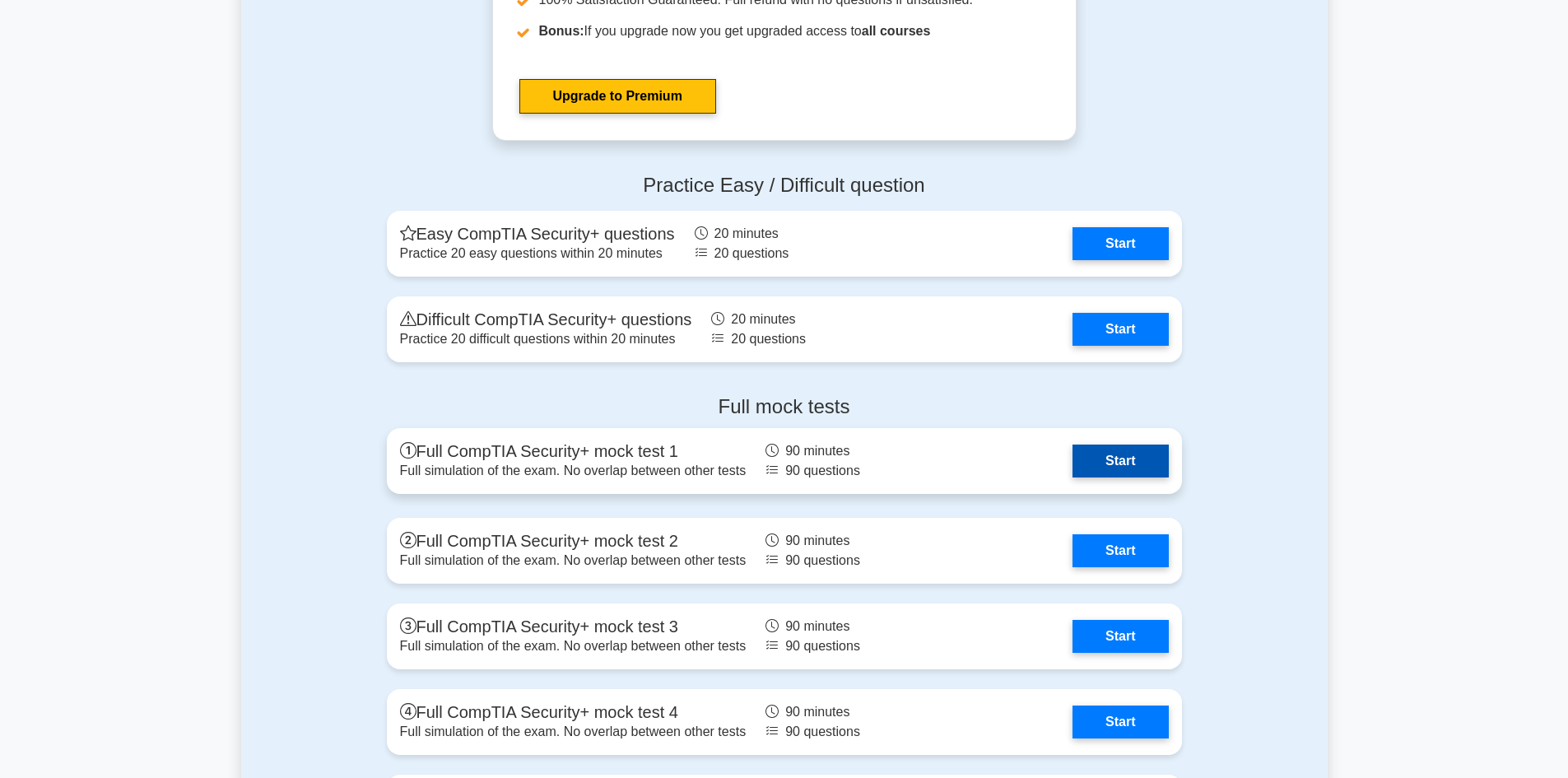
click at [1109, 473] on link "Start" at bounding box center [1120, 461] width 96 height 33
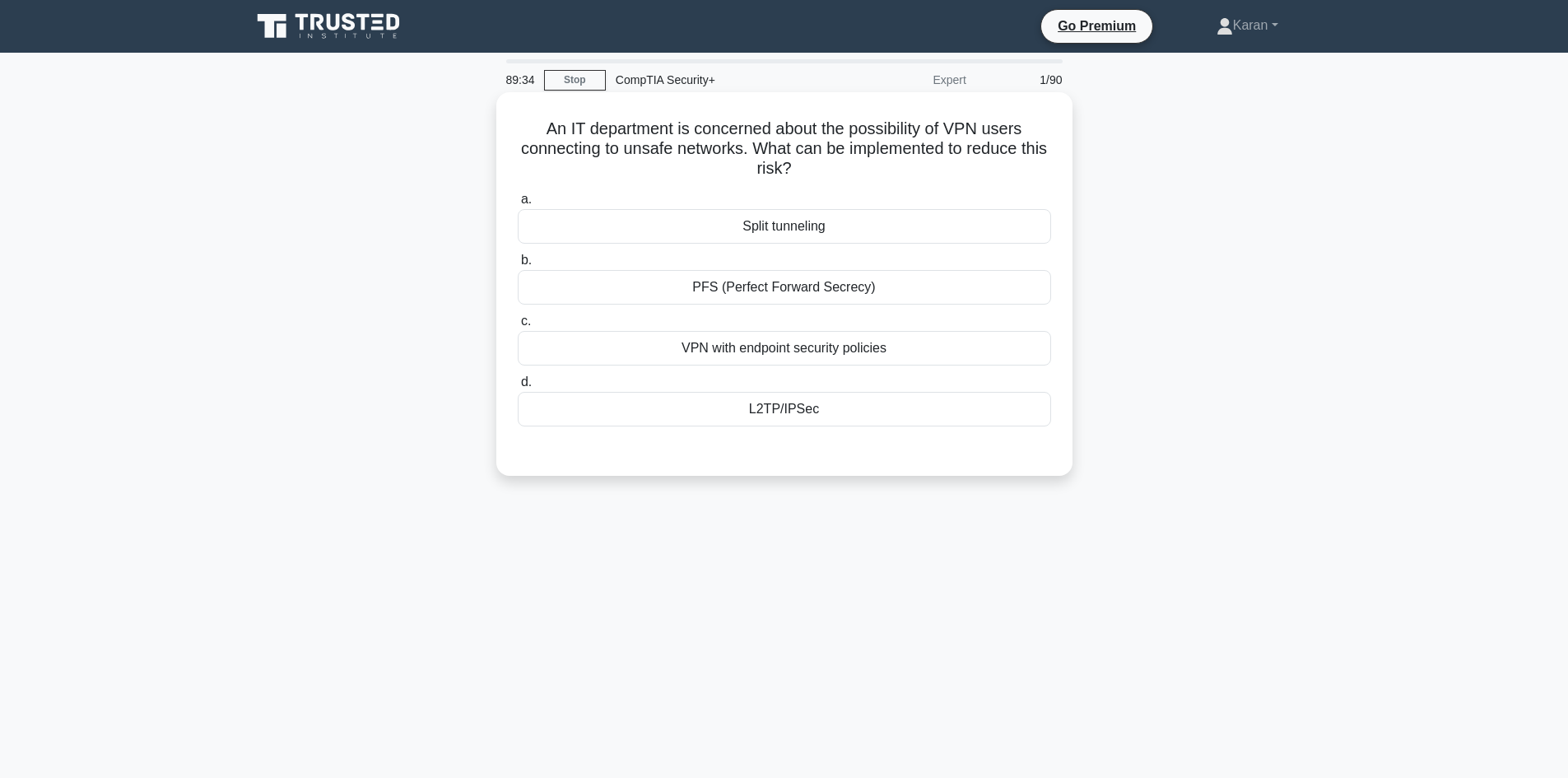
click at [797, 232] on div "Split tunneling" at bounding box center [784, 227] width 534 height 35
click at [518, 205] on input "a. Split tunneling" at bounding box center [518, 200] width 0 height 11
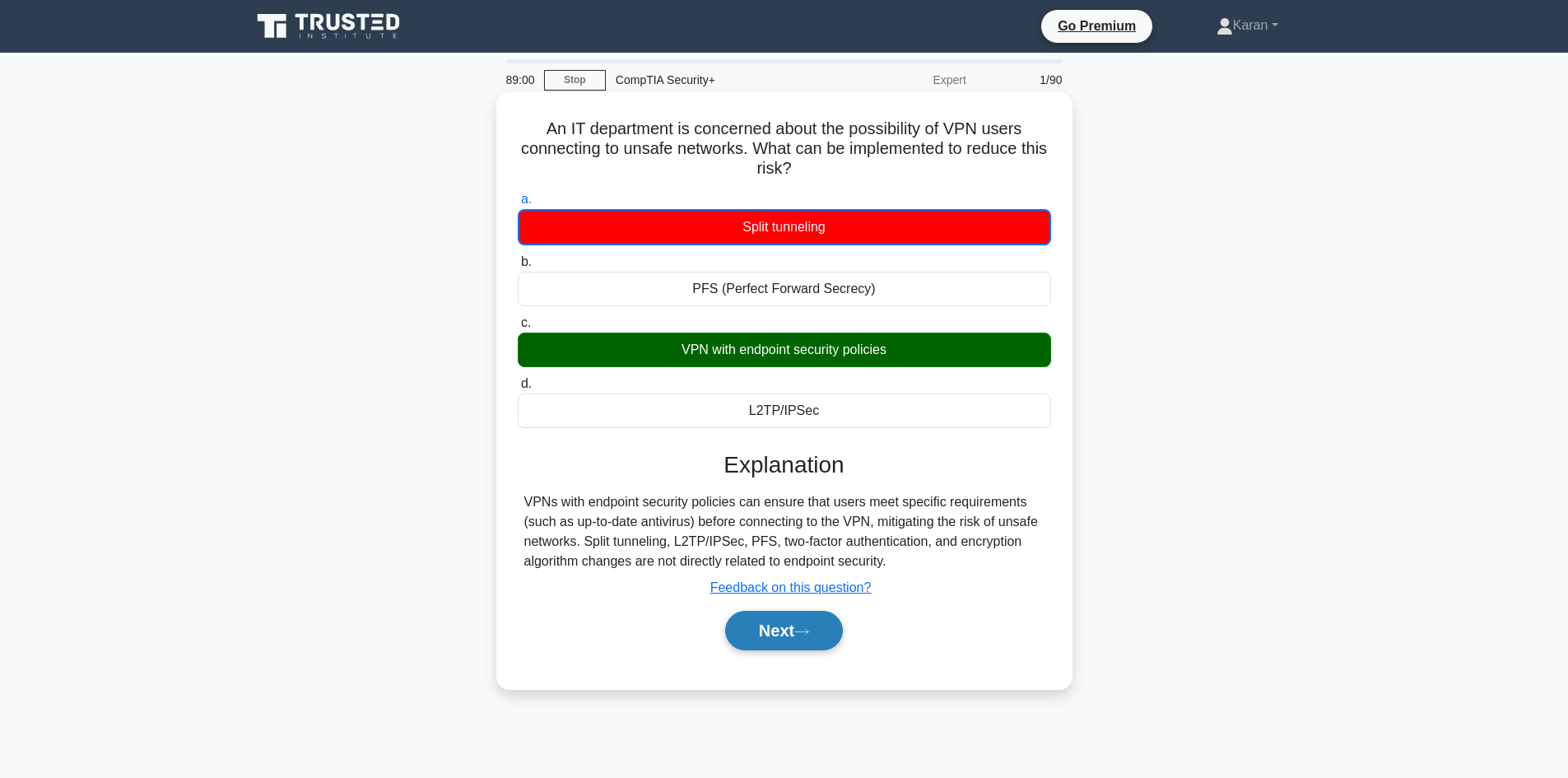
click at [818, 620] on button "Next" at bounding box center [784, 631] width 118 height 40
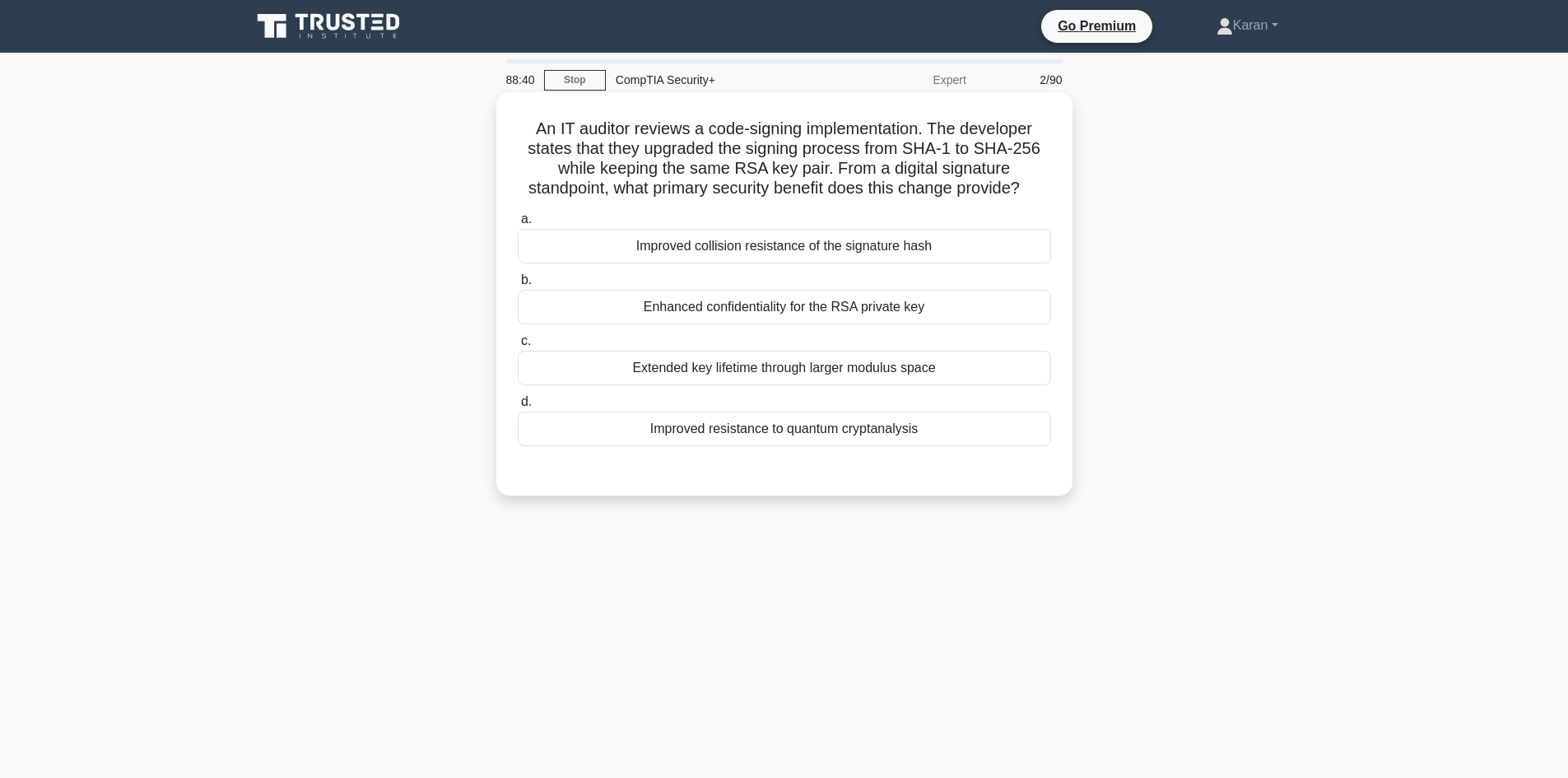
click at [737, 312] on div "Enhanced confidentiality for the RSA private key" at bounding box center [784, 307] width 534 height 35
click at [518, 285] on input "b. Enhanced confidentiality for the RSA private key" at bounding box center [518, 280] width 0 height 11
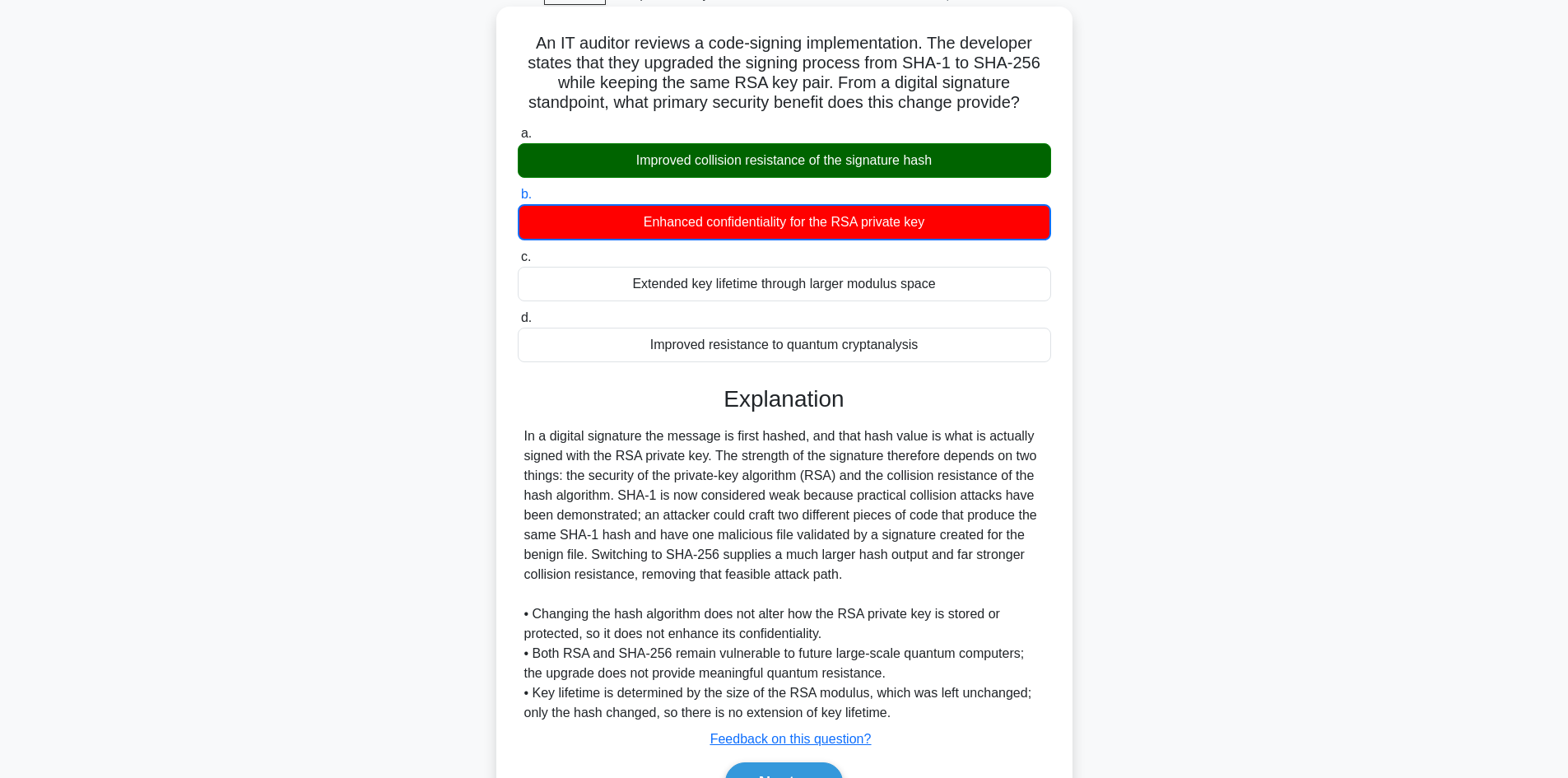
scroll to position [181, 0]
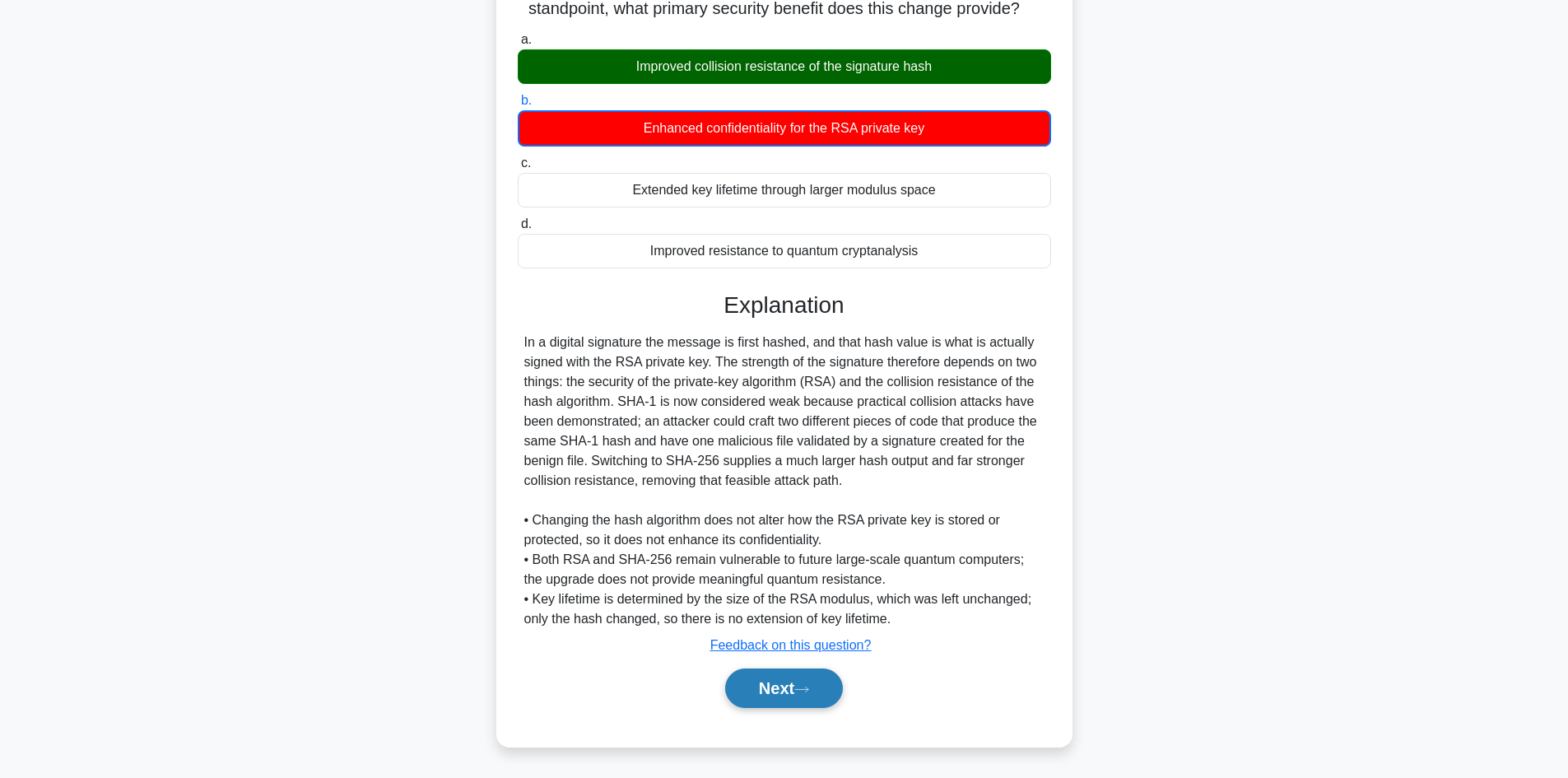
click at [773, 687] on button "Next" at bounding box center [784, 688] width 118 height 40
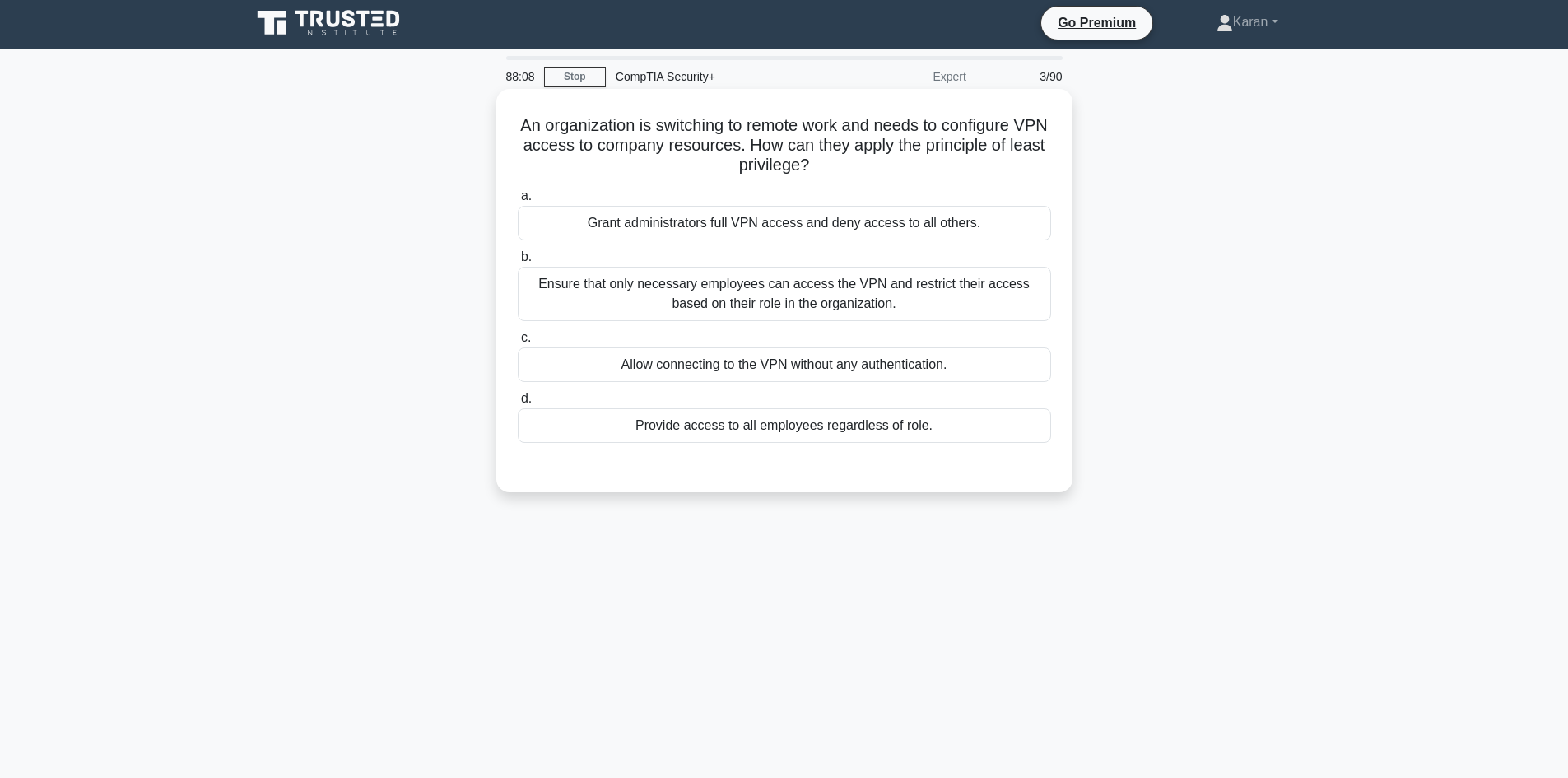
scroll to position [0, 0]
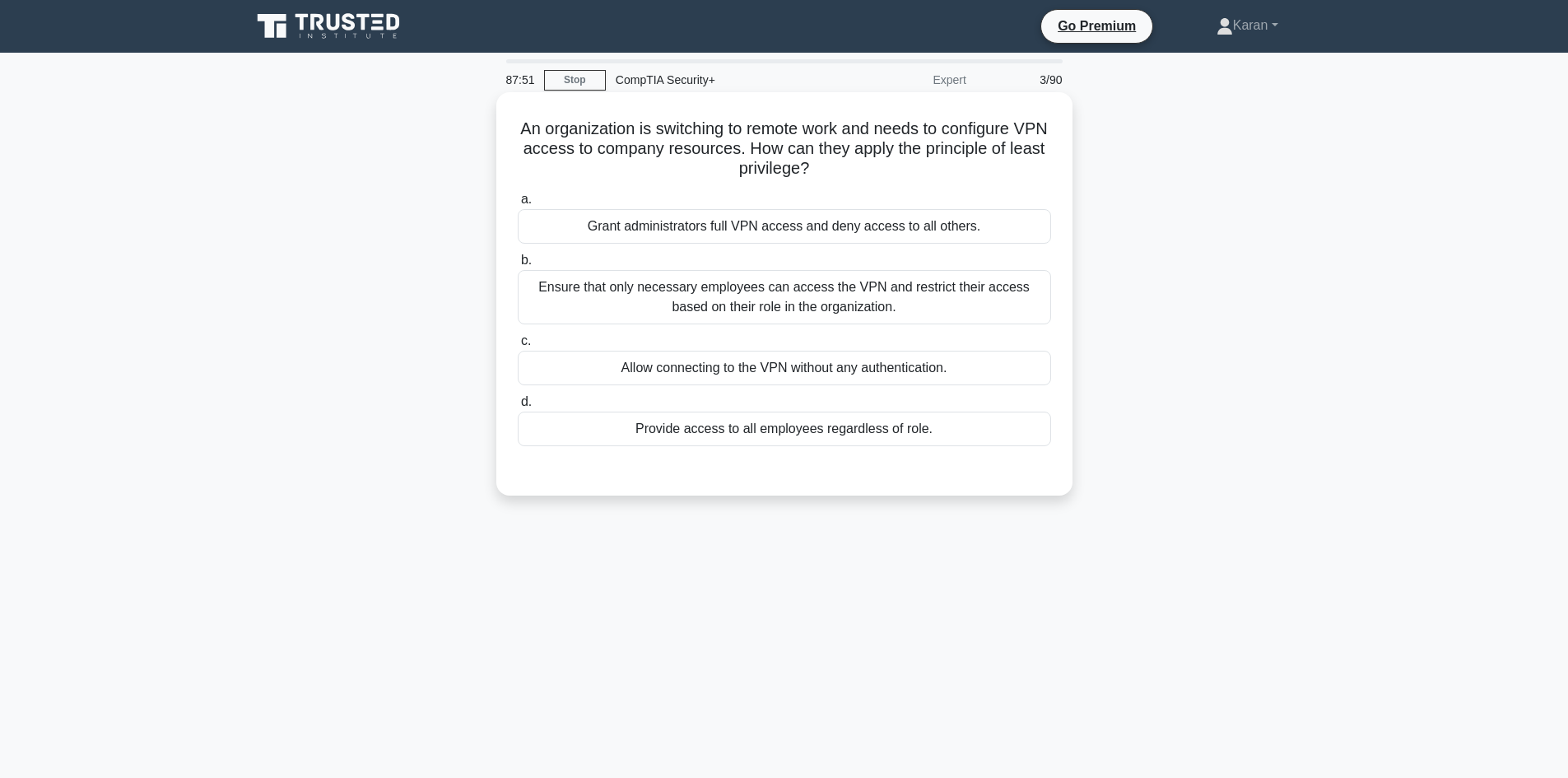
click at [835, 306] on div "Ensure that only necessary employees can access the VPN and restrict their acce…" at bounding box center [784, 297] width 534 height 54
click at [518, 266] on input "b. Ensure that only necessary employees can access the VPN and restrict their a…" at bounding box center [518, 260] width 0 height 11
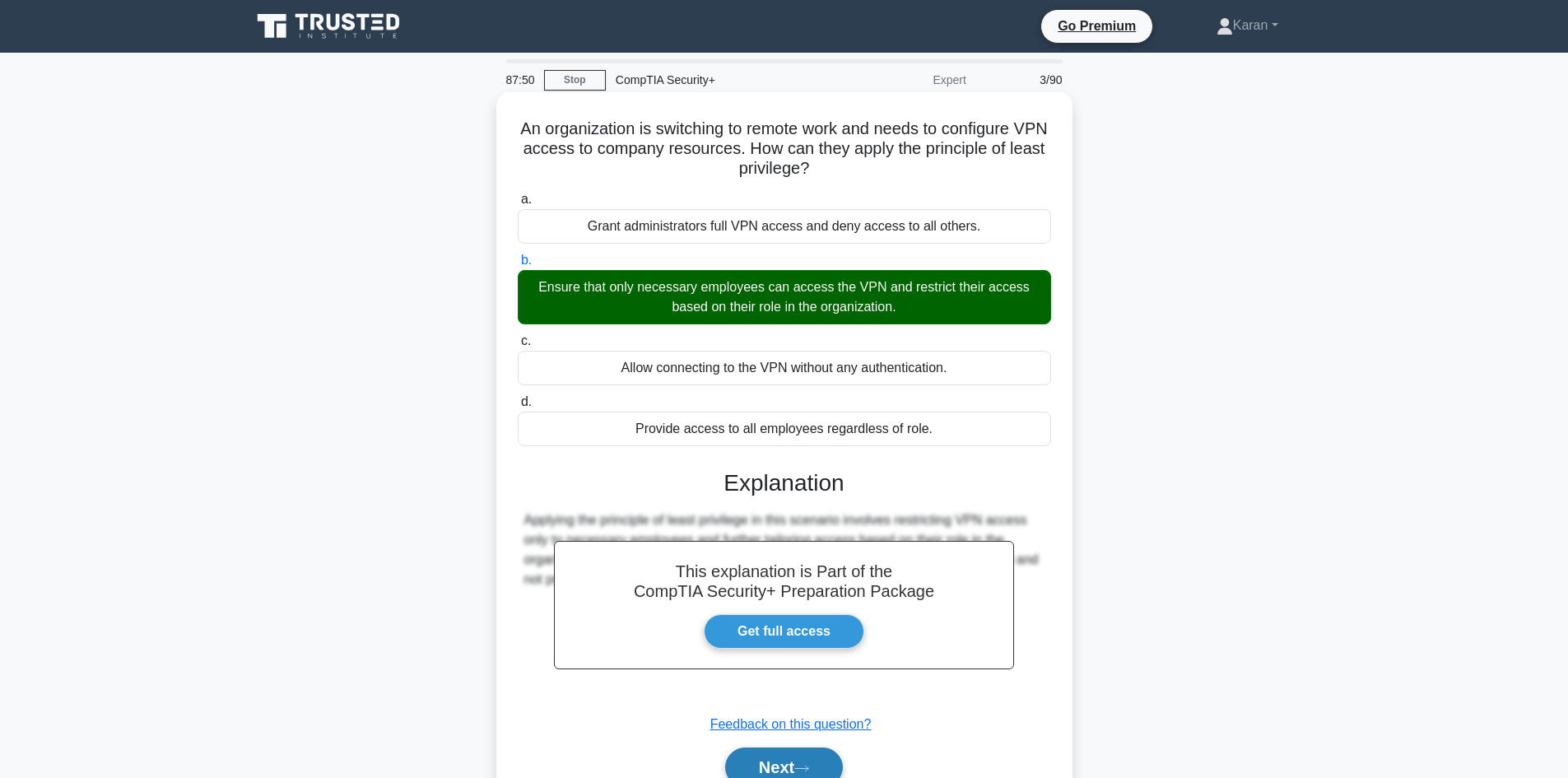
click at [793, 766] on button "Next" at bounding box center [784, 767] width 118 height 40
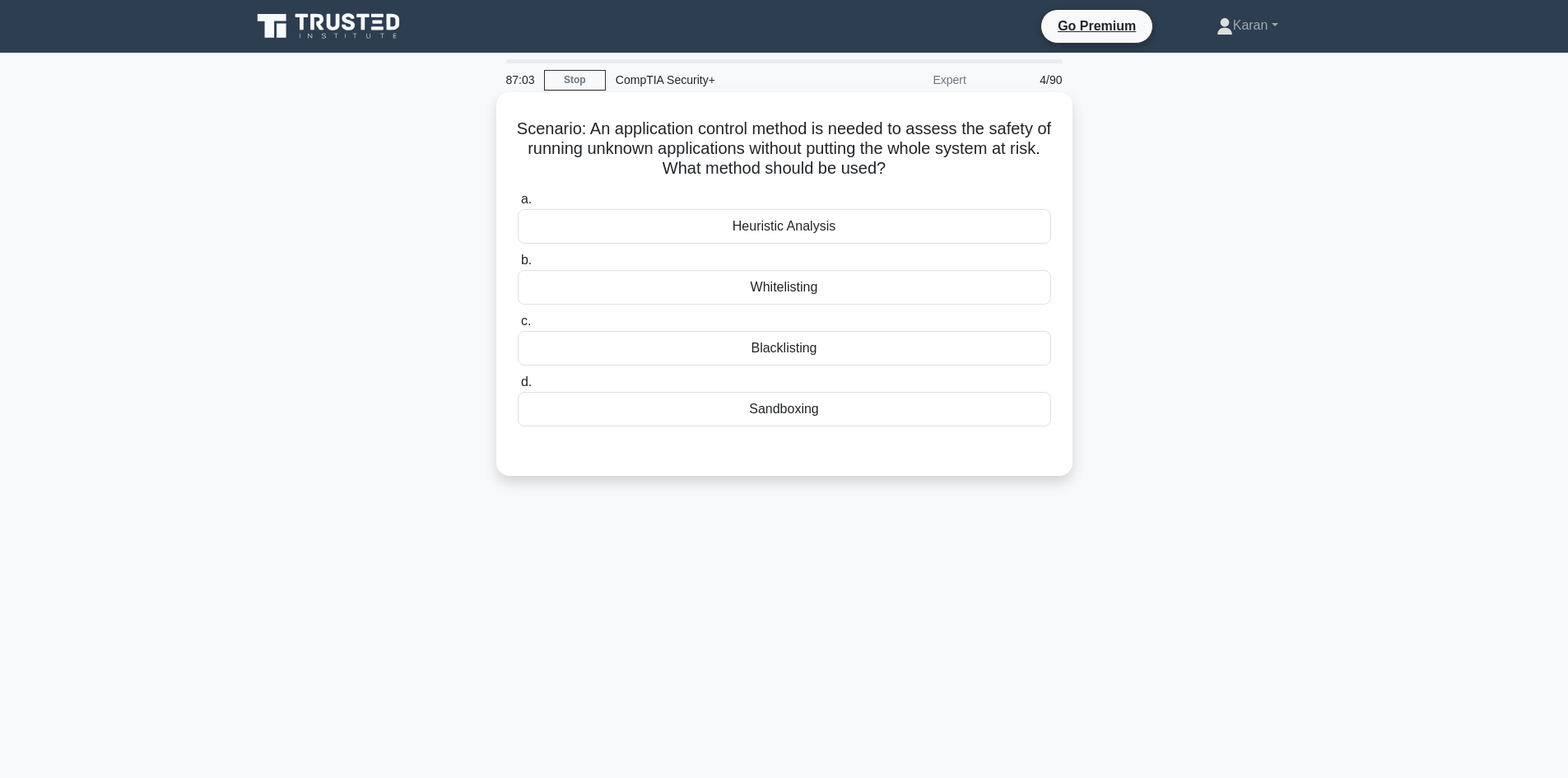
click at [779, 418] on div "Sandboxing" at bounding box center [784, 409] width 534 height 35
click at [518, 388] on input "d. Sandboxing" at bounding box center [518, 382] width 0 height 11
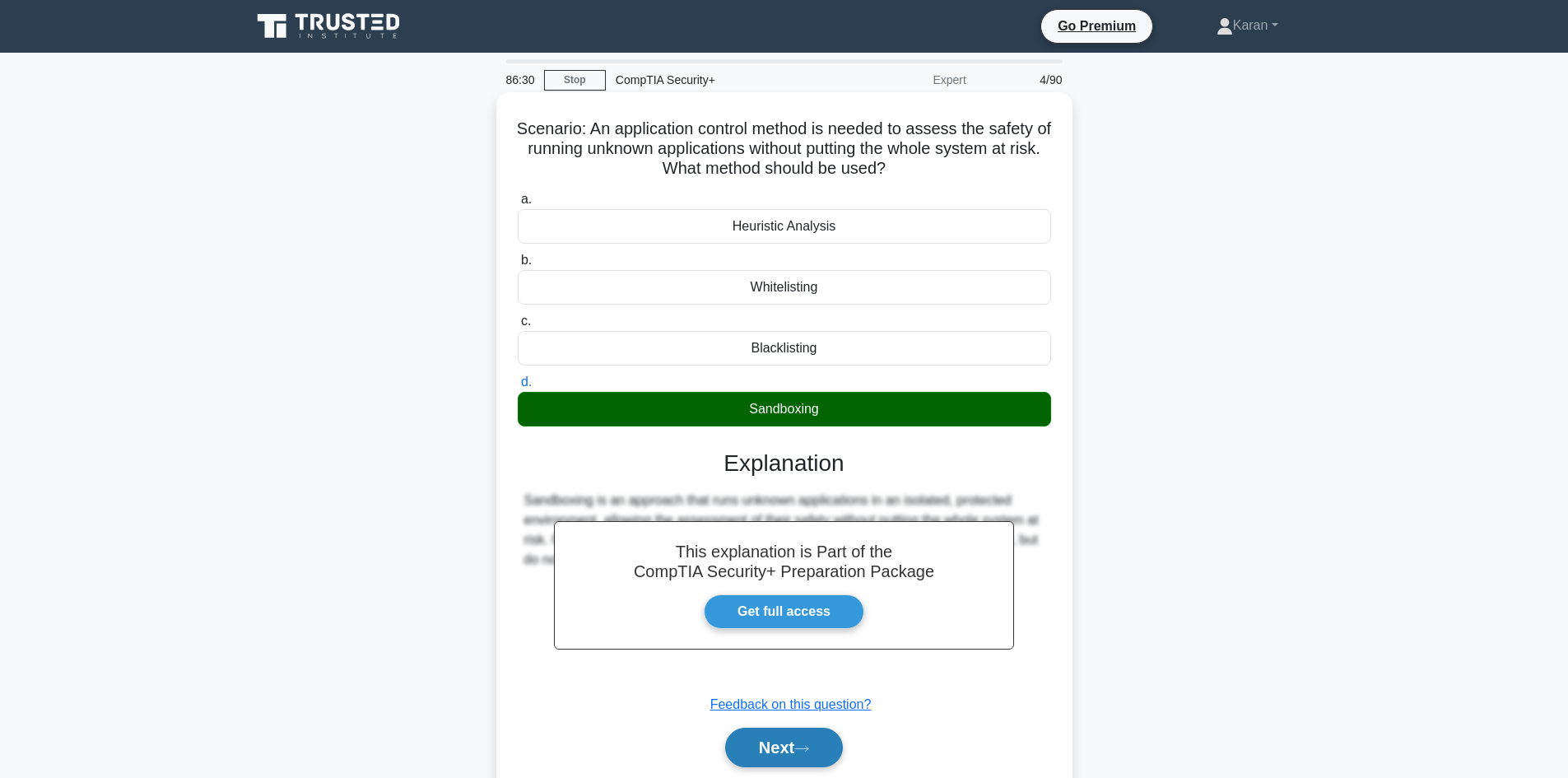
drag, startPoint x: 822, startPoint y: 766, endPoint x: 822, endPoint y: 757, distance: 9.0
click at [822, 766] on button "Next" at bounding box center [784, 747] width 118 height 40
click at [822, 754] on div "86:30 Stop CompTIA Security+ Expert 5/90 Scenario: An application control metho…" at bounding box center [784, 471] width 1086 height 823
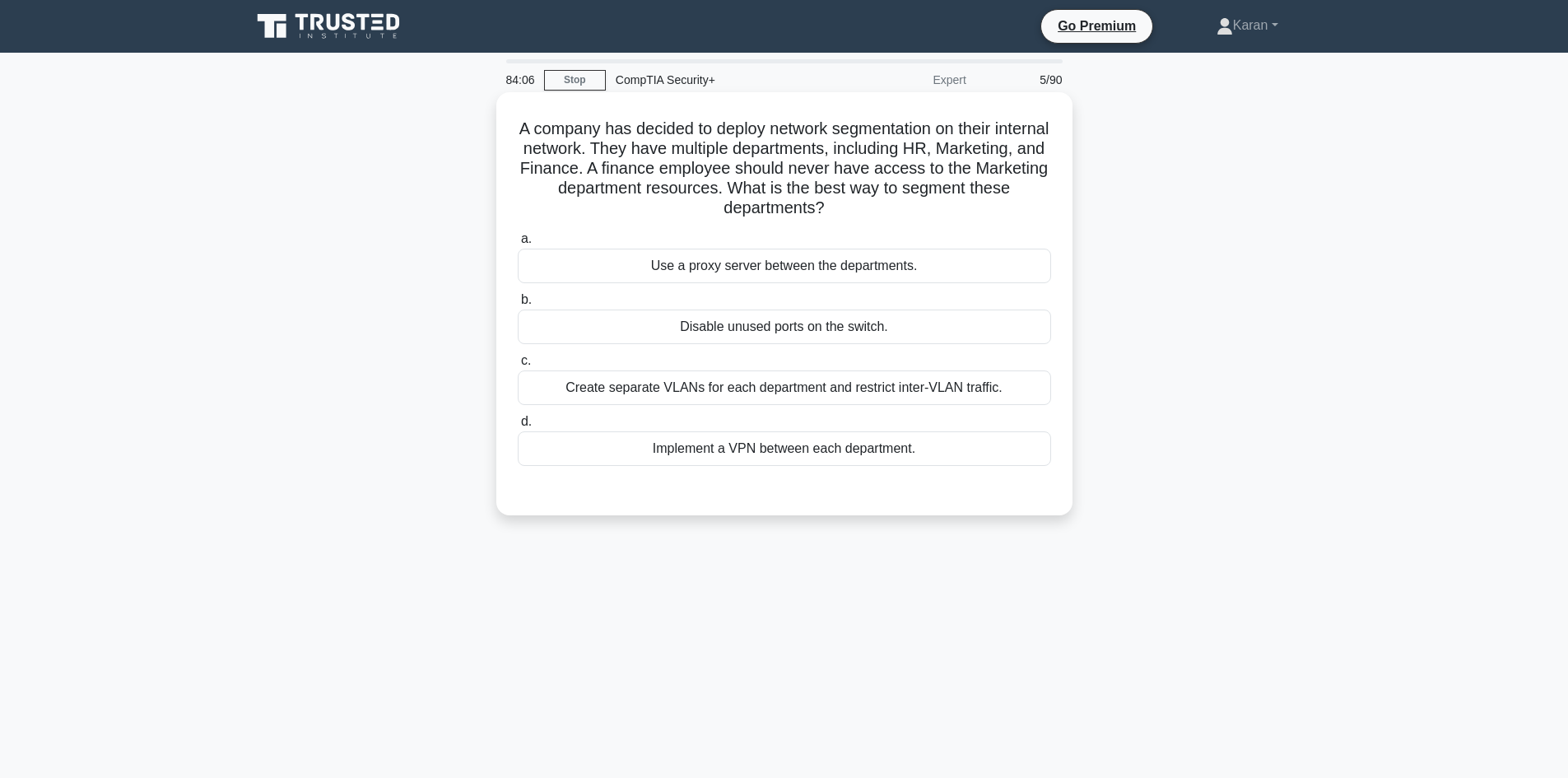
click at [676, 389] on div "Create separate VLANs for each department and restrict inter-VLAN traffic." at bounding box center [784, 388] width 534 height 35
click at [518, 366] on input "c. Create separate VLANs for each department and restrict inter-VLAN traffic." at bounding box center [518, 361] width 0 height 11
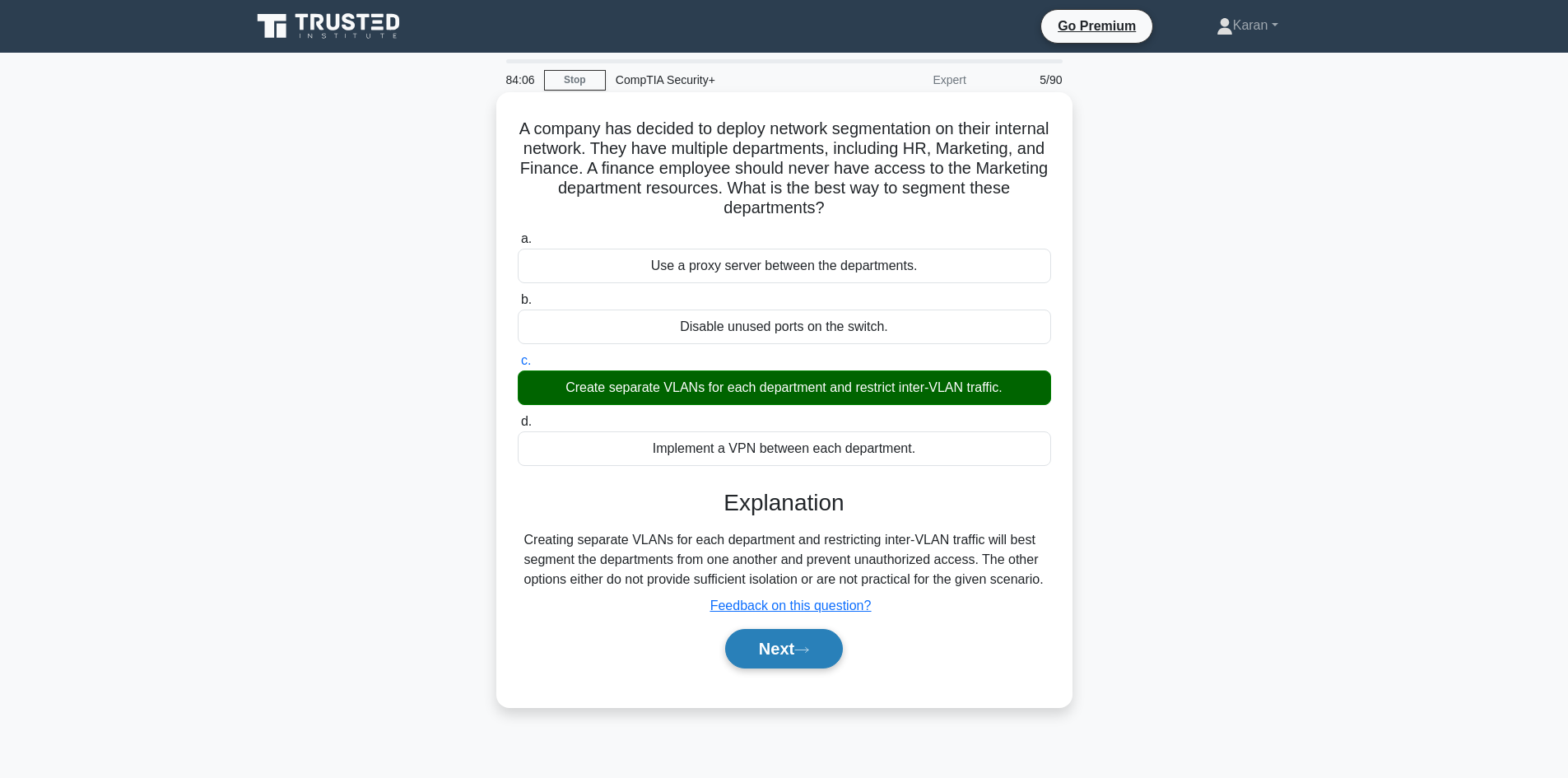
click at [805, 668] on button "Next" at bounding box center [784, 649] width 118 height 40
